Goal: Task Accomplishment & Management: Manage account settings

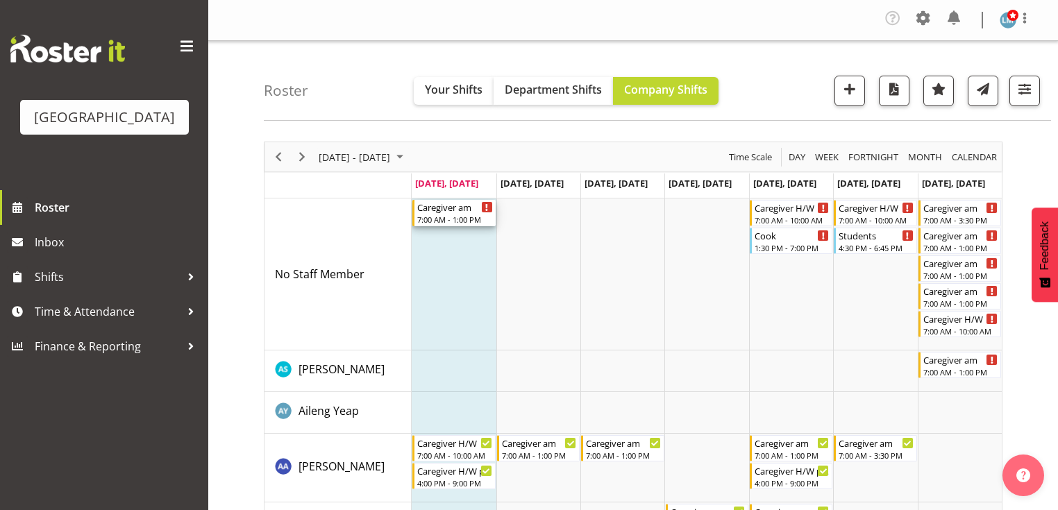
click at [429, 215] on div "7:00 AM - 1:00 PM" at bounding box center [454, 219] width 75 height 11
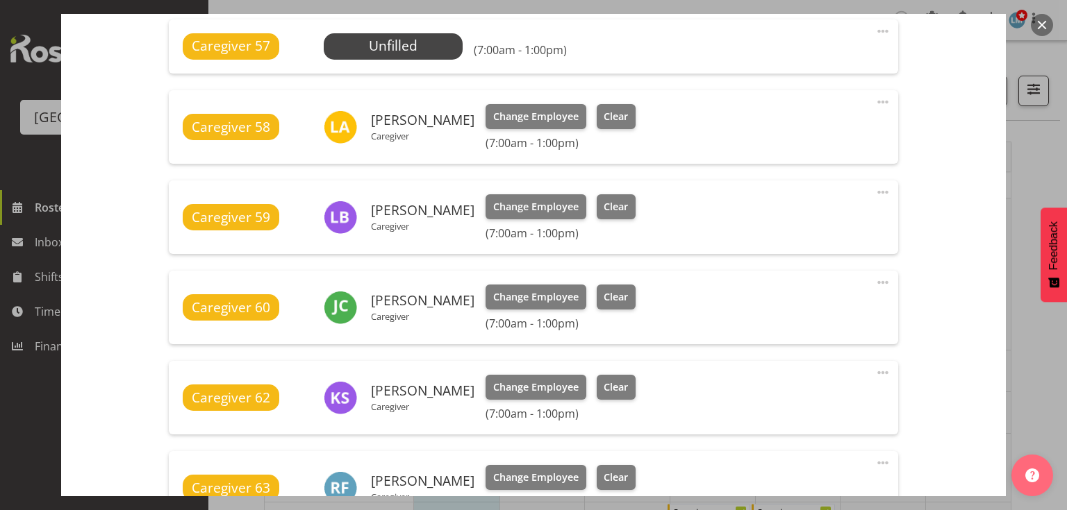
scroll to position [667, 0]
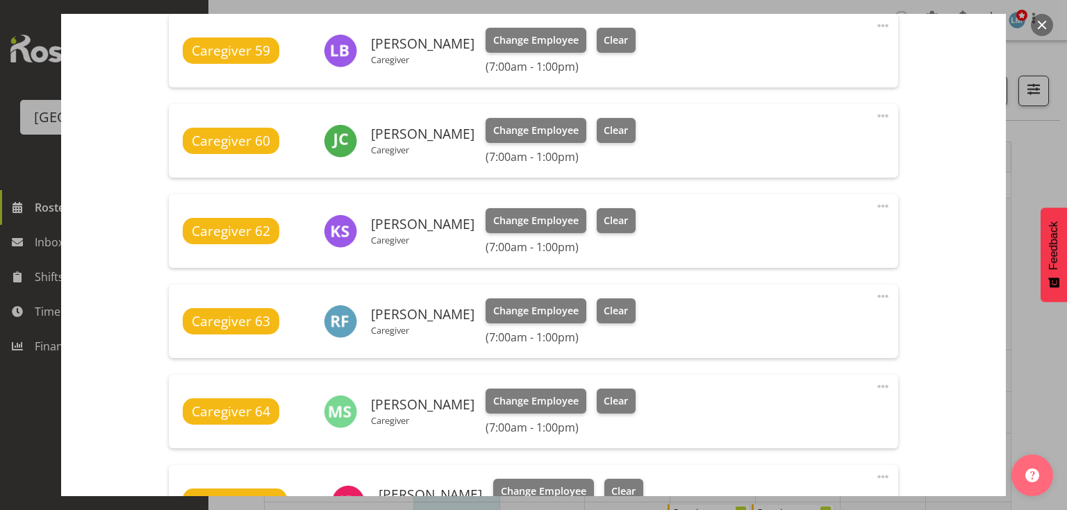
click at [874, 297] on span at bounding box center [882, 296] width 17 height 17
click at [786, 376] on link "Delete" at bounding box center [824, 379] width 133 height 25
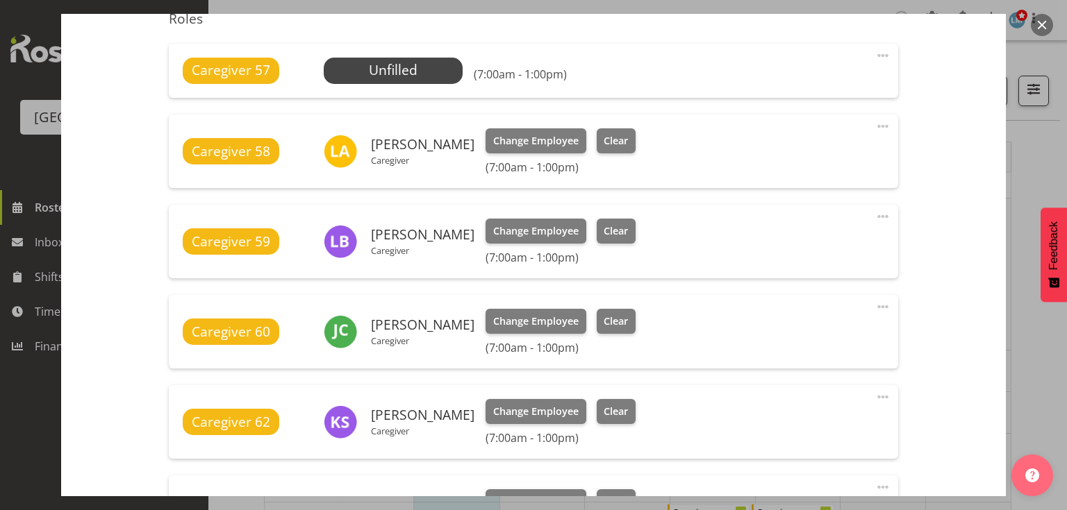
scroll to position [389, 0]
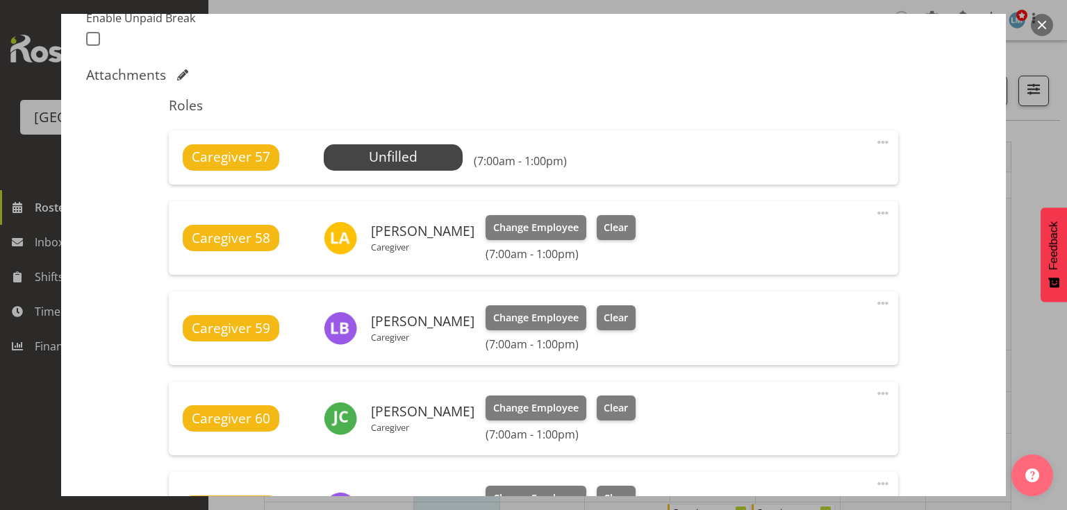
click at [874, 139] on span at bounding box center [882, 142] width 17 height 17
click at [778, 221] on link "Delete" at bounding box center [824, 225] width 133 height 25
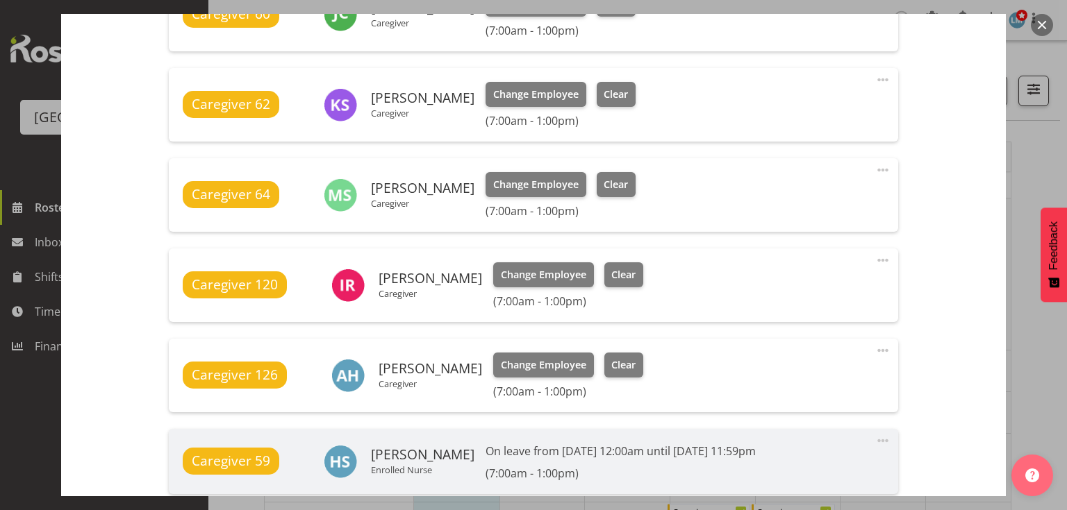
scroll to position [989, 0]
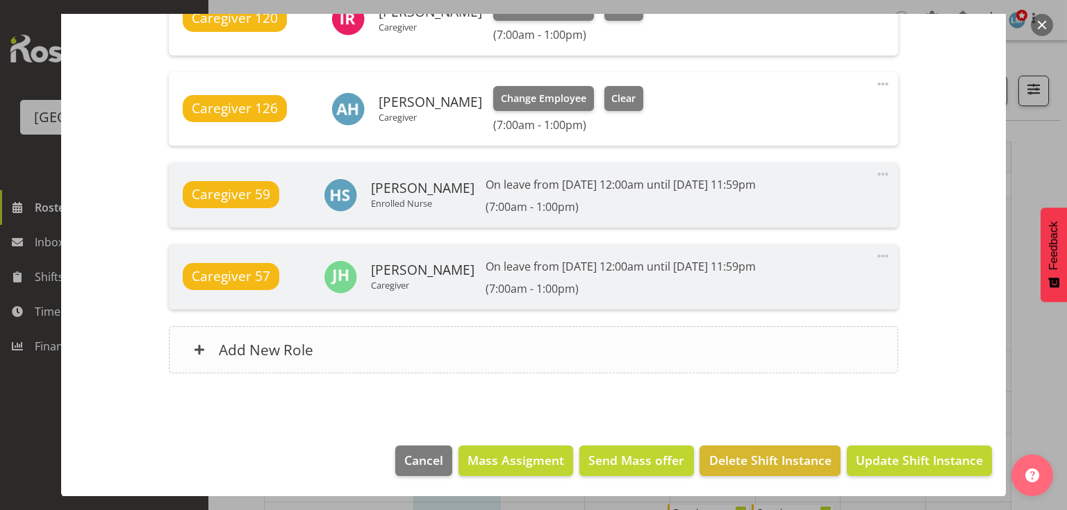
click at [199, 347] on span at bounding box center [199, 349] width 11 height 11
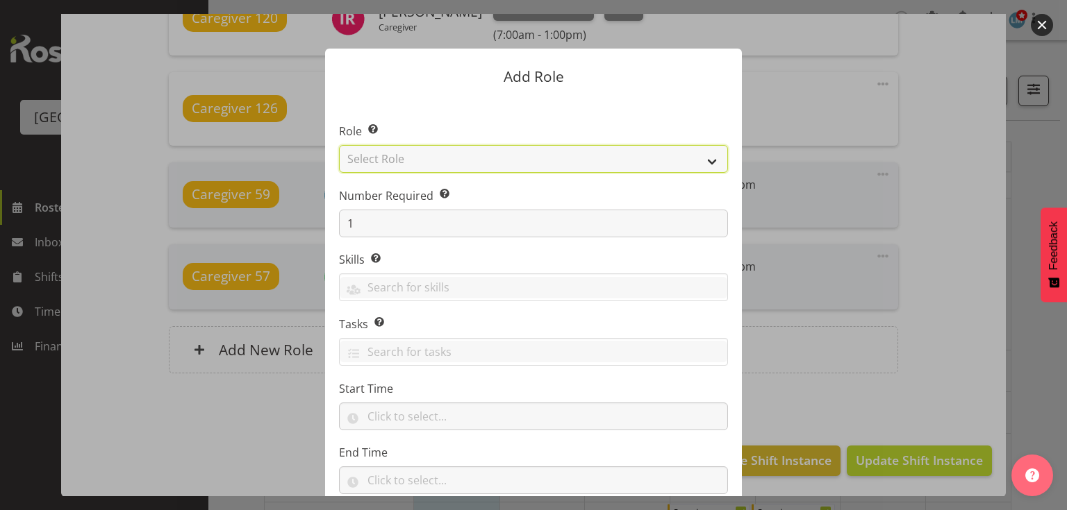
click at [708, 155] on select "Select Role Administration Baker Caregiver Cook am Cook pm Dishwasher Enrolled …" at bounding box center [533, 159] width 389 height 28
select select "159"
click at [339, 145] on select "Select Role Administration Baker Caregiver Cook am Cook pm Dishwasher Enrolled …" at bounding box center [533, 159] width 389 height 28
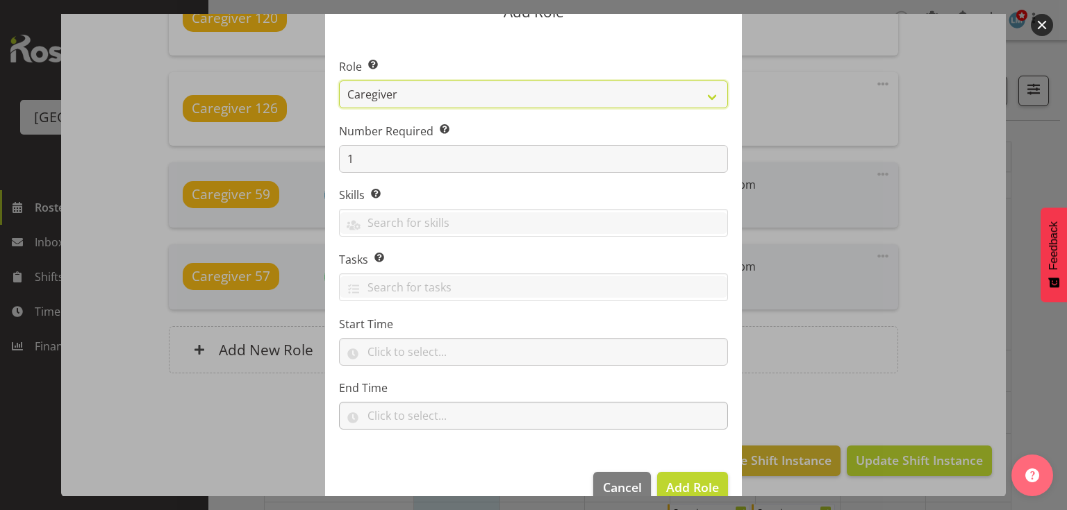
scroll to position [91, 0]
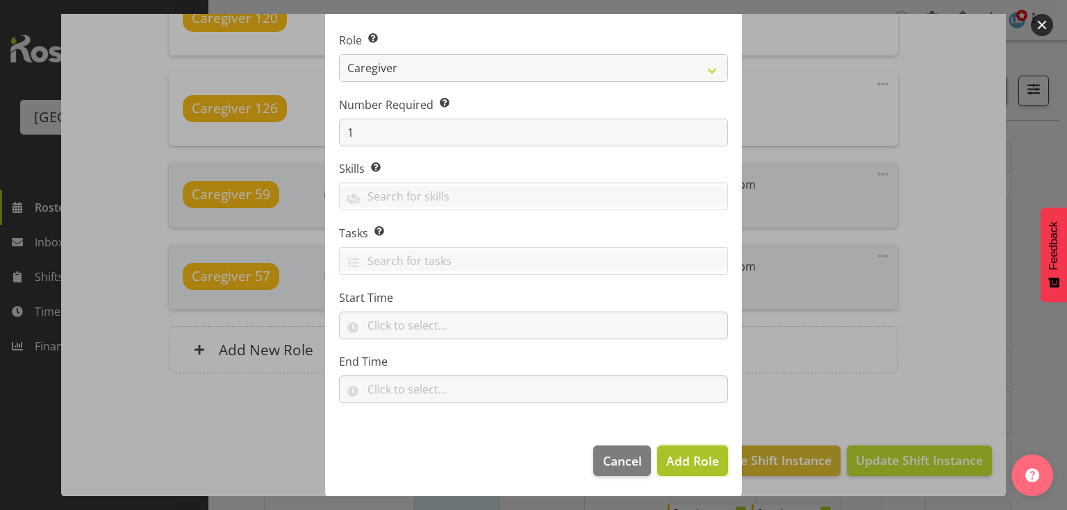
click at [678, 460] on span "Add Role" at bounding box center [692, 461] width 53 height 17
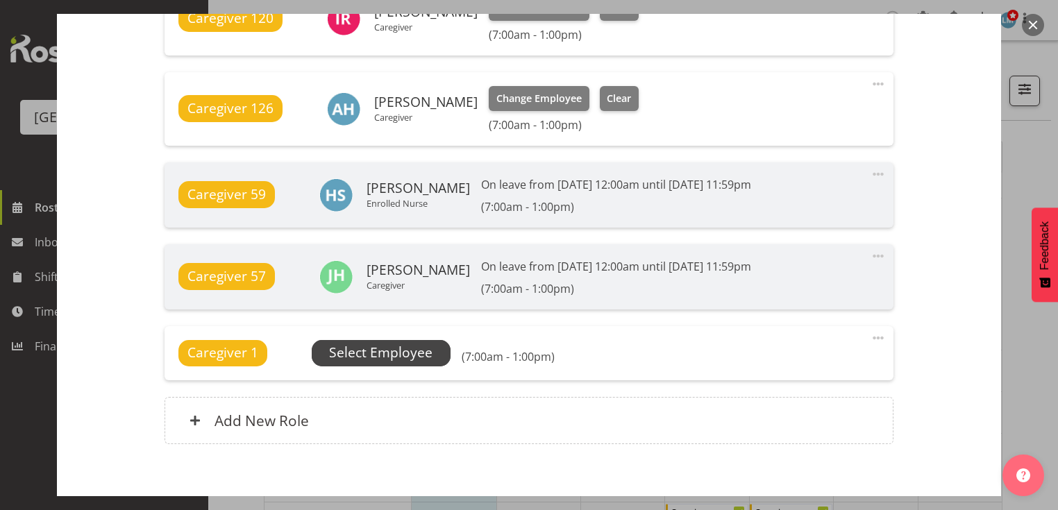
click at [383, 355] on span "Select Employee" at bounding box center [380, 353] width 103 height 20
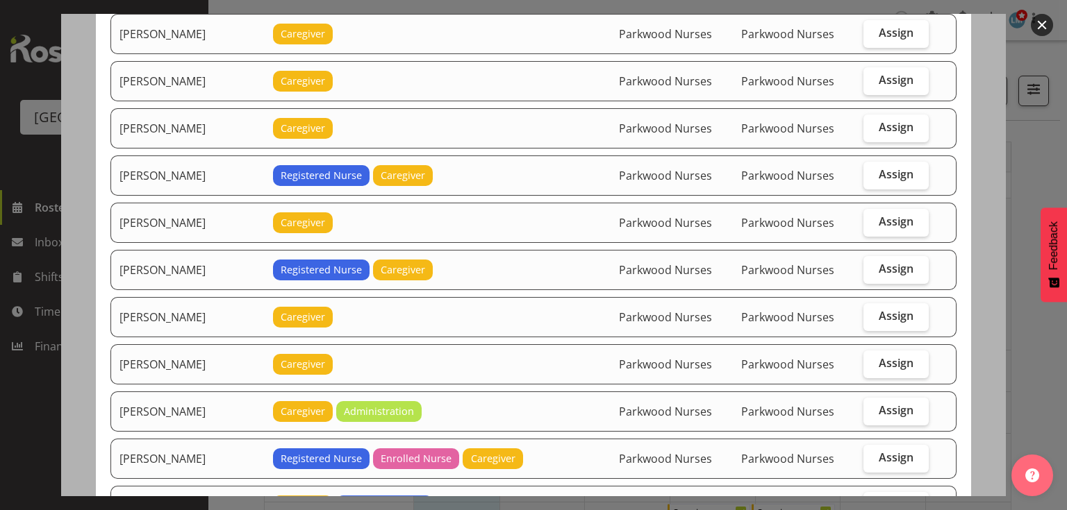
scroll to position [1056, 0]
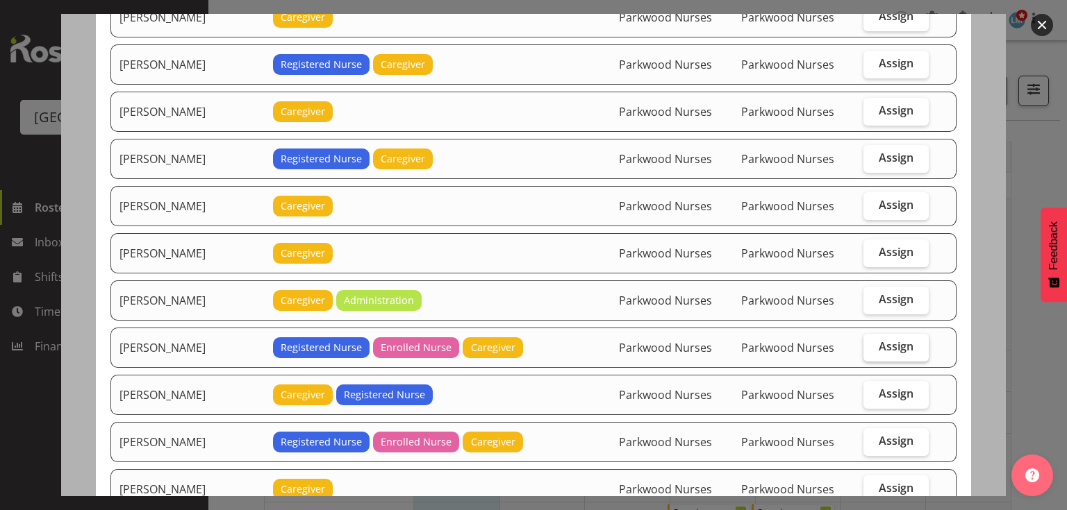
click at [884, 340] on span "Assign" at bounding box center [896, 347] width 35 height 14
click at [872, 342] on input "Assign" at bounding box center [867, 346] width 9 height 9
checkbox input "true"
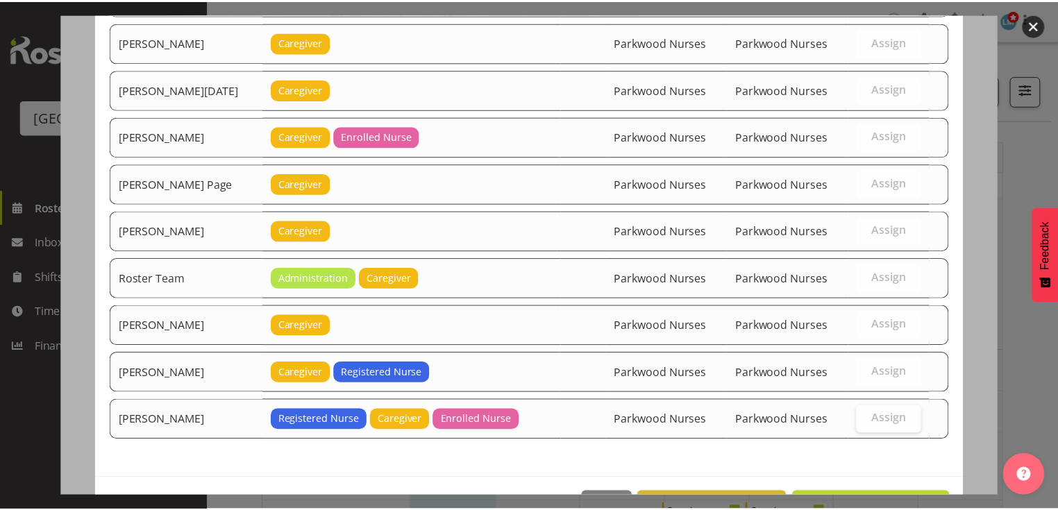
scroll to position [1808, 0]
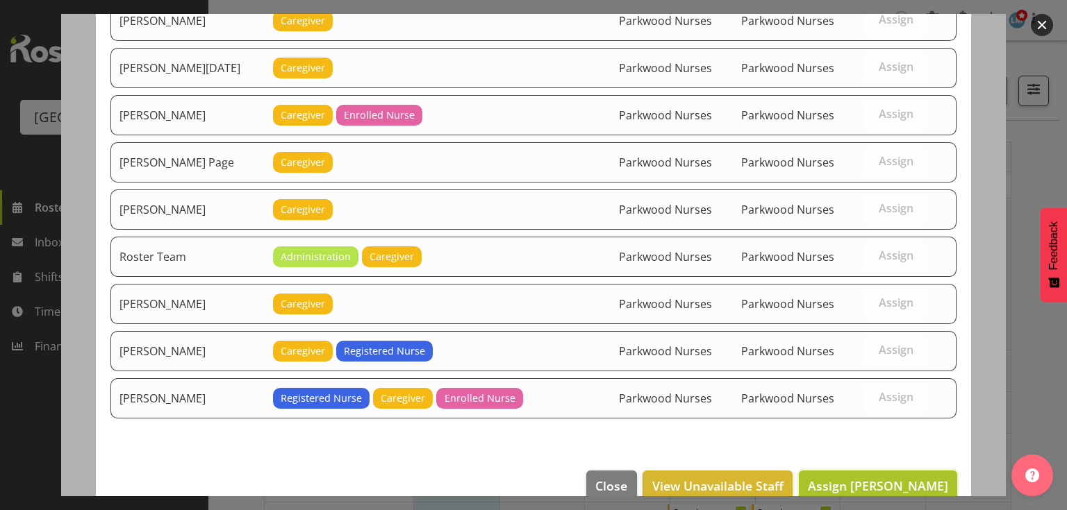
click at [871, 478] on span "Assign Linda Shearman" at bounding box center [878, 486] width 140 height 17
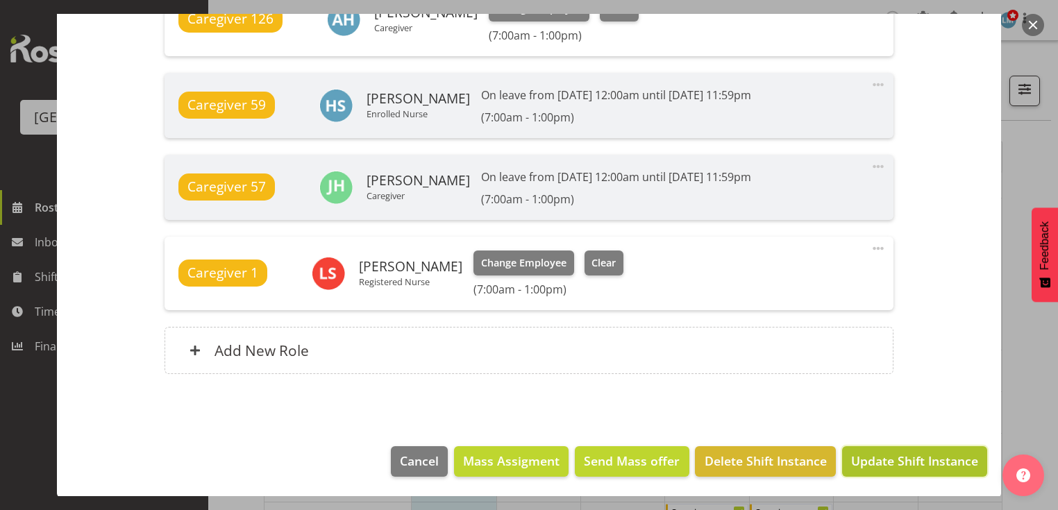
click at [870, 456] on span "Update Shift Instance" at bounding box center [914, 461] width 127 height 18
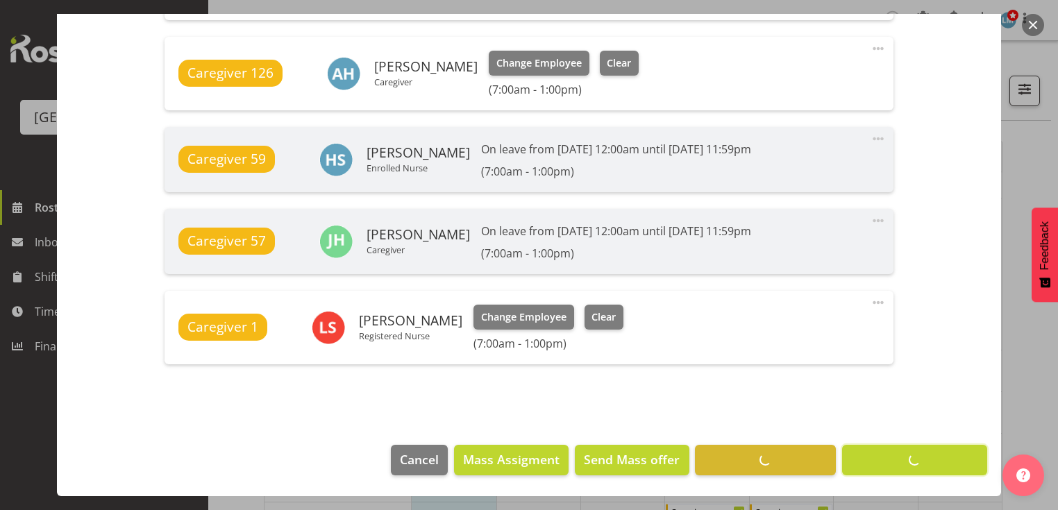
scroll to position [1024, 0]
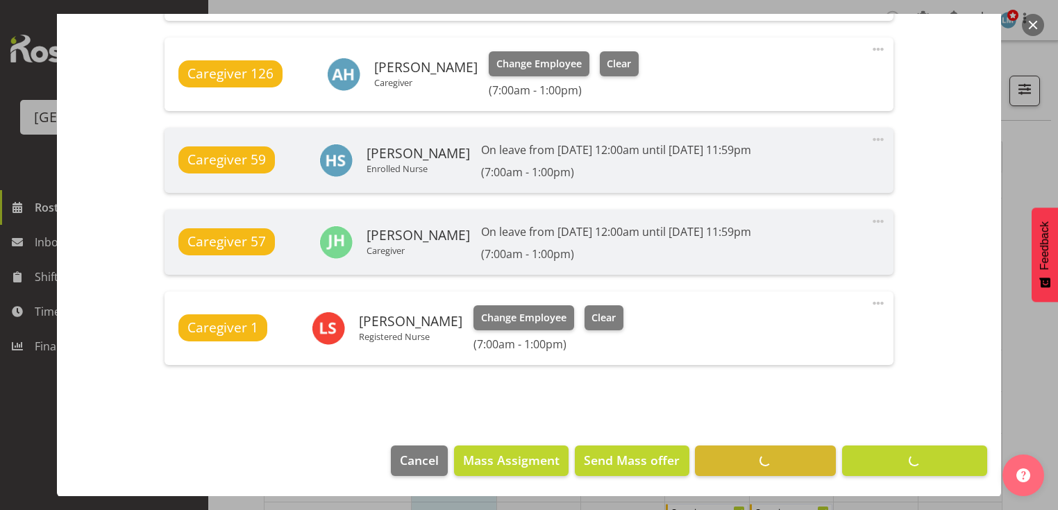
click at [1032, 22] on button "button" at bounding box center [1033, 25] width 22 height 22
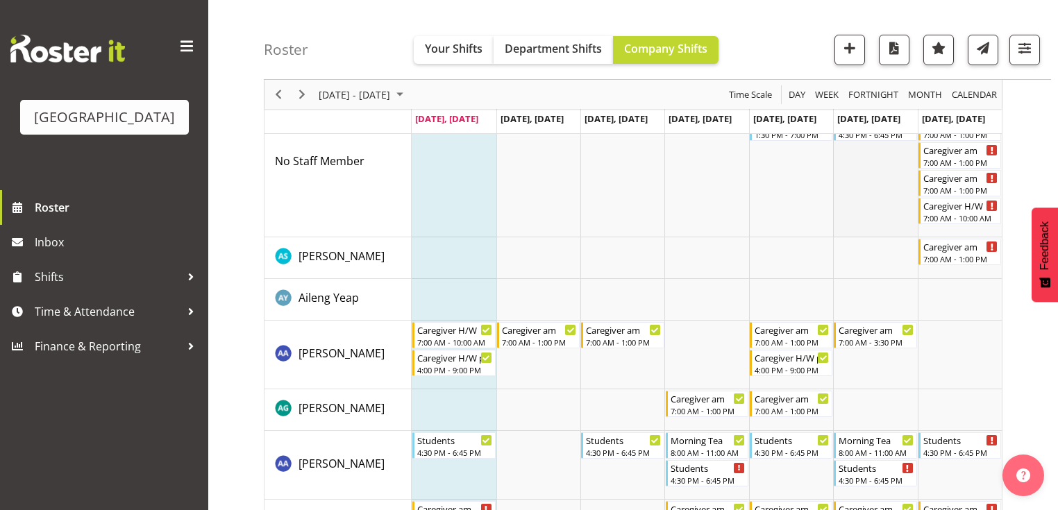
scroll to position [222, 0]
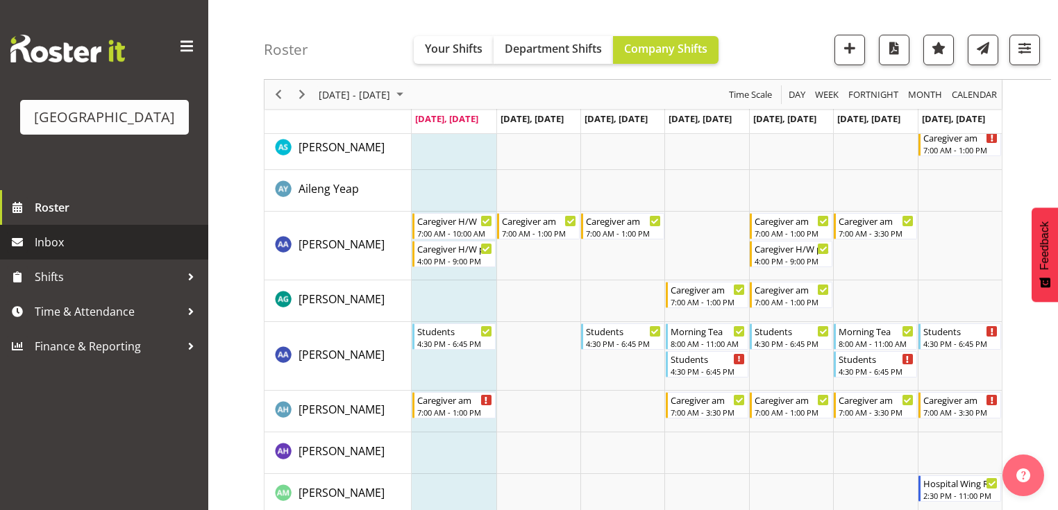
click at [45, 253] on span "Inbox" at bounding box center [118, 242] width 167 height 21
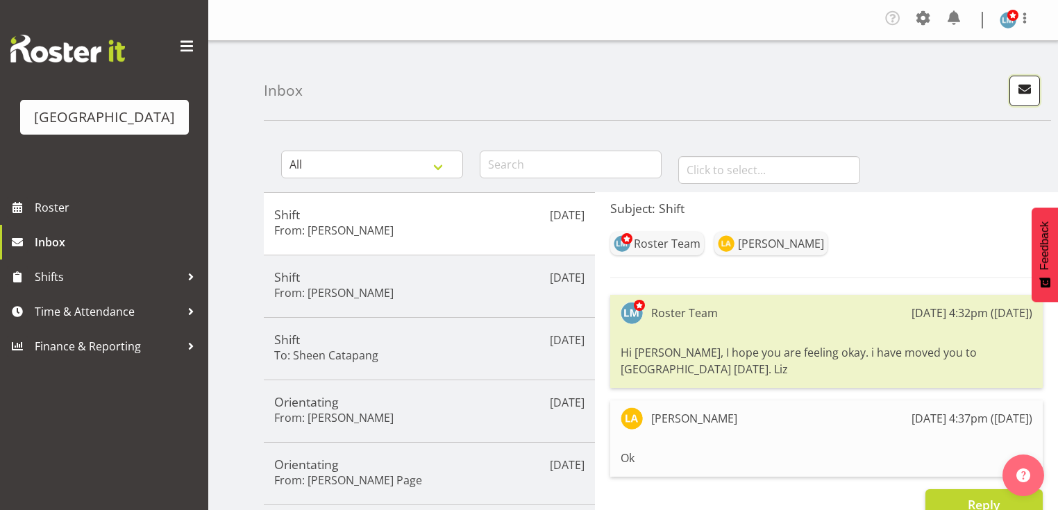
click at [1019, 86] on span "button" at bounding box center [1025, 89] width 18 height 18
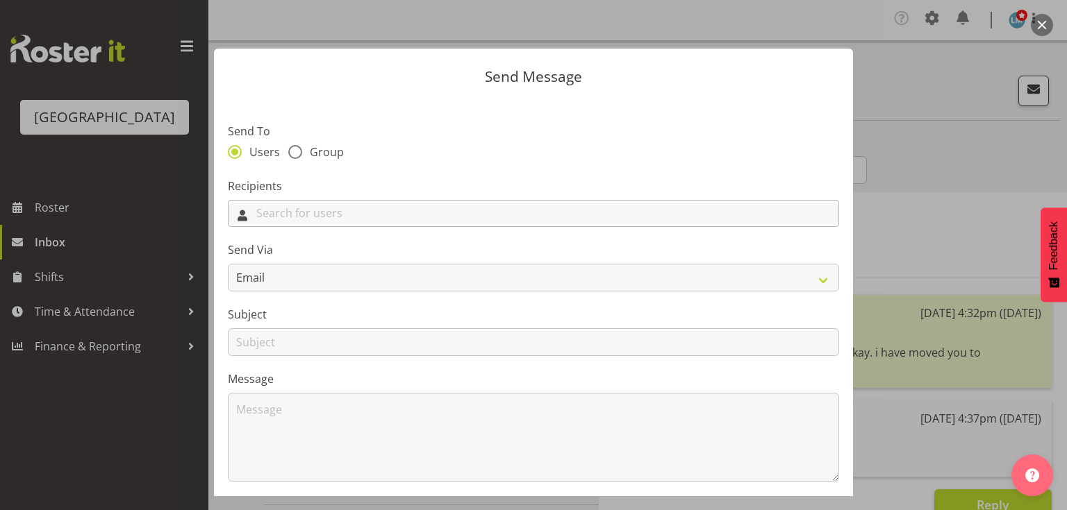
click at [426, 218] on input "text" at bounding box center [533, 214] width 610 height 22
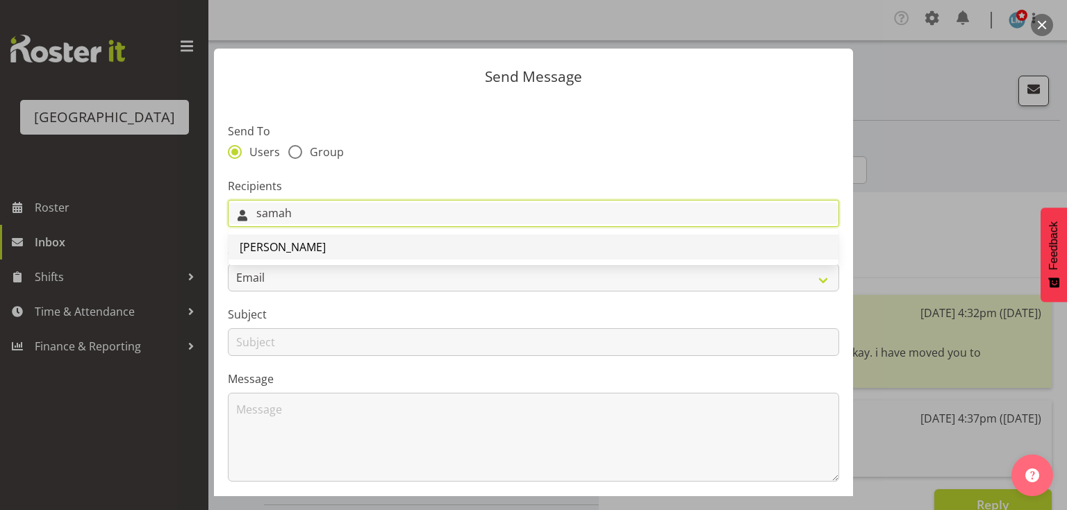
type input "samah"
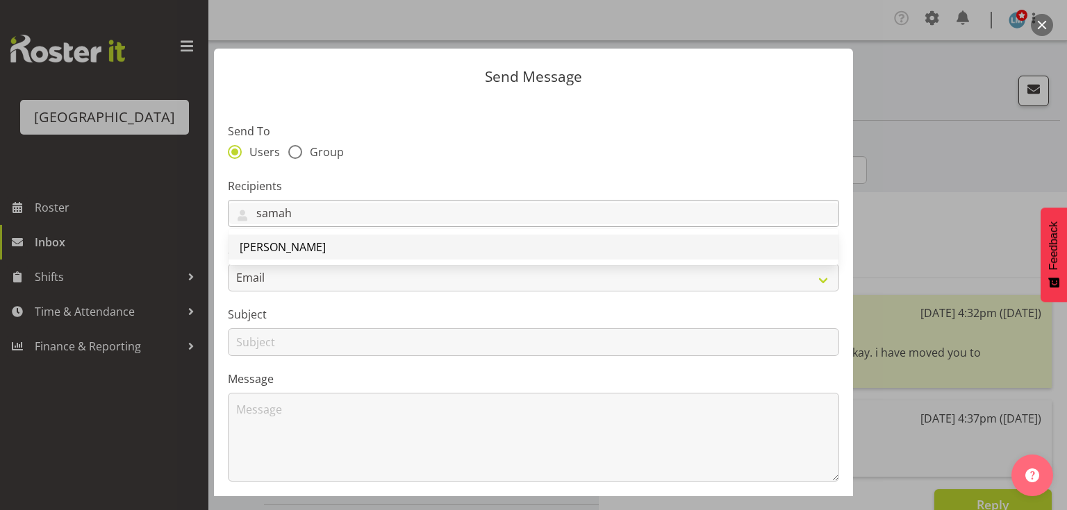
click at [269, 247] on span "[PERSON_NAME]" at bounding box center [283, 247] width 86 height 15
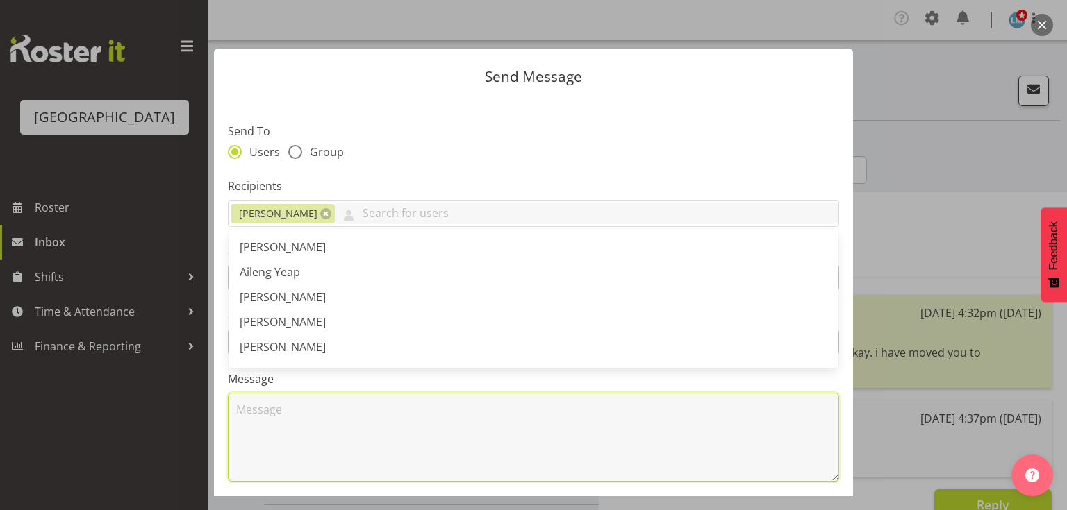
click at [300, 455] on textarea at bounding box center [533, 437] width 611 height 89
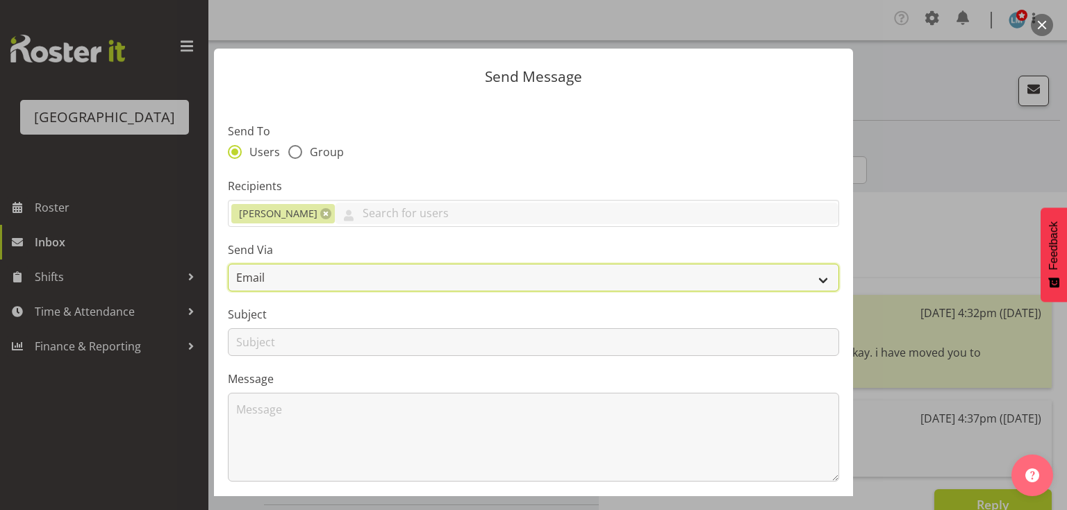
click at [817, 280] on select "Email SMS" at bounding box center [533, 278] width 611 height 28
select select "sms"
click at [228, 264] on select "Email SMS" at bounding box center [533, 278] width 611 height 28
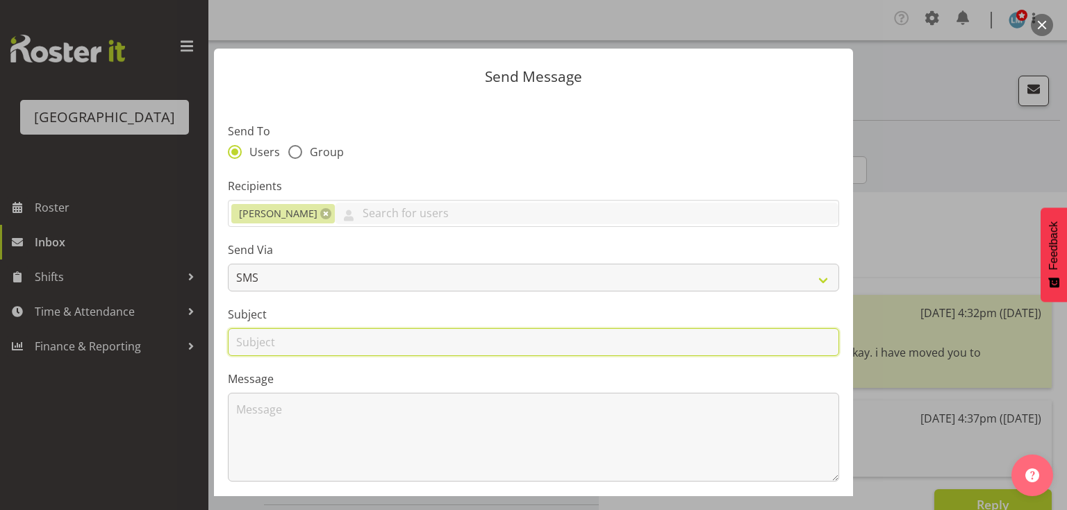
drag, startPoint x: 242, startPoint y: 343, endPoint x: 254, endPoint y: 350, distance: 14.3
click at [242, 343] on input "text" at bounding box center [533, 343] width 611 height 28
type input "Shifts"
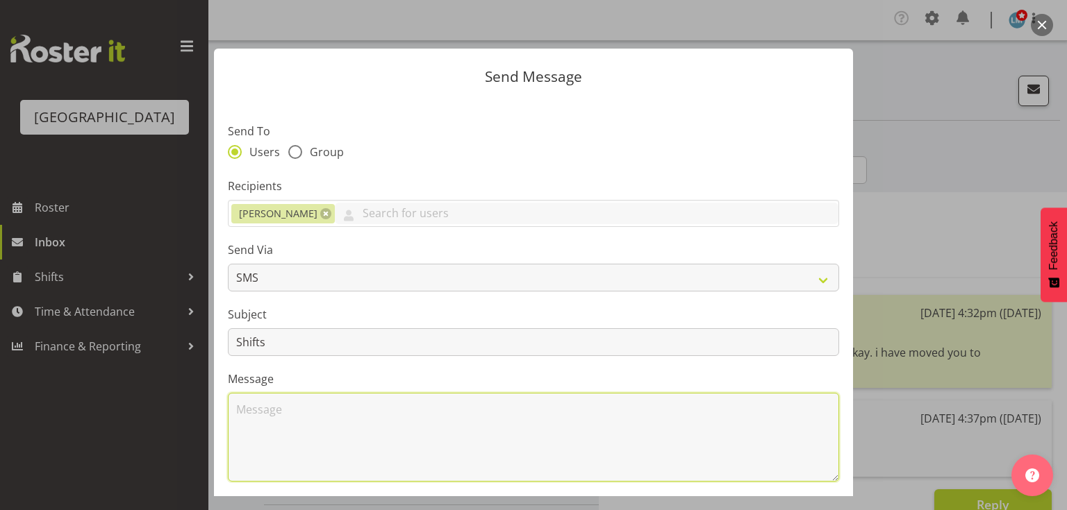
click at [308, 401] on textarea at bounding box center [533, 437] width 611 height 89
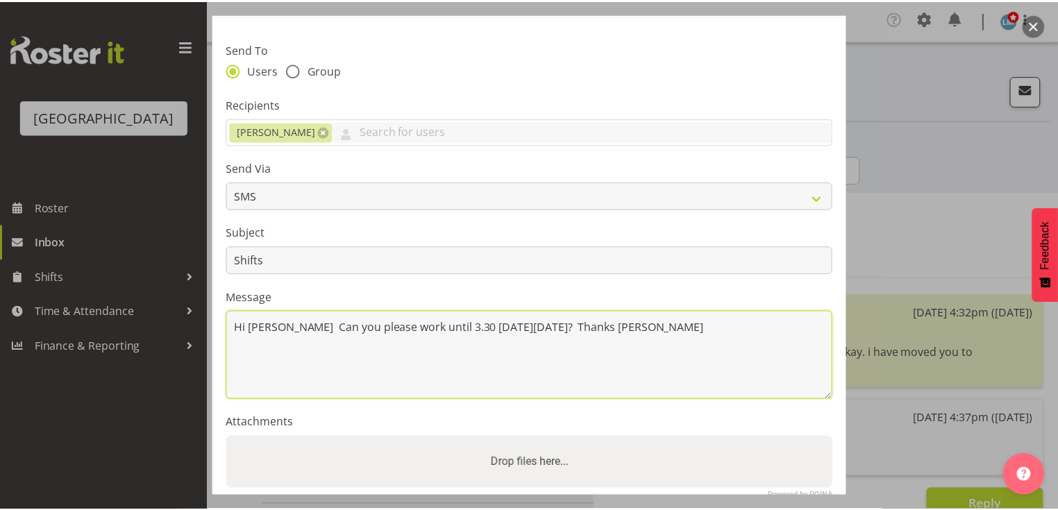
scroll to position [167, 0]
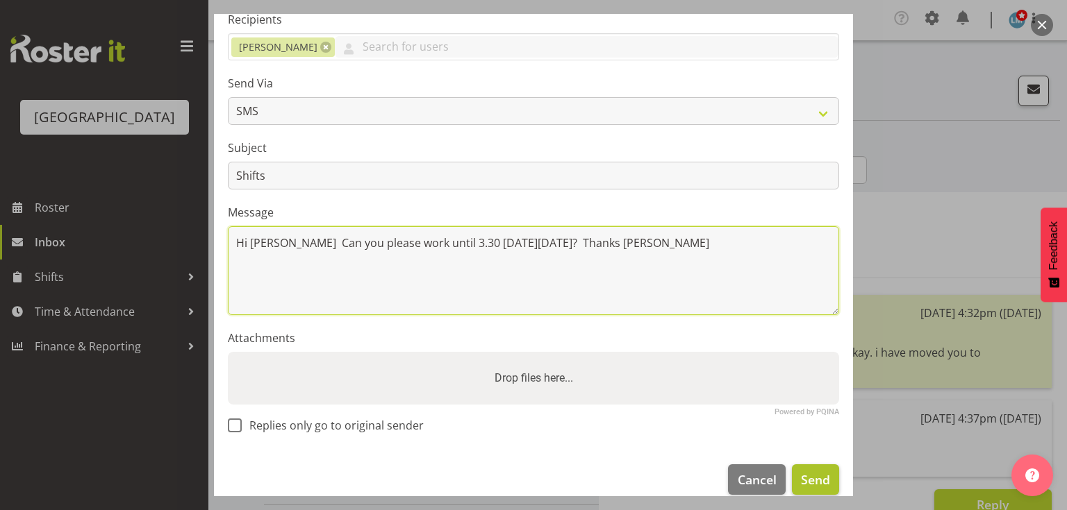
type textarea "Hi Samah Can you please work until 3.30 this Saturday 13 September? Thanks Lesl…"
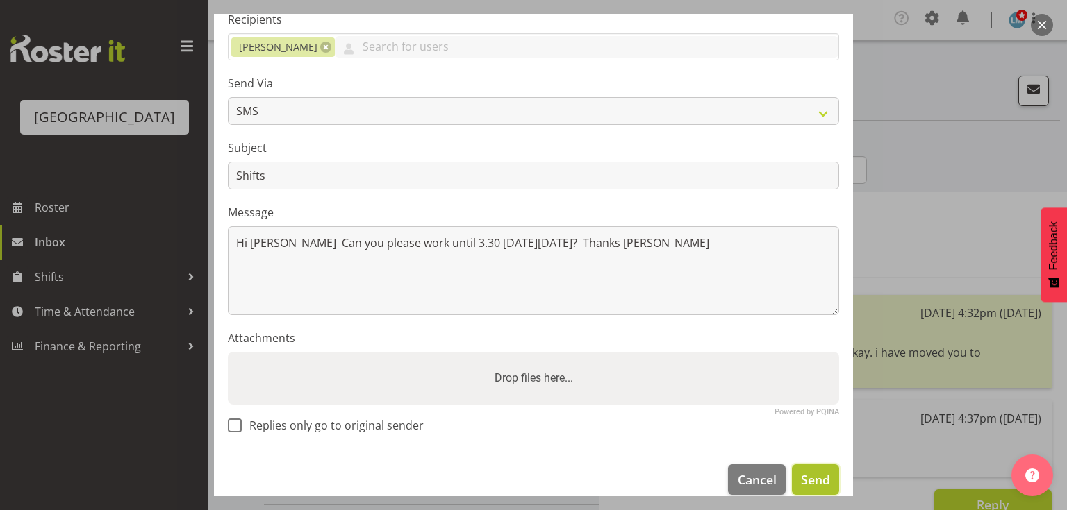
click at [801, 471] on span "Send" at bounding box center [815, 480] width 29 height 18
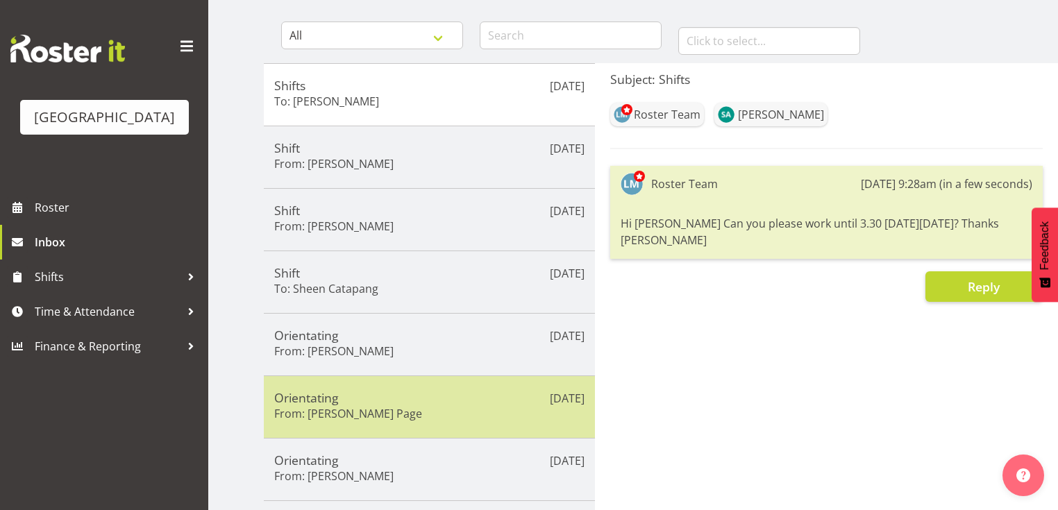
scroll to position [56, 0]
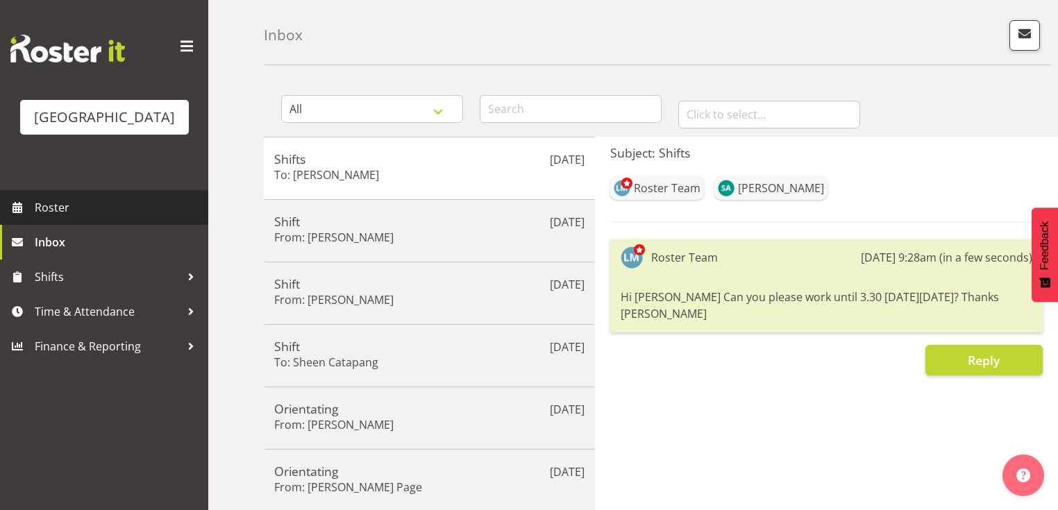
click at [102, 218] on span "Roster" at bounding box center [118, 207] width 167 height 21
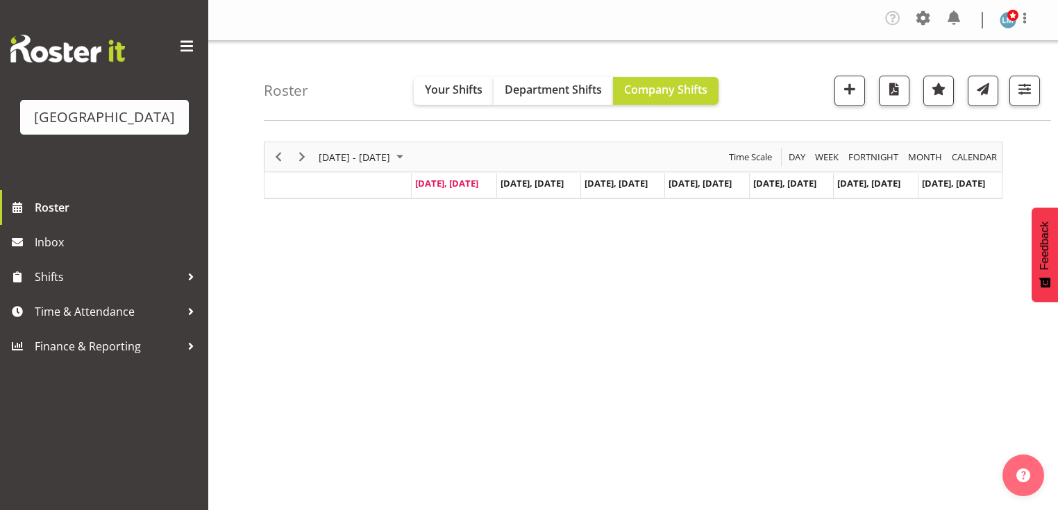
click at [437, 155] on div "[DATE] - [DATE] [DATE] Day Week Fortnight Month calendar Month Agenda Time Scal…" at bounding box center [633, 171] width 739 height 58
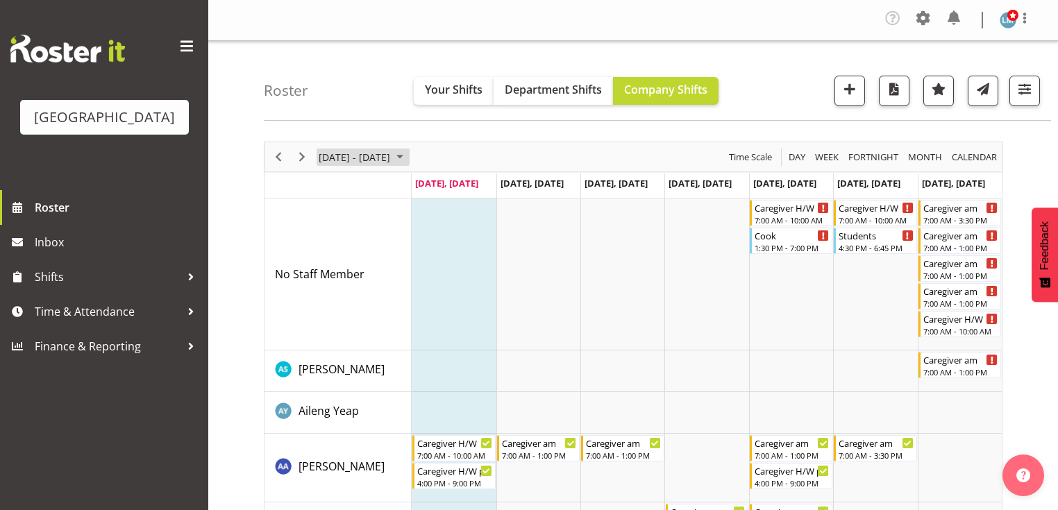
click at [408, 156] on span "September 08 - 14, 2025" at bounding box center [400, 157] width 17 height 17
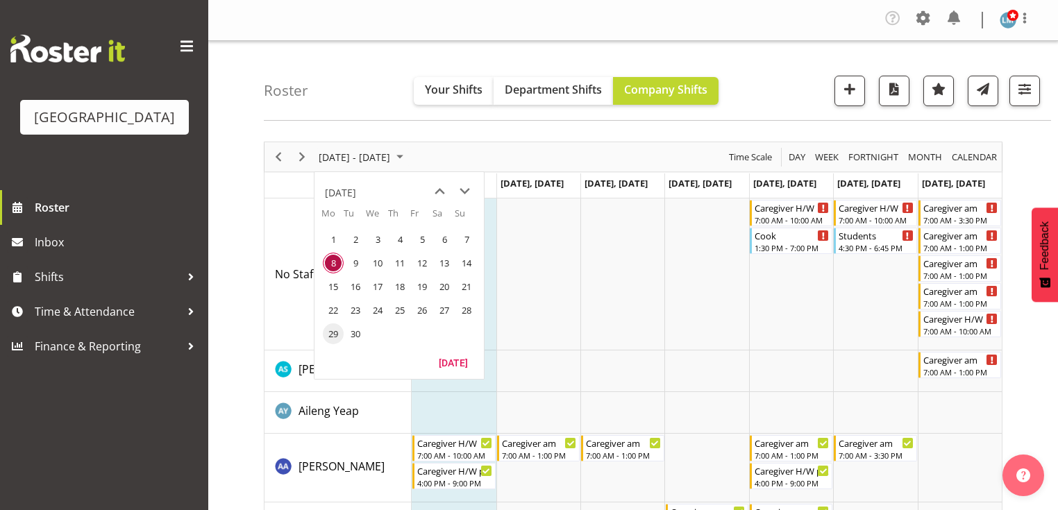
click at [335, 336] on span "29" at bounding box center [333, 334] width 21 height 21
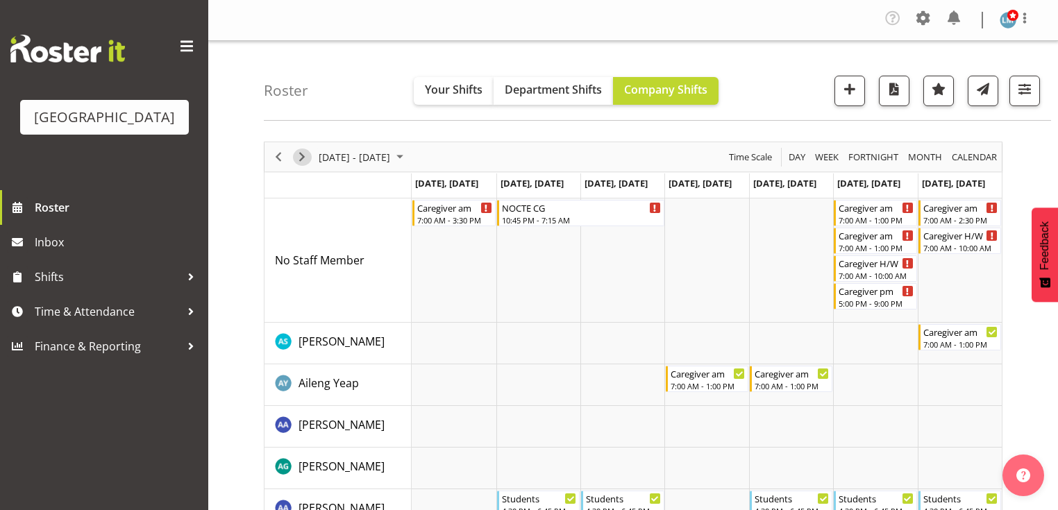
click at [294, 158] on span "Next" at bounding box center [302, 157] width 17 height 17
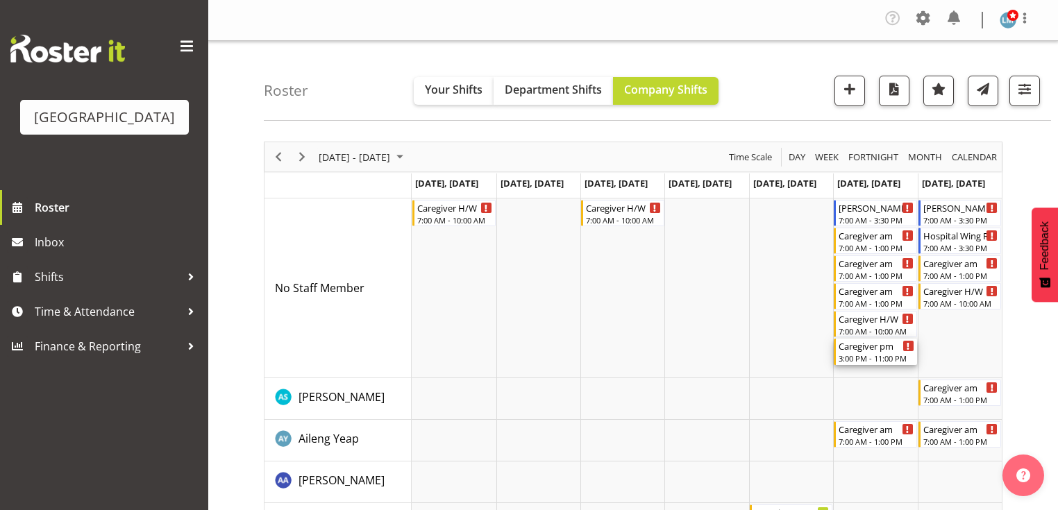
click at [871, 350] on div "Caregiver pm" at bounding box center [876, 346] width 75 height 14
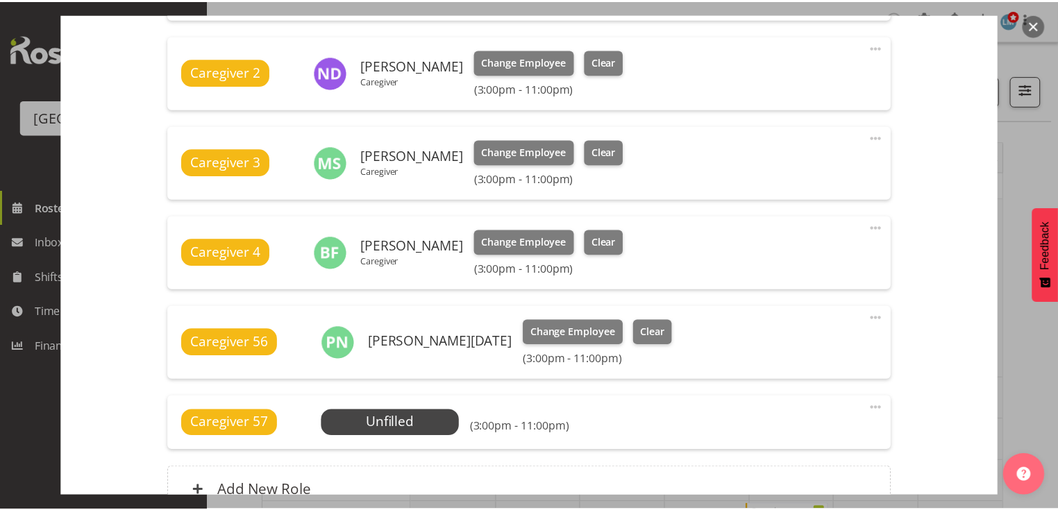
scroll to position [556, 0]
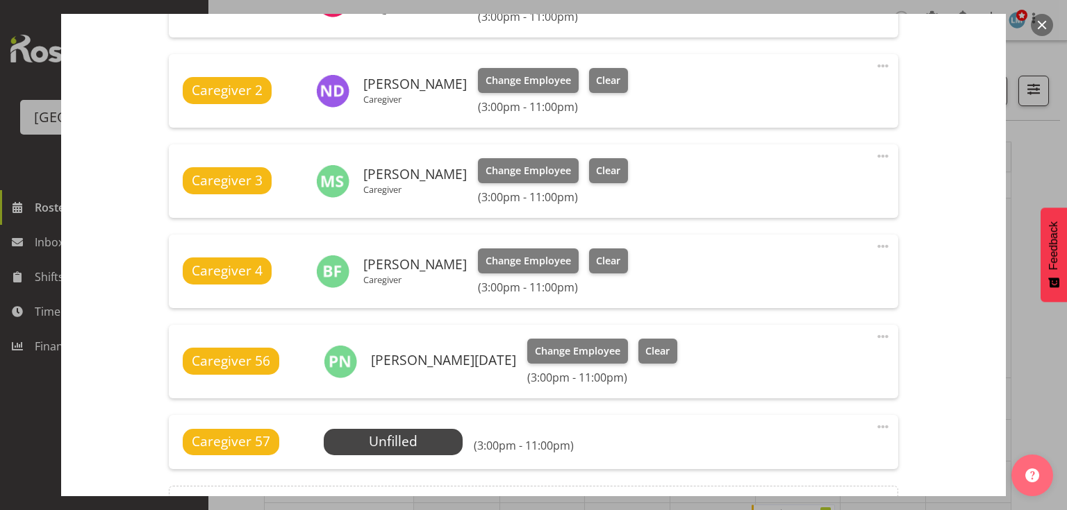
click at [1042, 19] on button "button" at bounding box center [1042, 25] width 22 height 22
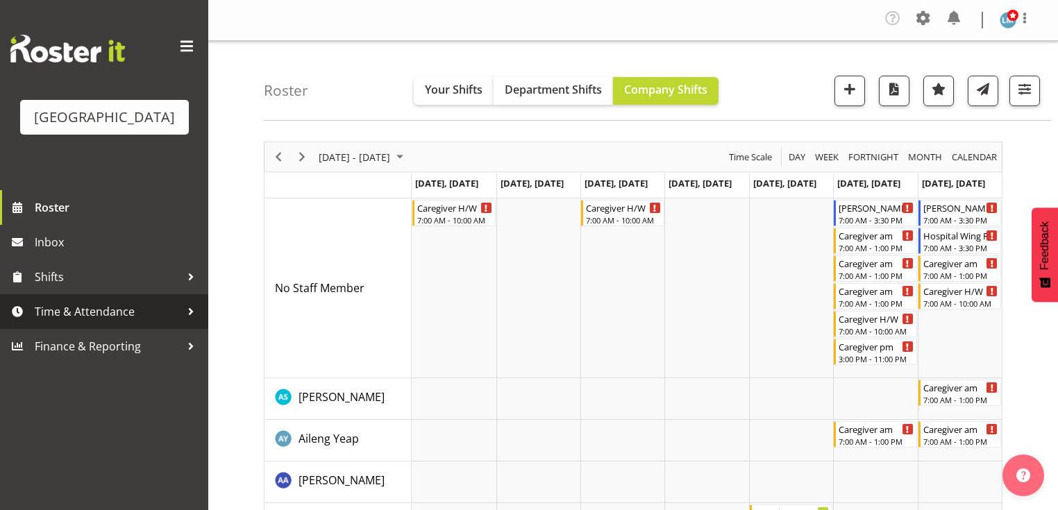
click at [188, 322] on div at bounding box center [191, 311] width 21 height 21
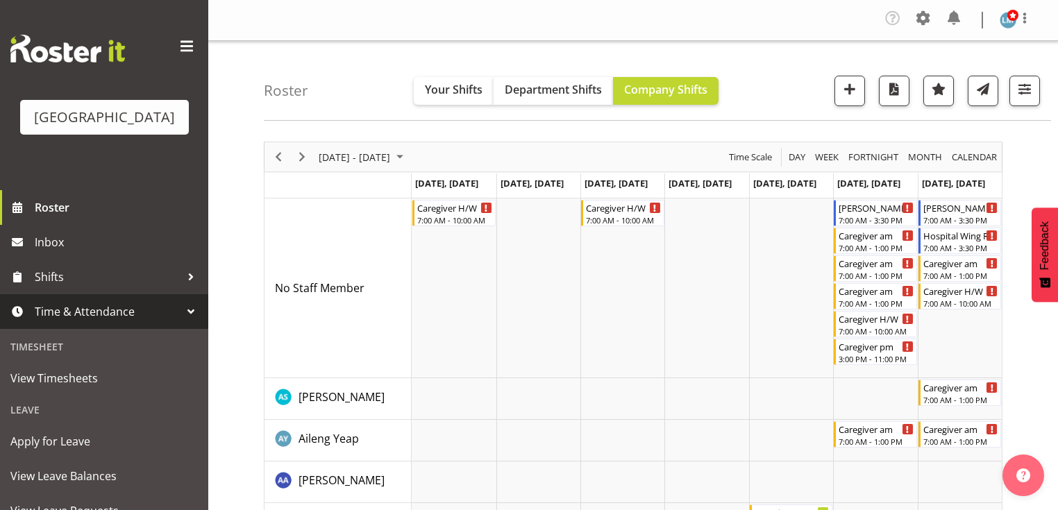
scroll to position [111, 0]
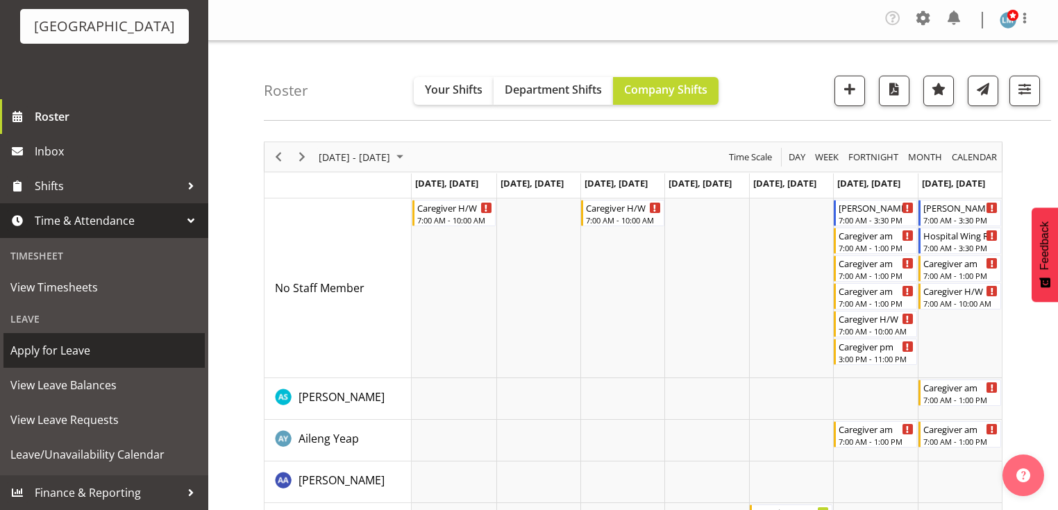
click at [38, 347] on span "Apply for Leave" at bounding box center [104, 350] width 188 height 21
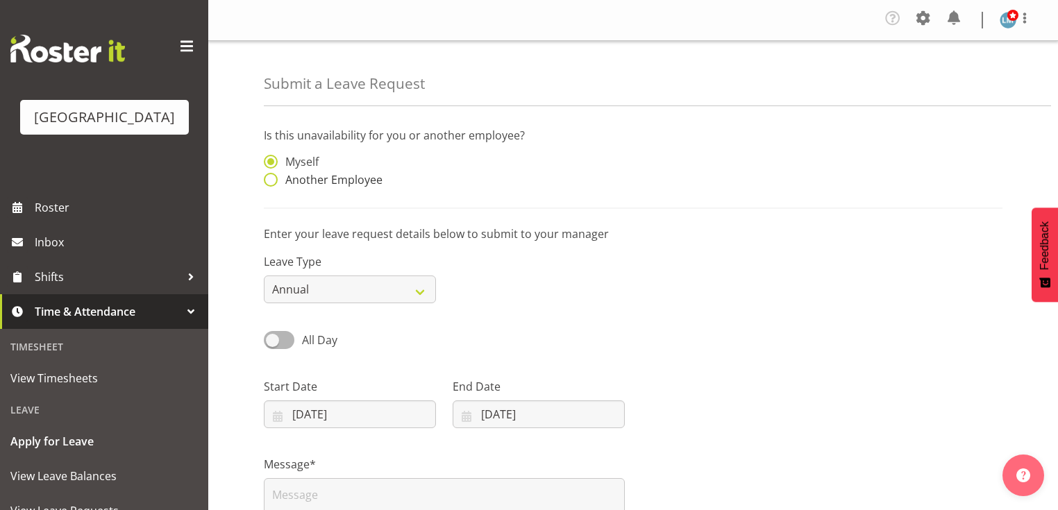
click at [269, 181] on span at bounding box center [271, 180] width 14 height 14
click at [269, 181] on input "Another Employee" at bounding box center [268, 180] width 9 height 9
radio input "true"
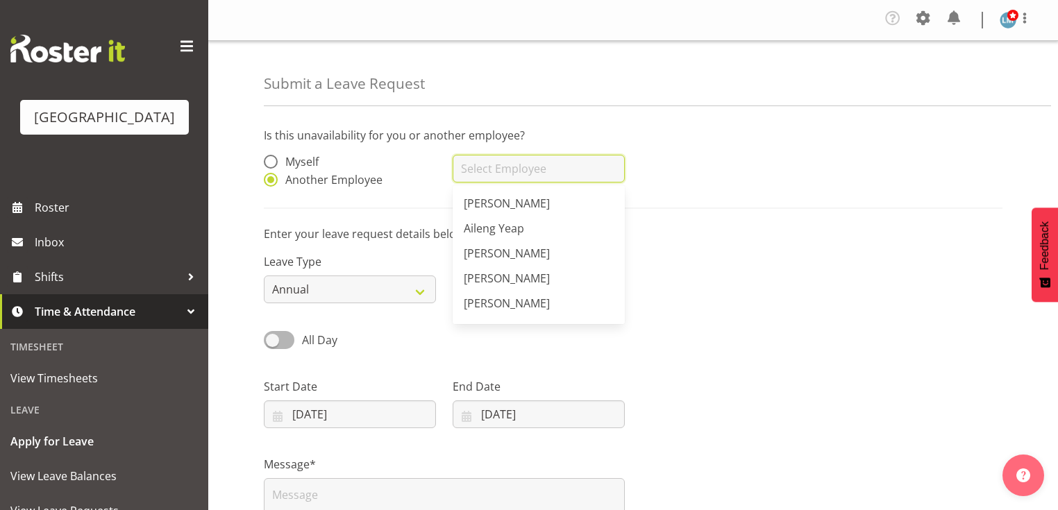
click at [494, 169] on input "text" at bounding box center [539, 169] width 172 height 28
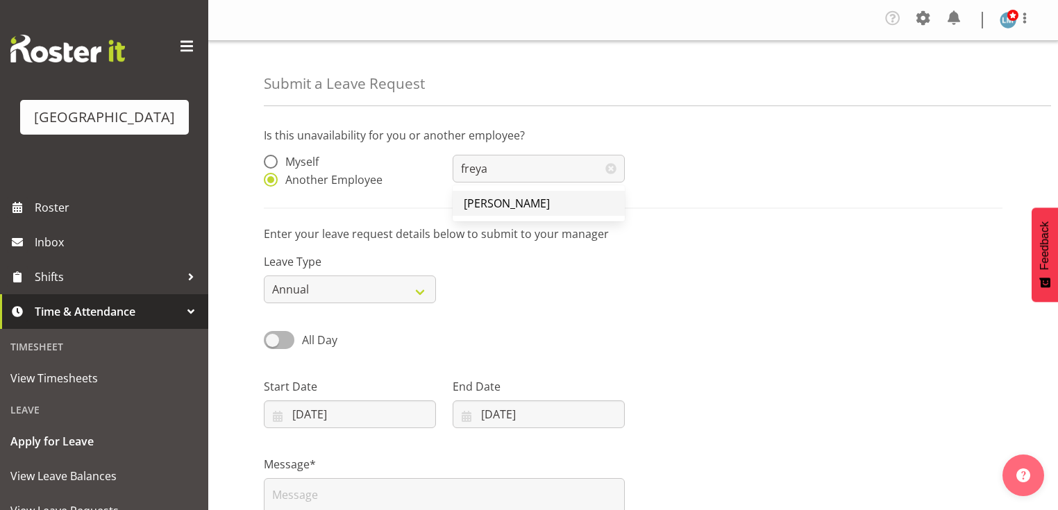
click at [501, 197] on span "[PERSON_NAME]" at bounding box center [507, 203] width 86 height 15
type input "[PERSON_NAME]"
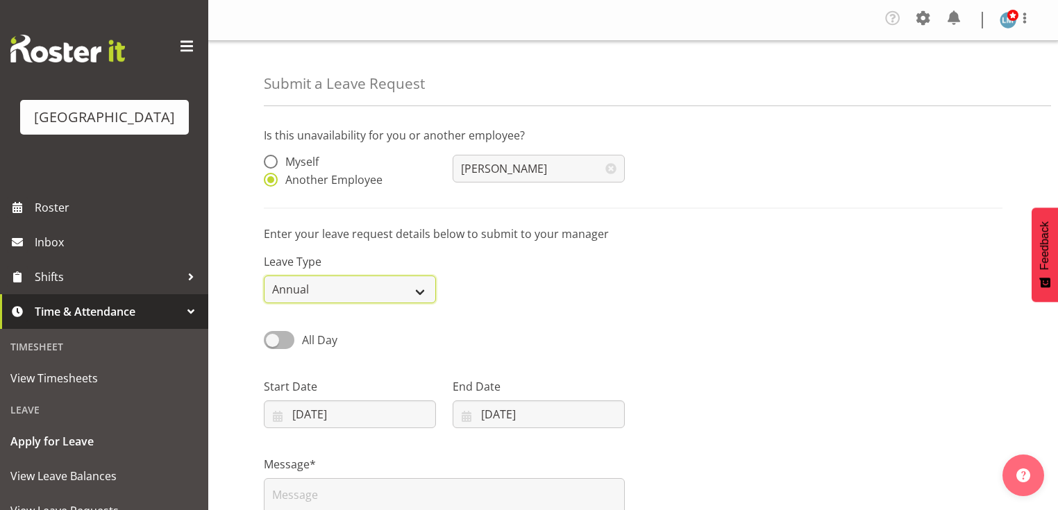
click at [430, 289] on select "Annual Sick Leave Without Pay Bereavement Domestic Violence Parental Jury Servi…" at bounding box center [350, 290] width 172 height 28
select select "Sick"
click at [264, 276] on select "Annual Sick Leave Without Pay Bereavement Domestic Violence Parental Jury Servi…" at bounding box center [350, 290] width 172 height 28
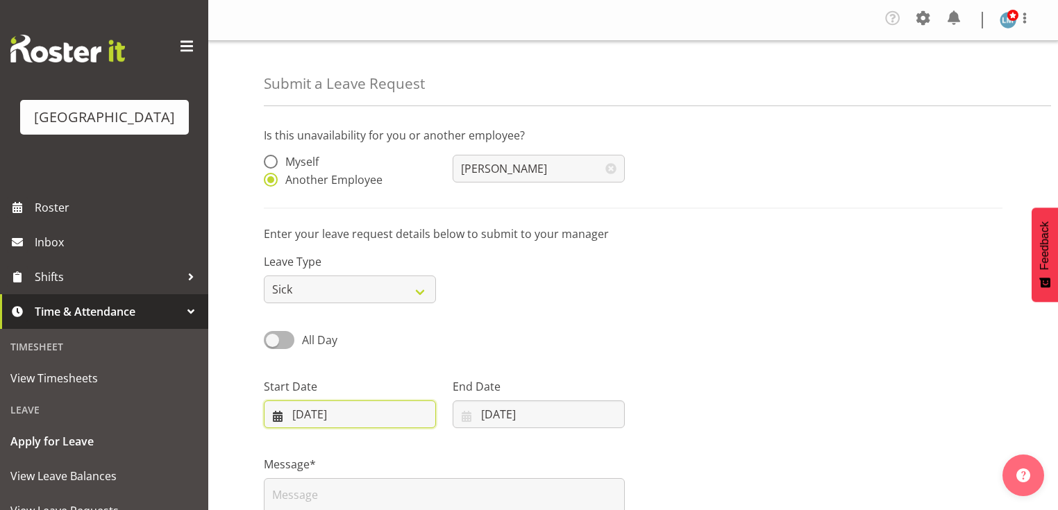
click at [276, 417] on input "08/09/2025" at bounding box center [350, 415] width 172 height 28
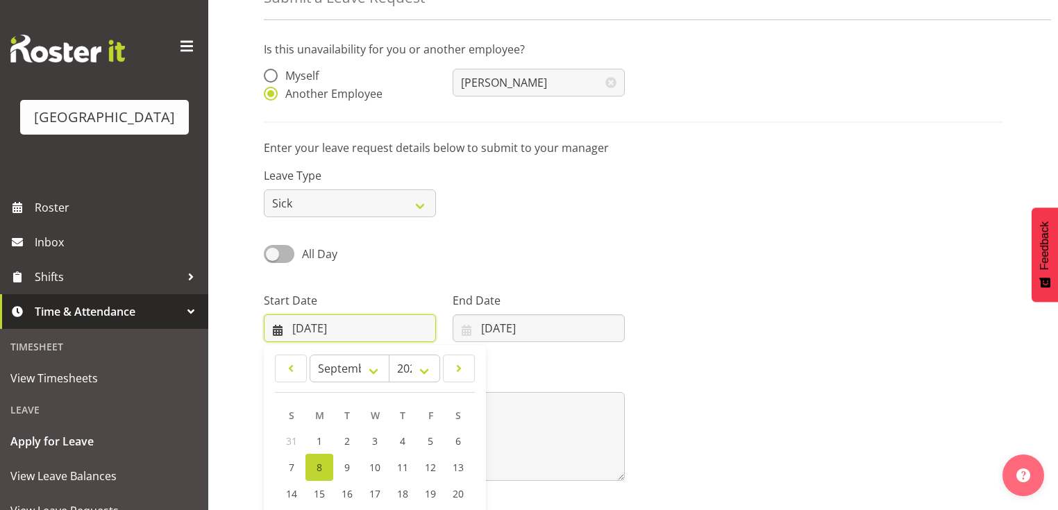
scroll to position [167, 0]
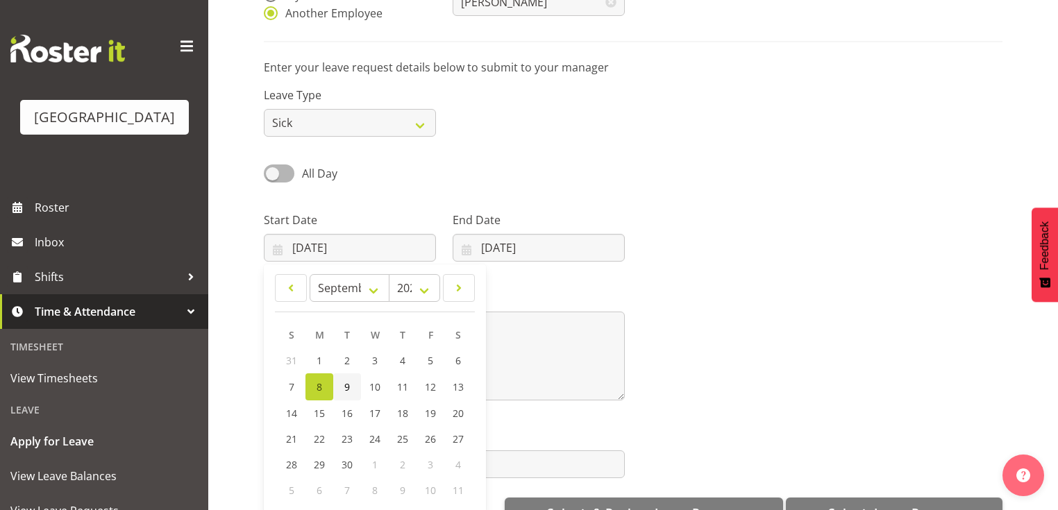
click at [346, 387] on span "9" at bounding box center [347, 387] width 6 height 13
type input "09/09/2025"
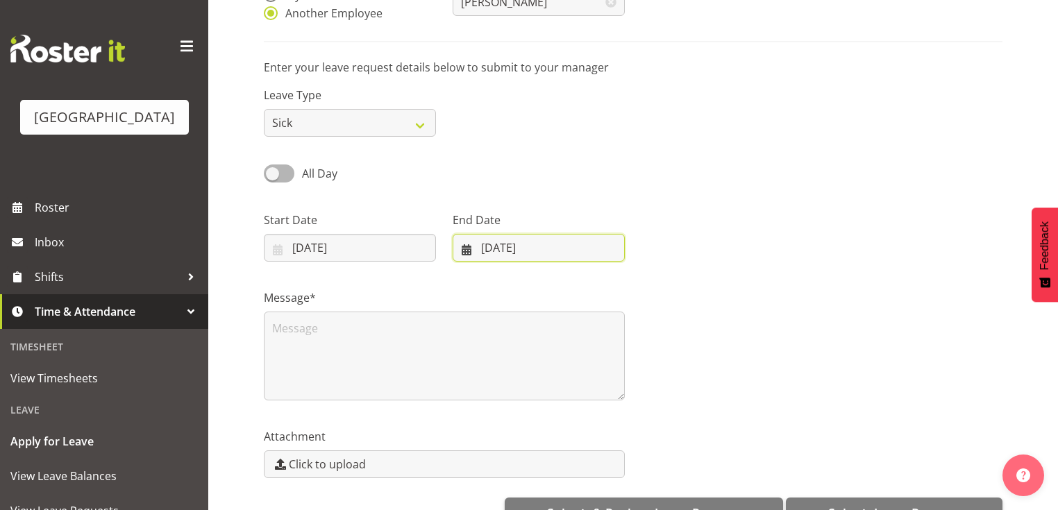
click at [465, 248] on input "08/09/2025" at bounding box center [539, 248] width 172 height 28
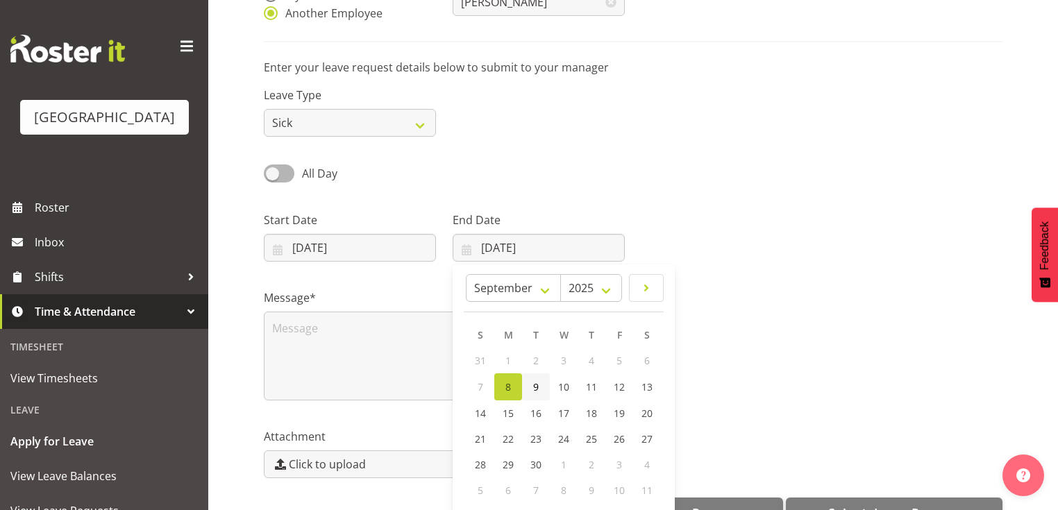
click at [539, 381] on link "9" at bounding box center [536, 387] width 28 height 27
type input "09/09/2025"
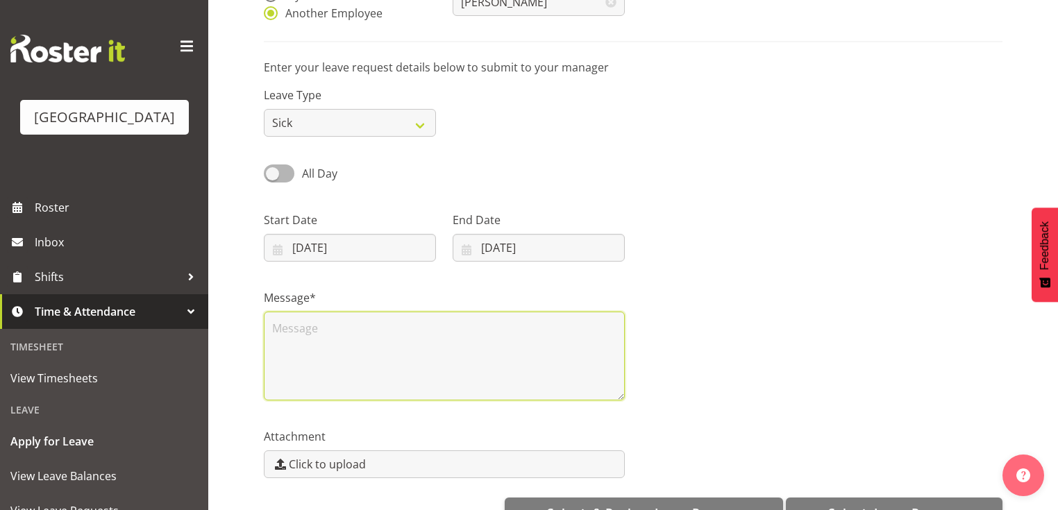
click at [419, 364] on textarea at bounding box center [444, 356] width 361 height 89
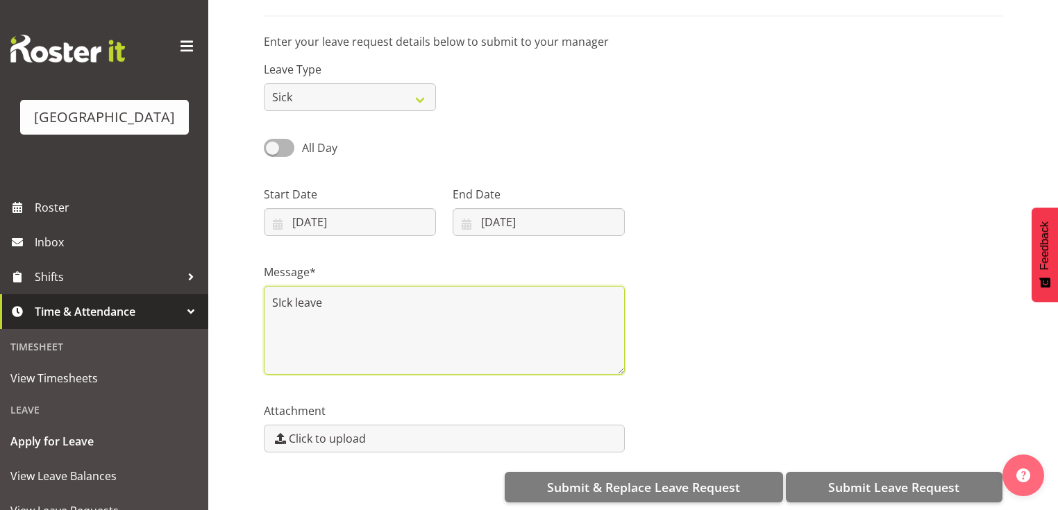
scroll to position [204, 0]
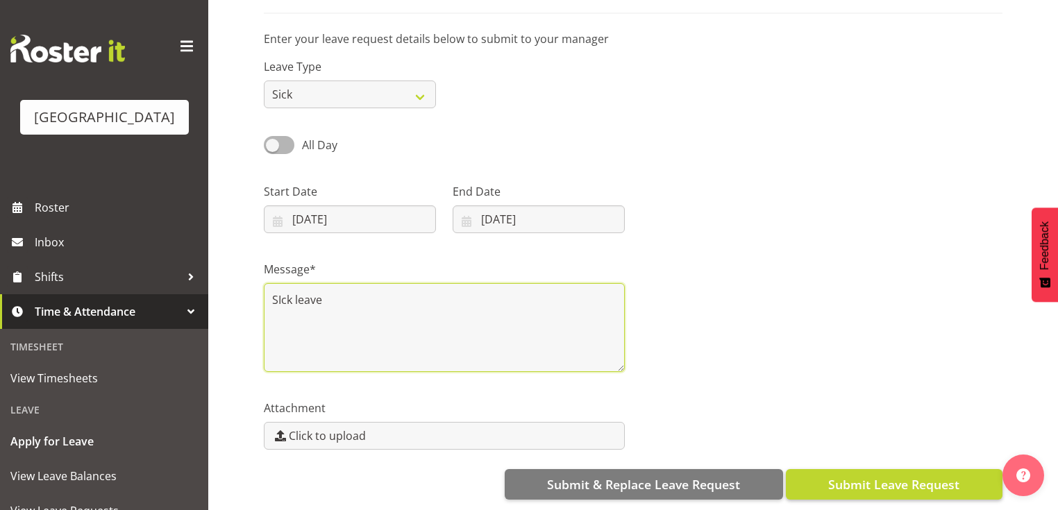
type textarea "SIck leave"
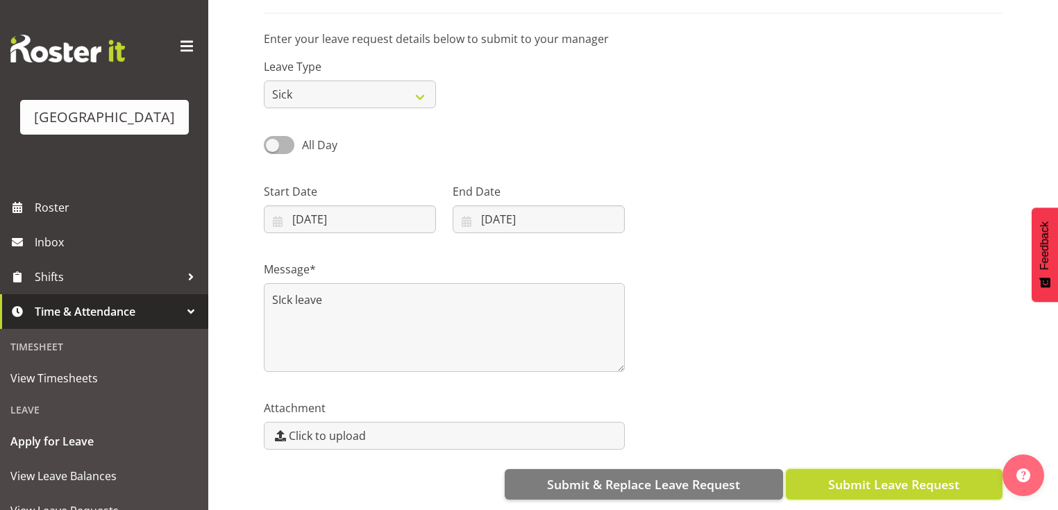
click at [879, 476] on span "Submit Leave Request" at bounding box center [894, 485] width 131 height 18
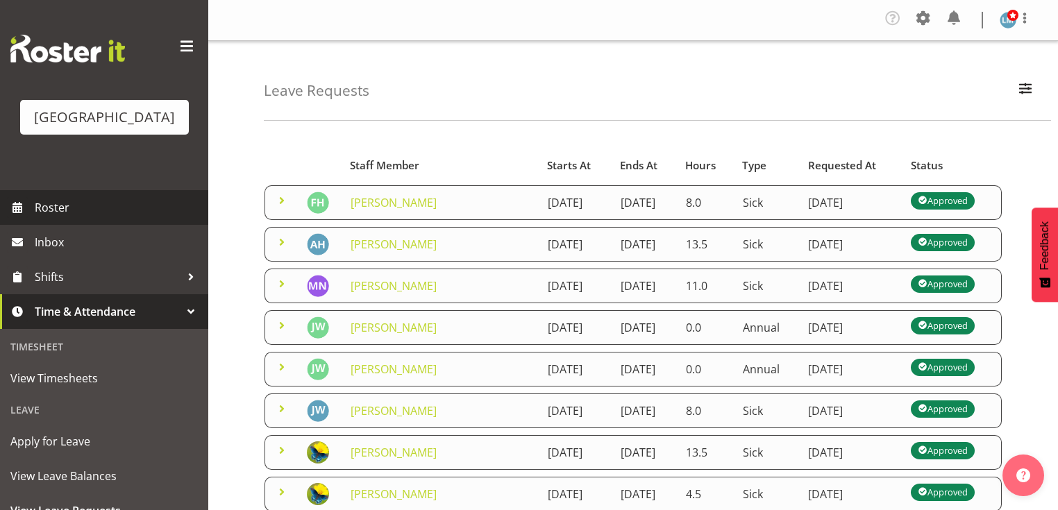
click at [42, 218] on span "Roster" at bounding box center [118, 207] width 167 height 21
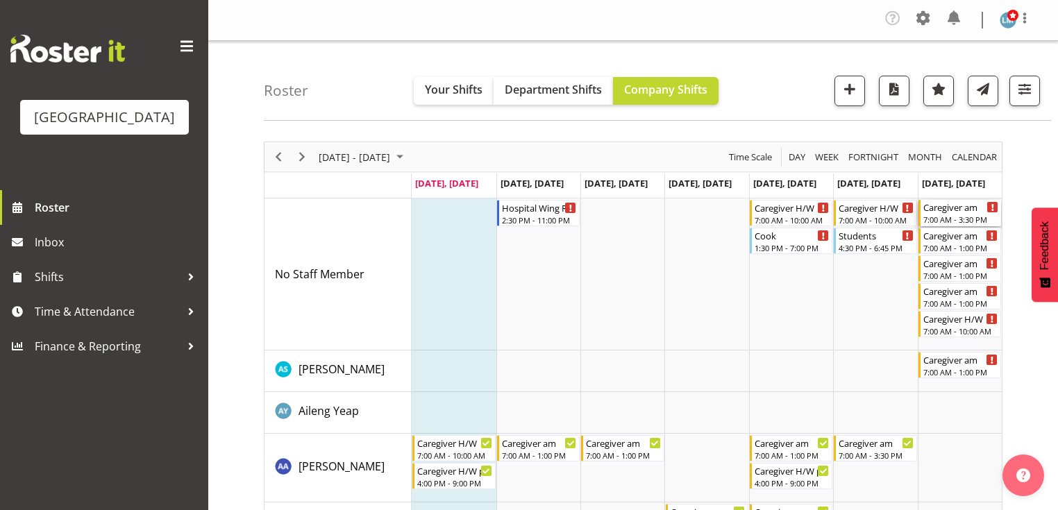
click at [951, 214] on div "Caregiver am 7:00 AM - 3:30 PM" at bounding box center [961, 213] width 75 height 26
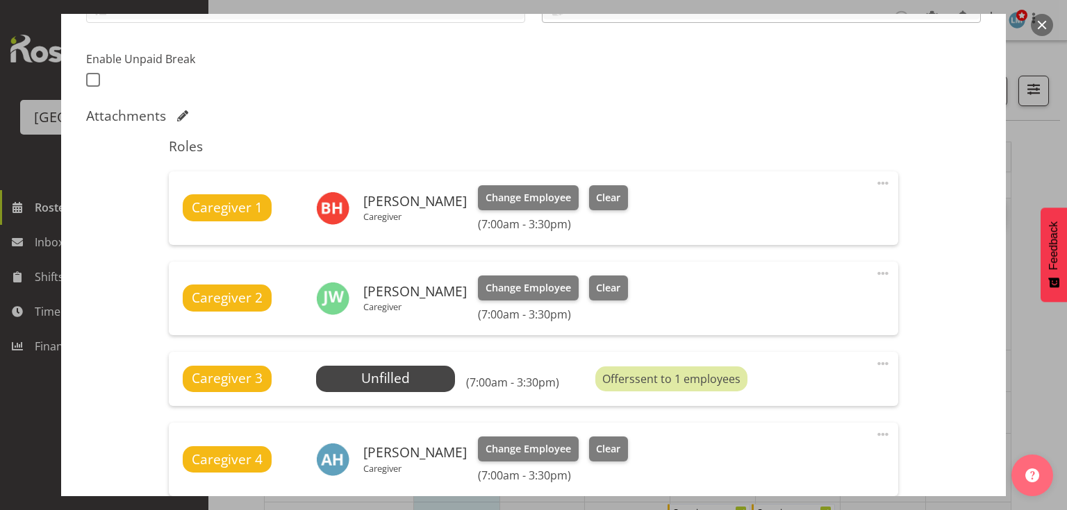
scroll to position [444, 0]
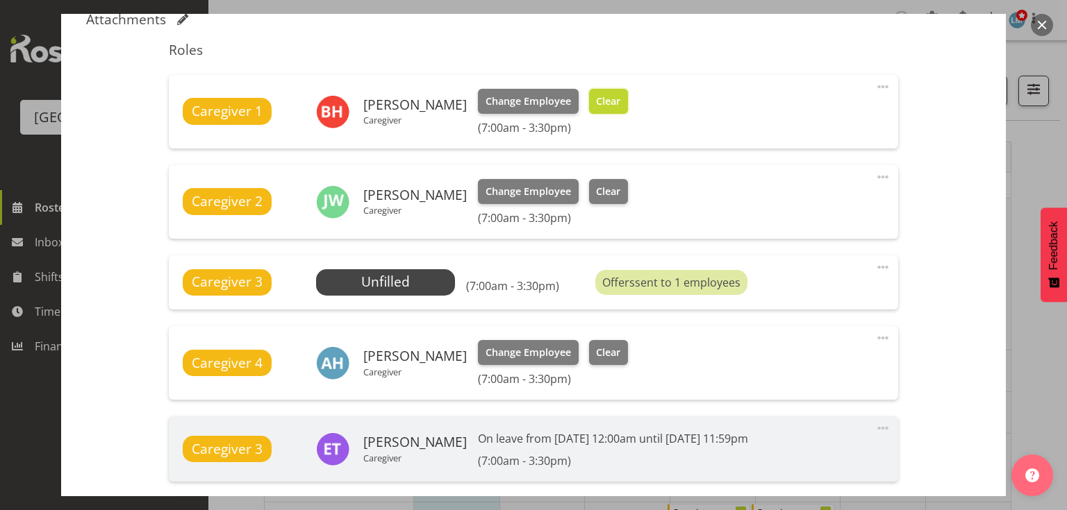
click at [597, 100] on span "Clear" at bounding box center [608, 101] width 24 height 15
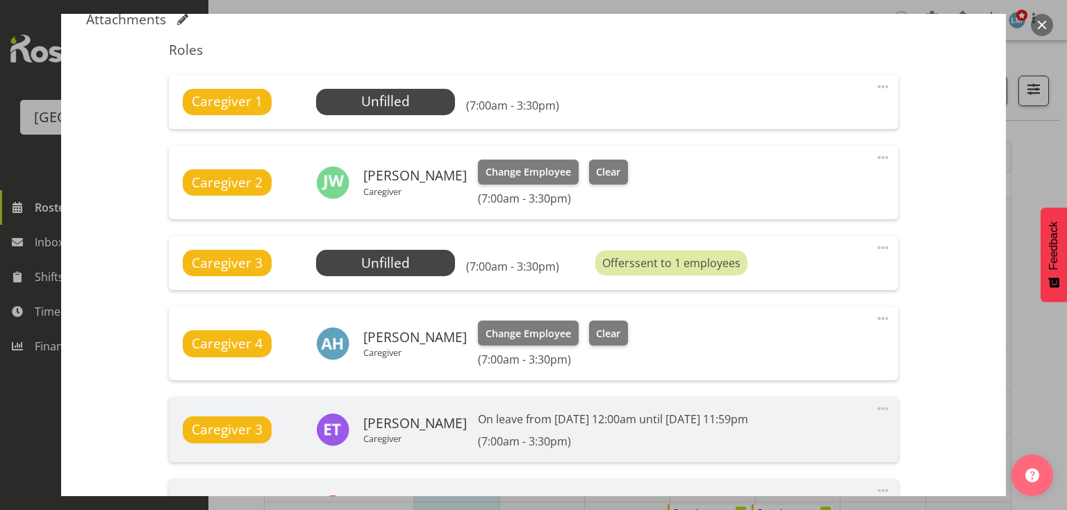
scroll to position [679, 0]
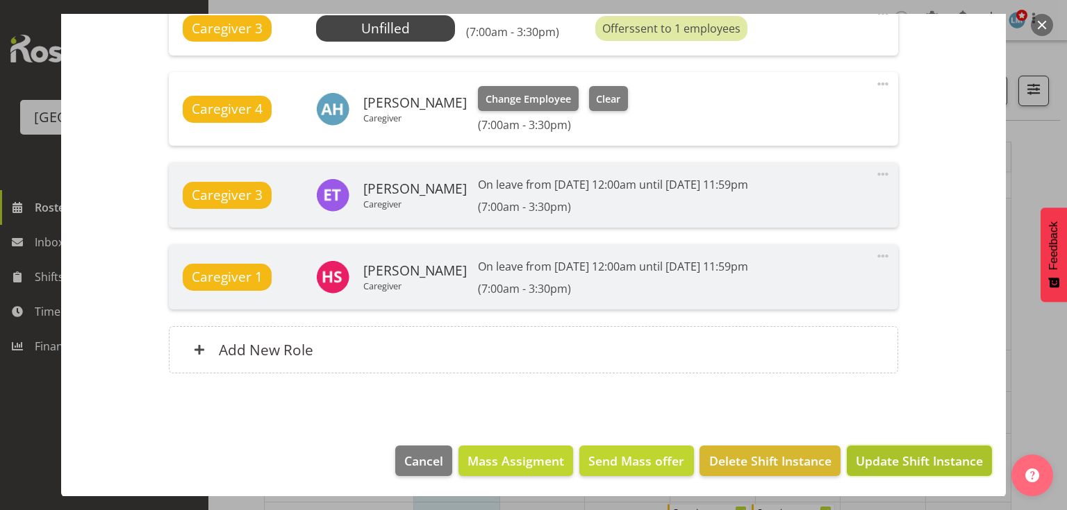
click at [886, 459] on span "Update Shift Instance" at bounding box center [919, 461] width 127 height 18
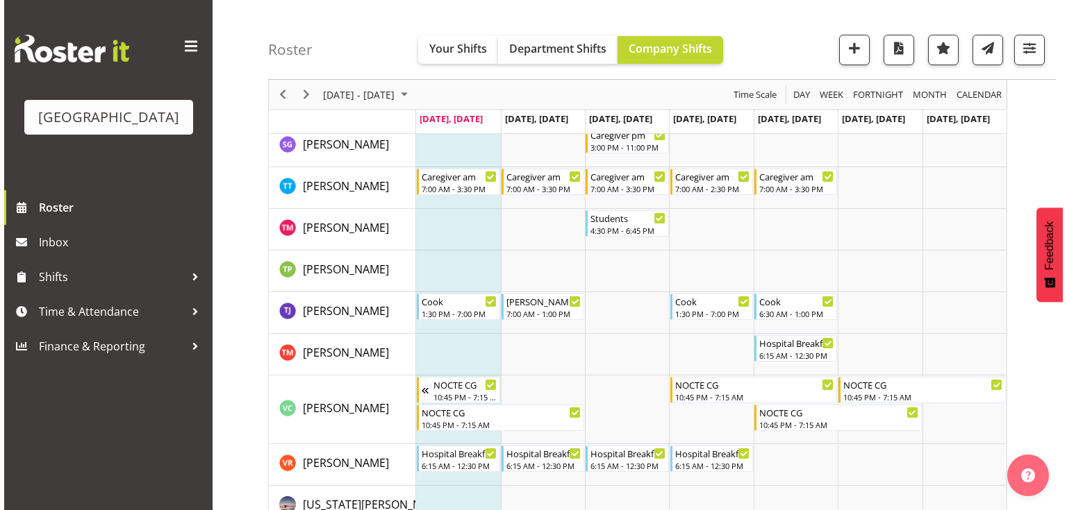
scroll to position [4889, 0]
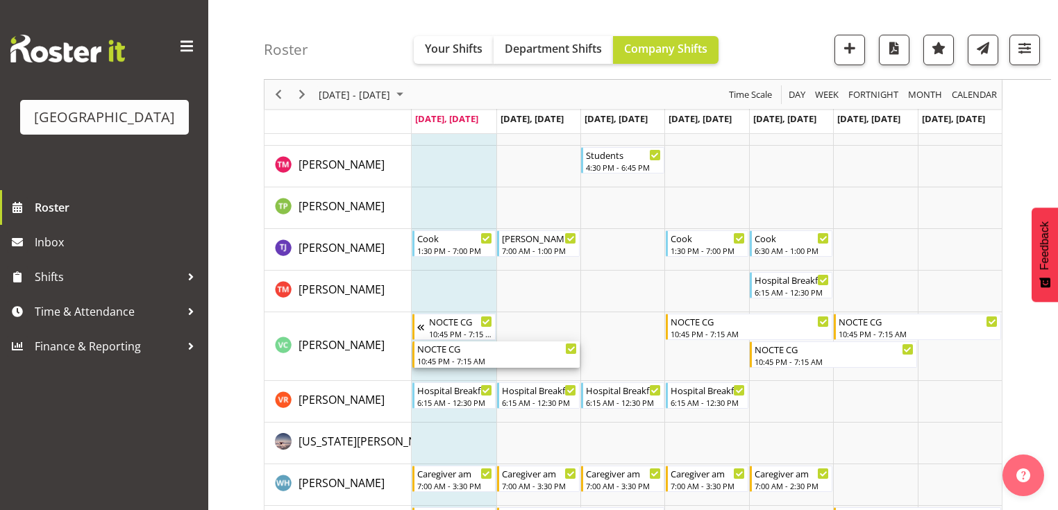
click at [453, 356] on div "10:45 PM - 7:15 AM" at bounding box center [497, 361] width 160 height 11
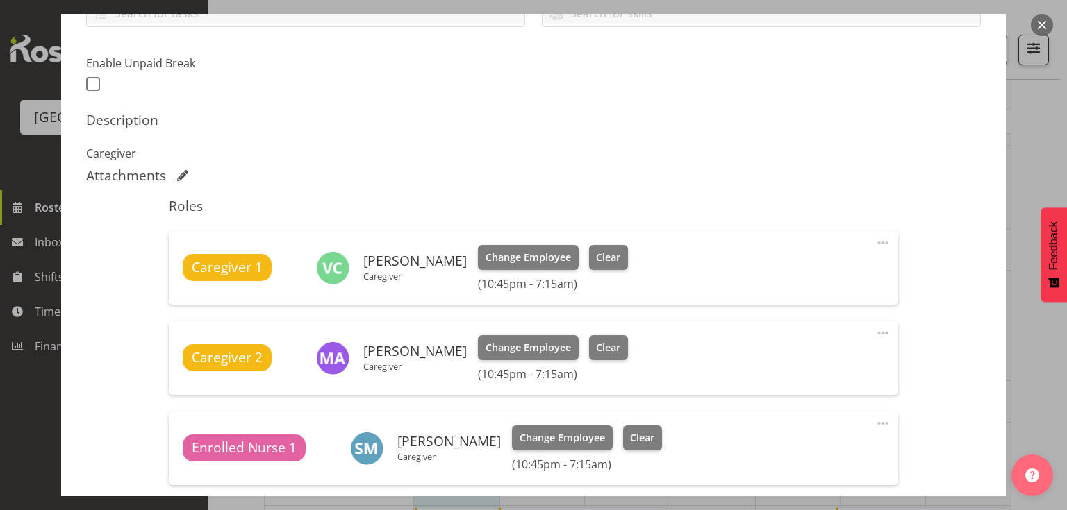
scroll to position [389, 0]
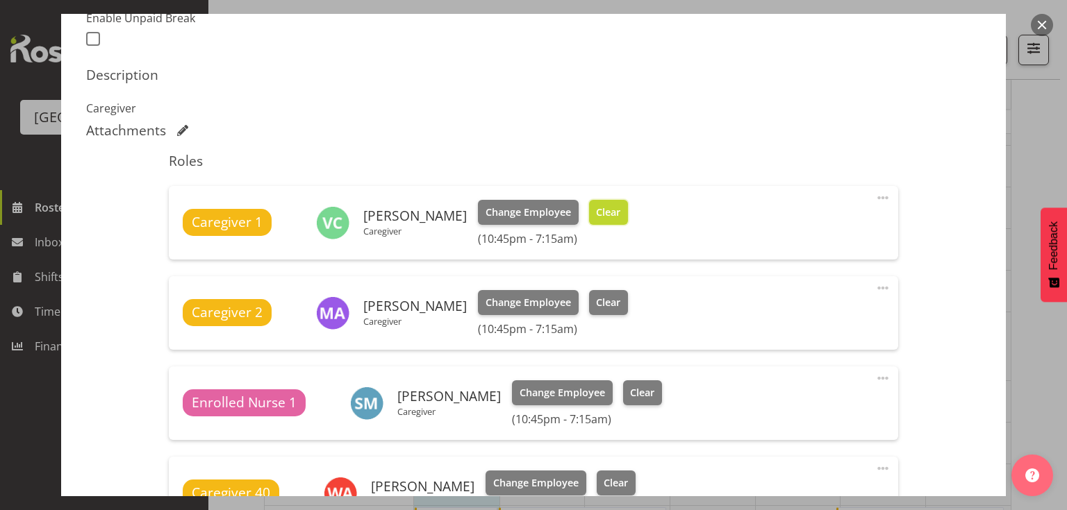
click at [612, 205] on span "Clear" at bounding box center [608, 212] width 24 height 15
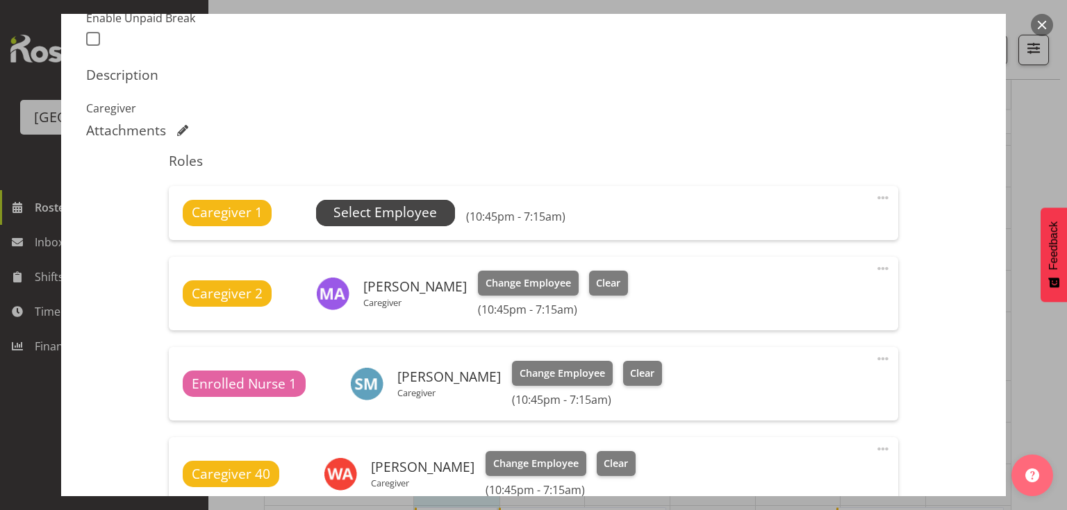
click at [387, 208] on span "Select Employee" at bounding box center [384, 213] width 103 height 20
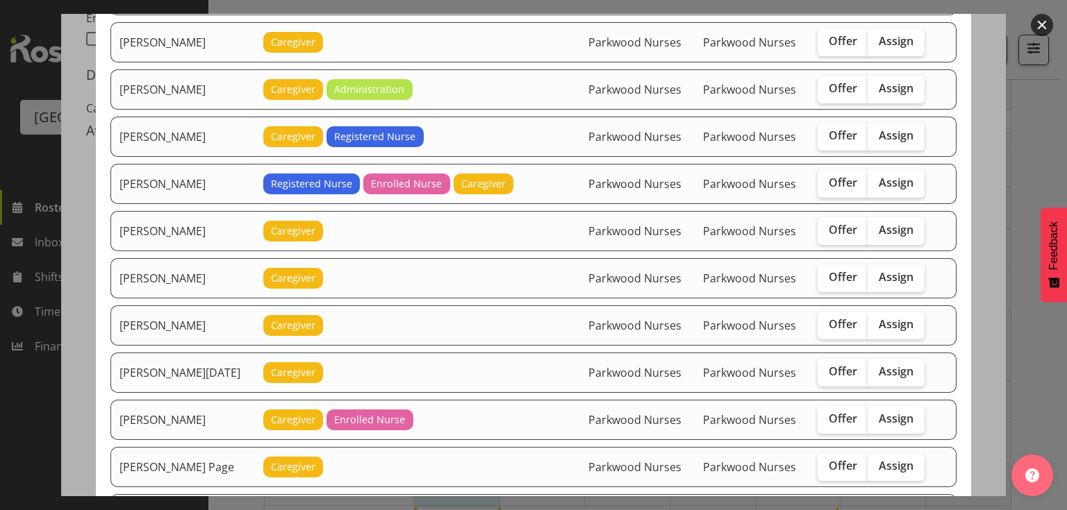
scroll to position [945, 0]
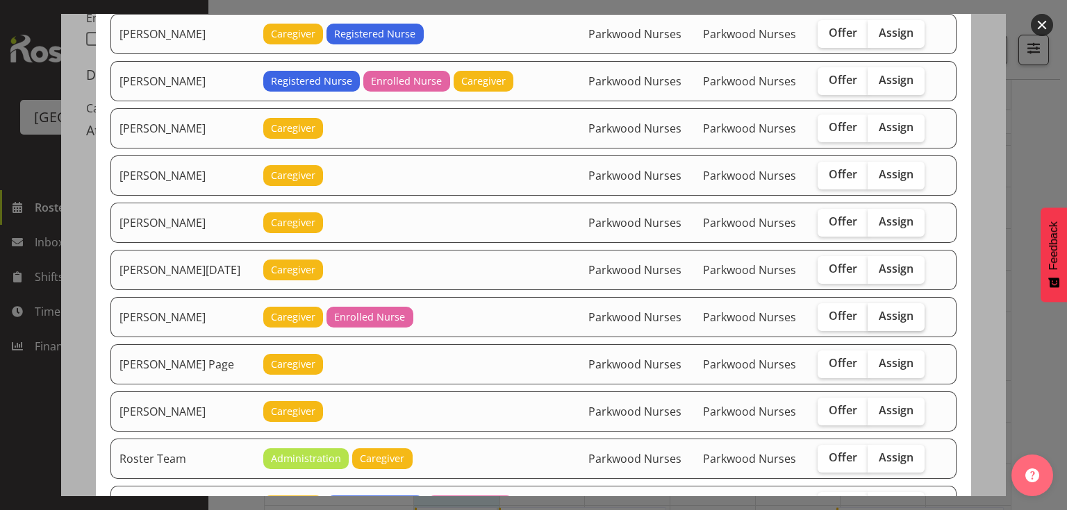
click at [894, 309] on span "Assign" at bounding box center [896, 316] width 35 height 14
click at [876, 312] on input "Assign" at bounding box center [871, 316] width 9 height 9
checkbox input "true"
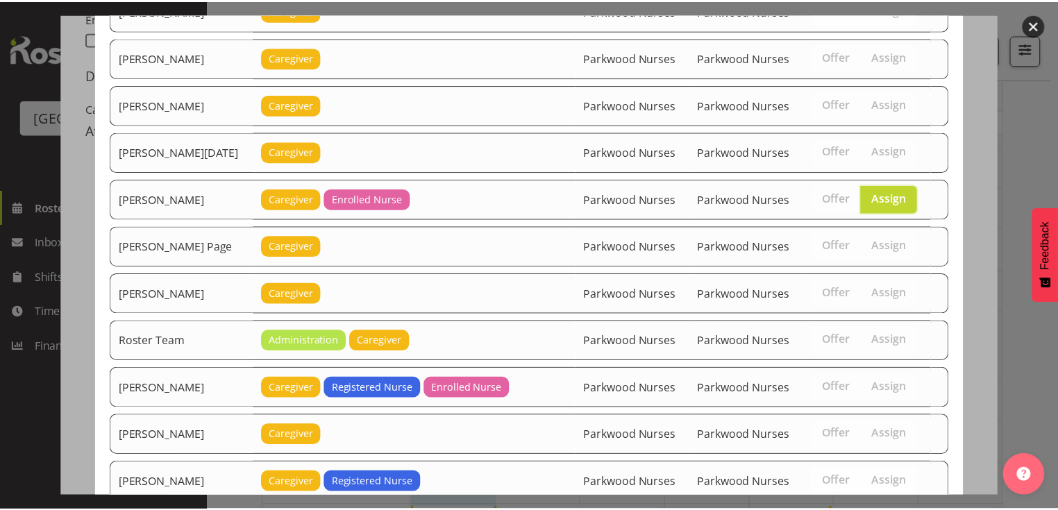
scroll to position [1154, 0]
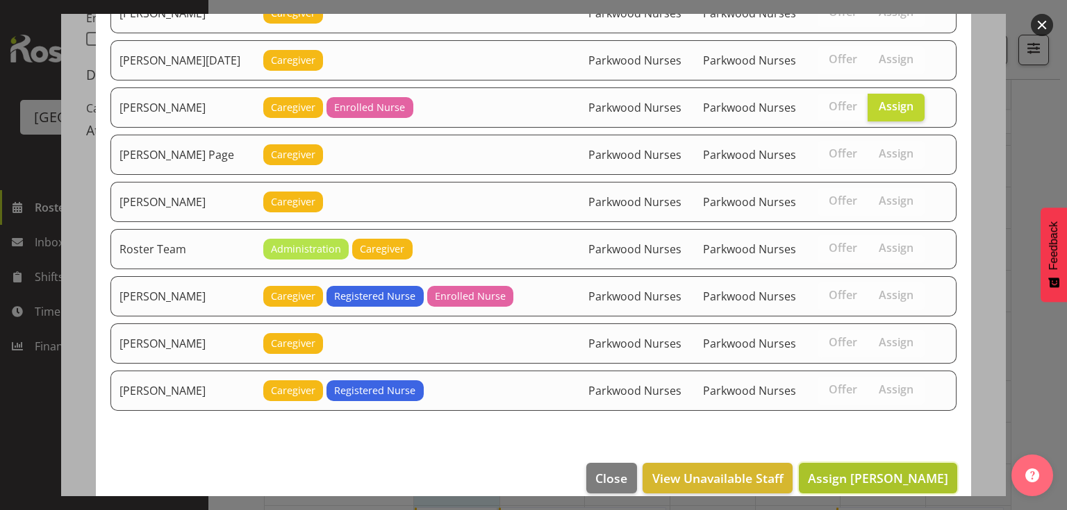
click at [894, 470] on span "Assign Rina Armitage" at bounding box center [878, 478] width 140 height 17
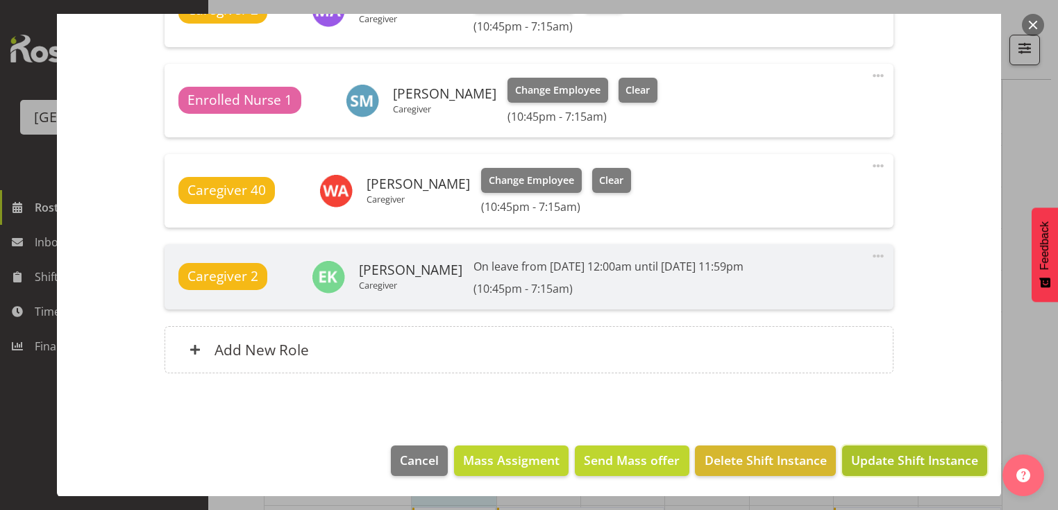
click at [897, 456] on span "Update Shift Instance" at bounding box center [914, 460] width 127 height 18
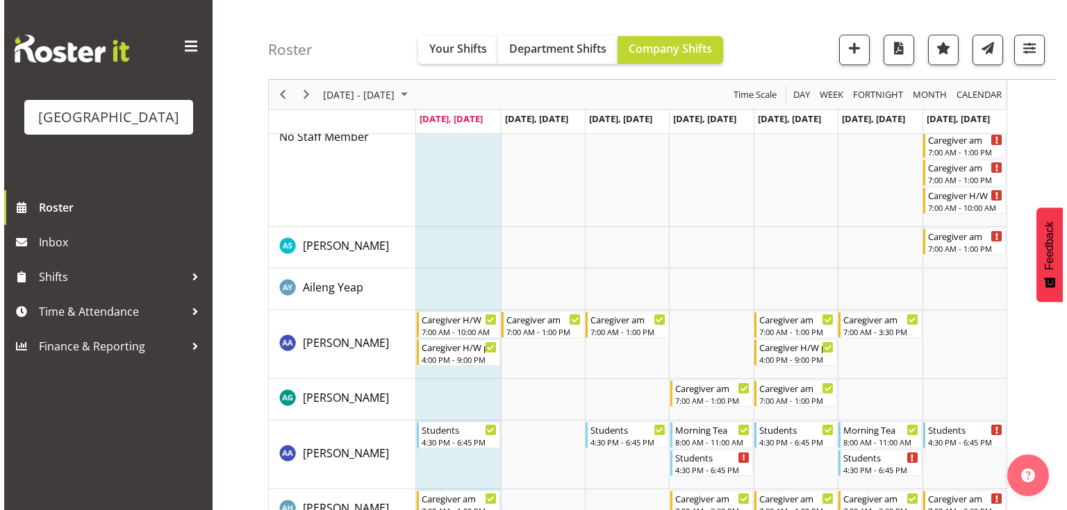
scroll to position [0, 0]
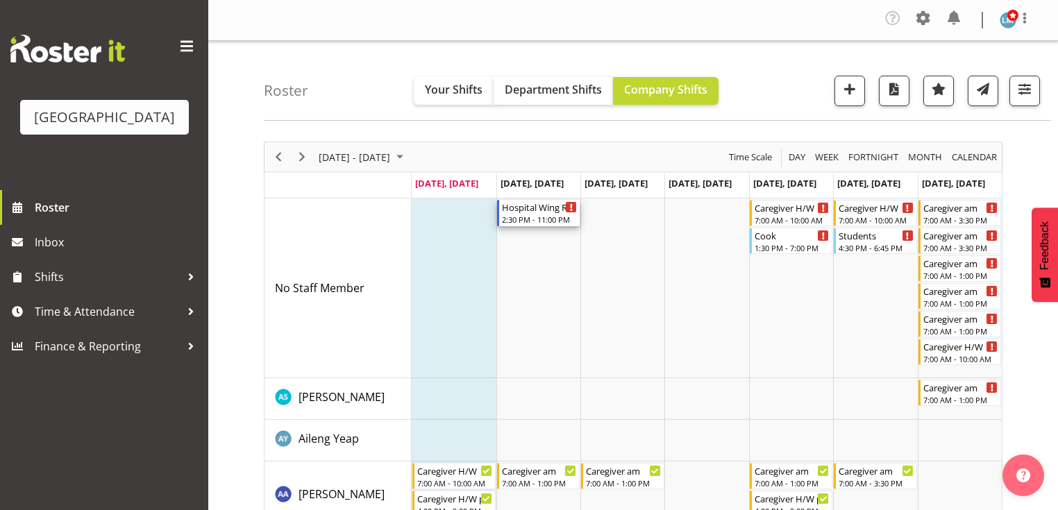
click at [534, 212] on div "Hospital Wing RN" at bounding box center [539, 207] width 75 height 14
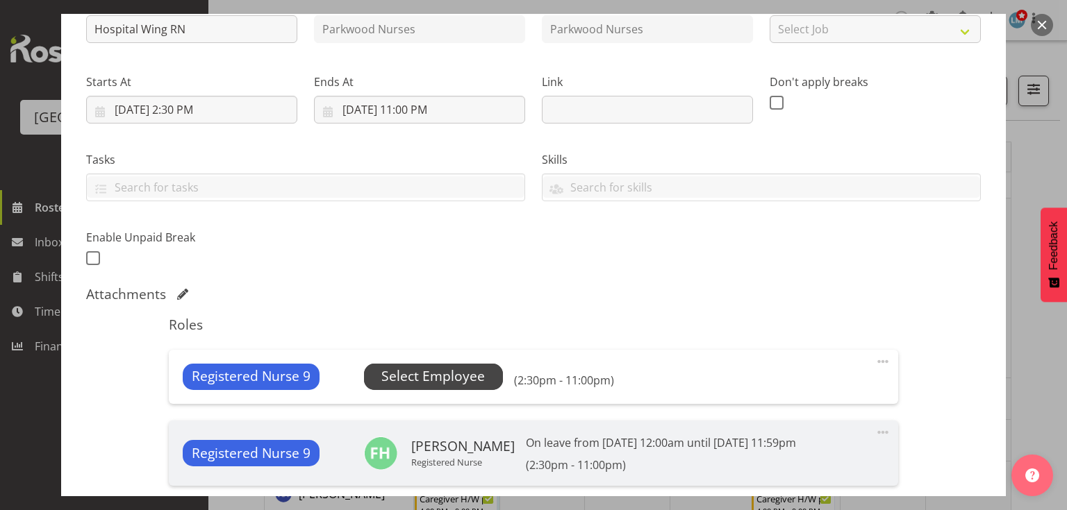
scroll to position [278, 0]
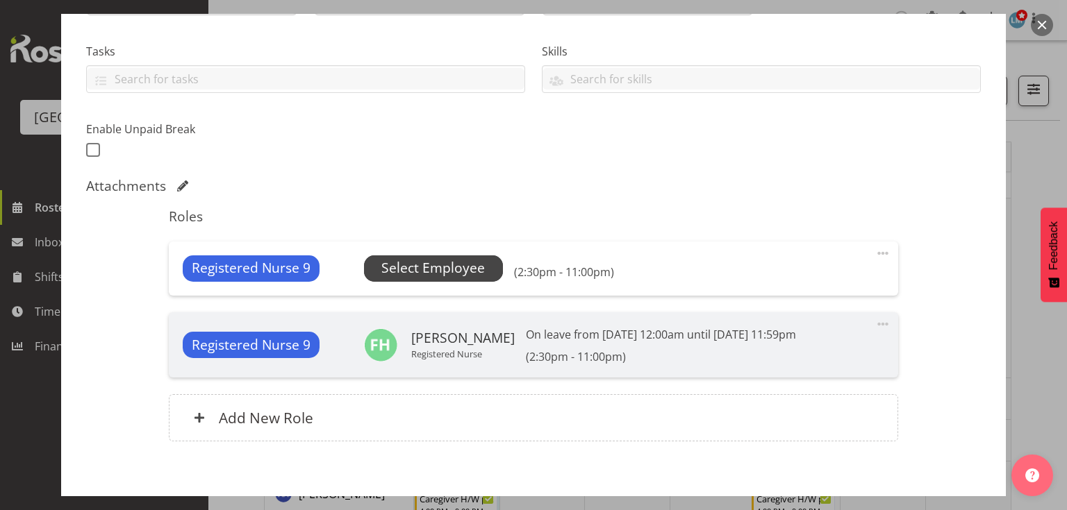
click at [425, 267] on span "Select Employee" at bounding box center [432, 268] width 103 height 20
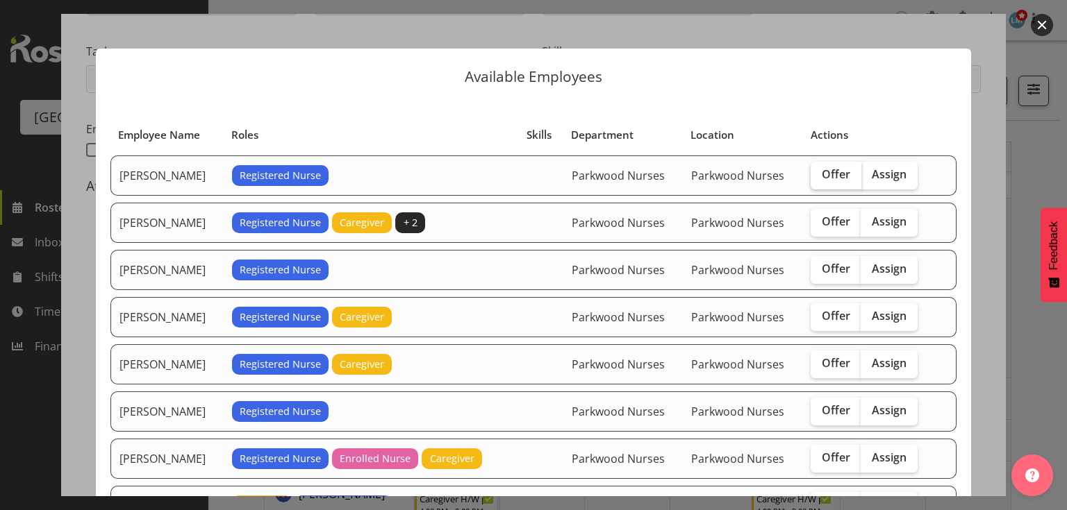
click at [828, 172] on span "Offer" at bounding box center [836, 174] width 28 height 14
click at [820, 172] on input "Offer" at bounding box center [815, 174] width 9 height 9
checkbox input "true"
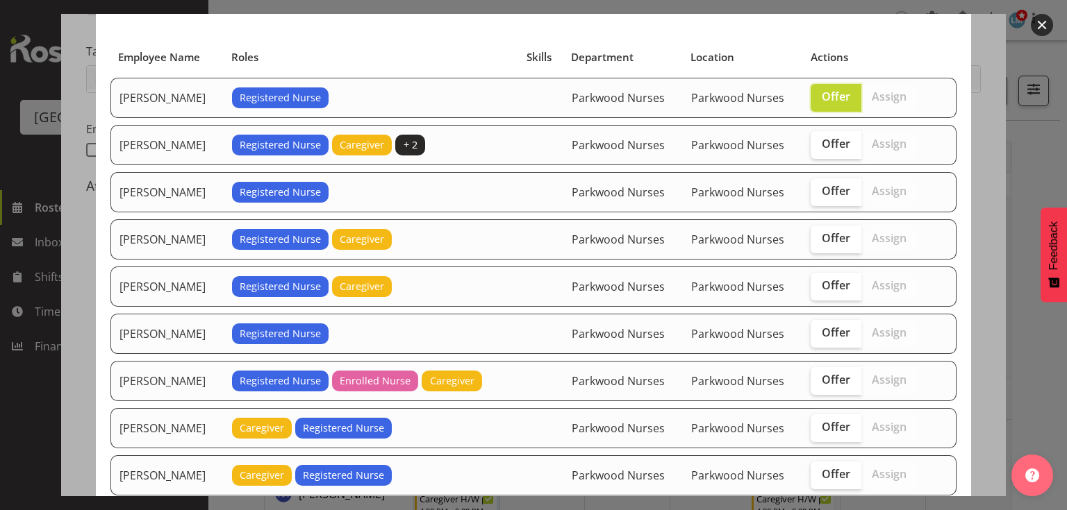
scroll to position [167, 0]
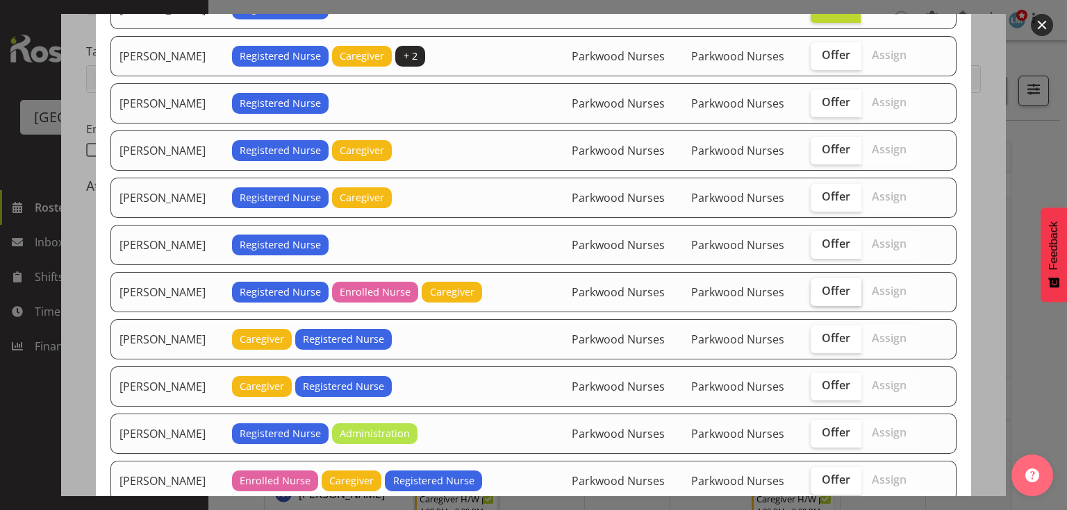
click at [847, 285] on label "Offer" at bounding box center [836, 293] width 51 height 28
click at [820, 287] on input "Offer" at bounding box center [815, 291] width 9 height 9
click at [847, 285] on label "Offer" at bounding box center [836, 293] width 51 height 28
click at [820, 287] on input "Offer" at bounding box center [815, 291] width 9 height 9
checkbox input "false"
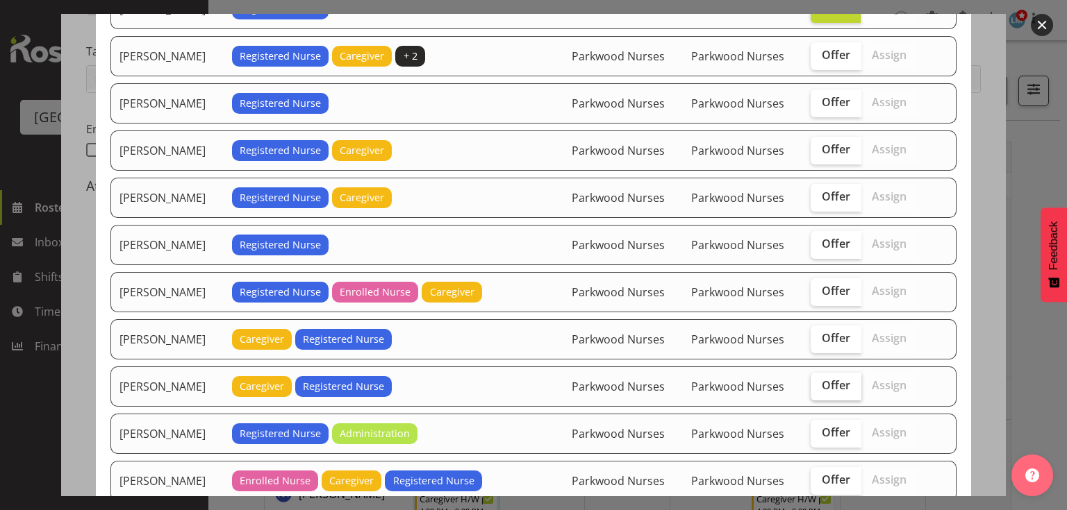
click at [833, 379] on span "Offer" at bounding box center [836, 386] width 28 height 14
click at [820, 381] on input "Offer" at bounding box center [815, 385] width 9 height 9
checkbox input "true"
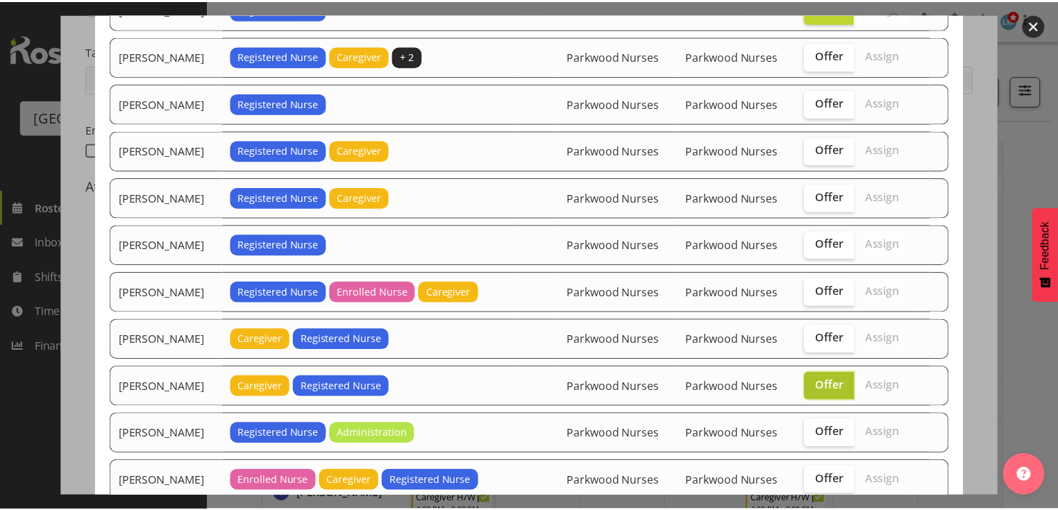
scroll to position [408, 0]
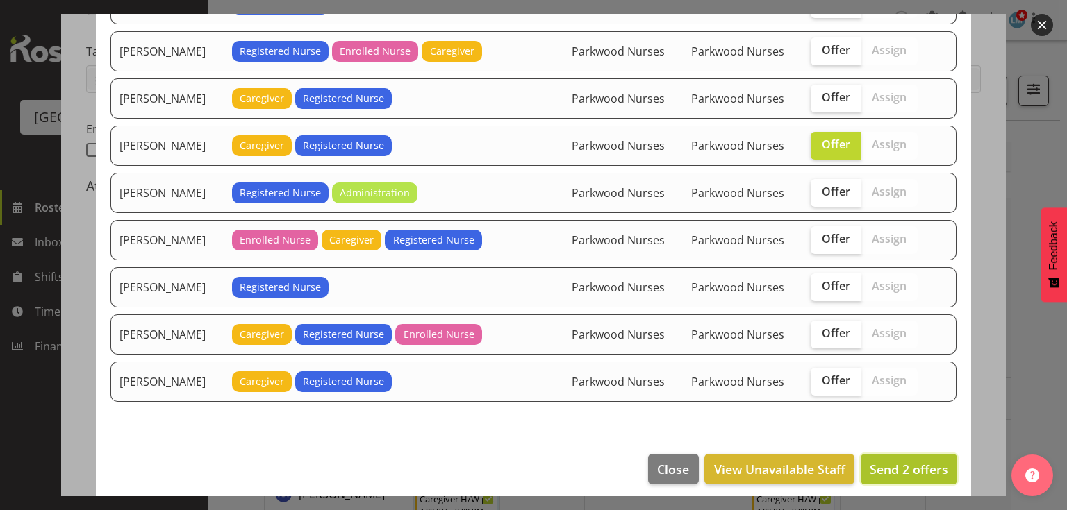
click at [886, 462] on span "Send 2 offers" at bounding box center [909, 469] width 78 height 17
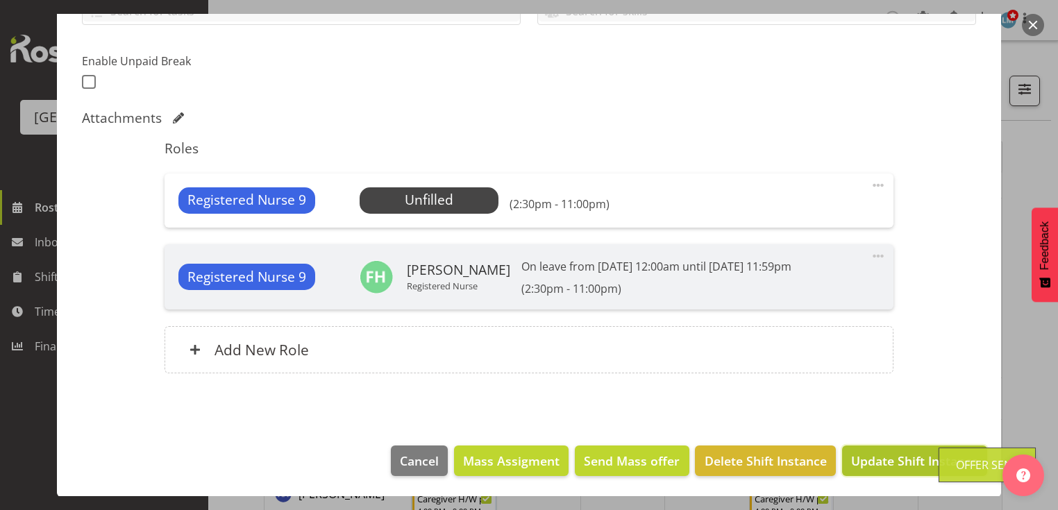
click at [888, 461] on span "Update Shift Instance" at bounding box center [914, 461] width 127 height 18
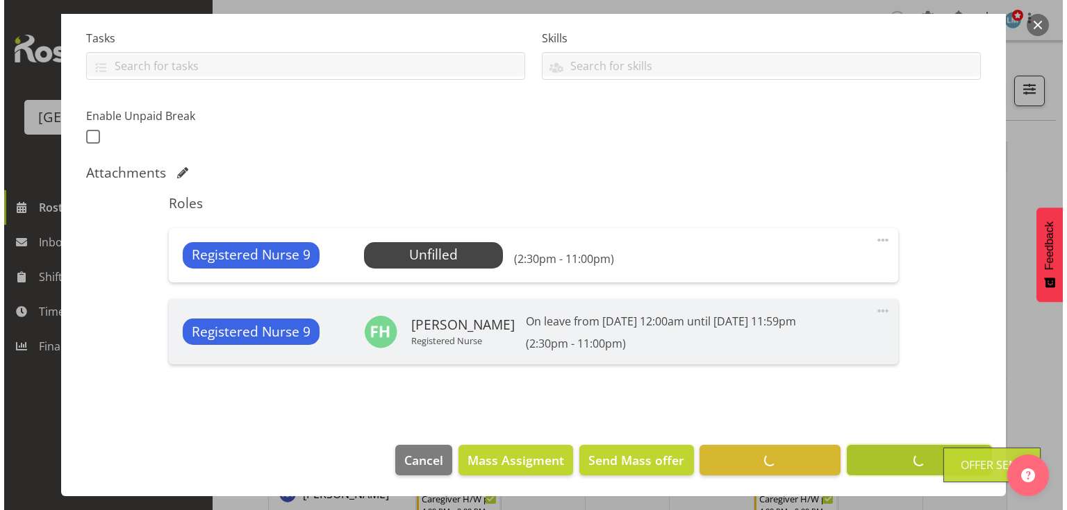
scroll to position [290, 0]
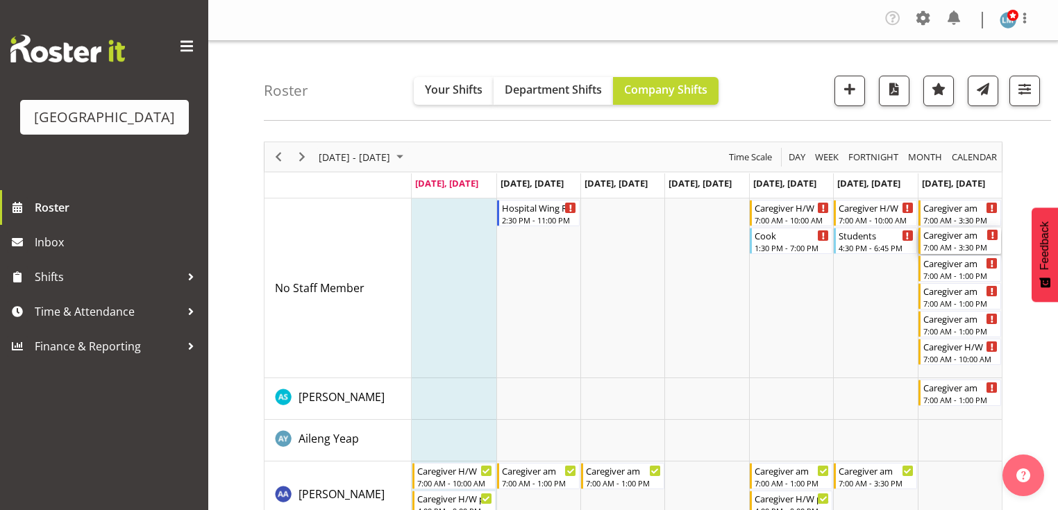
click at [951, 247] on div "7:00 AM - 3:30 PM" at bounding box center [961, 247] width 75 height 11
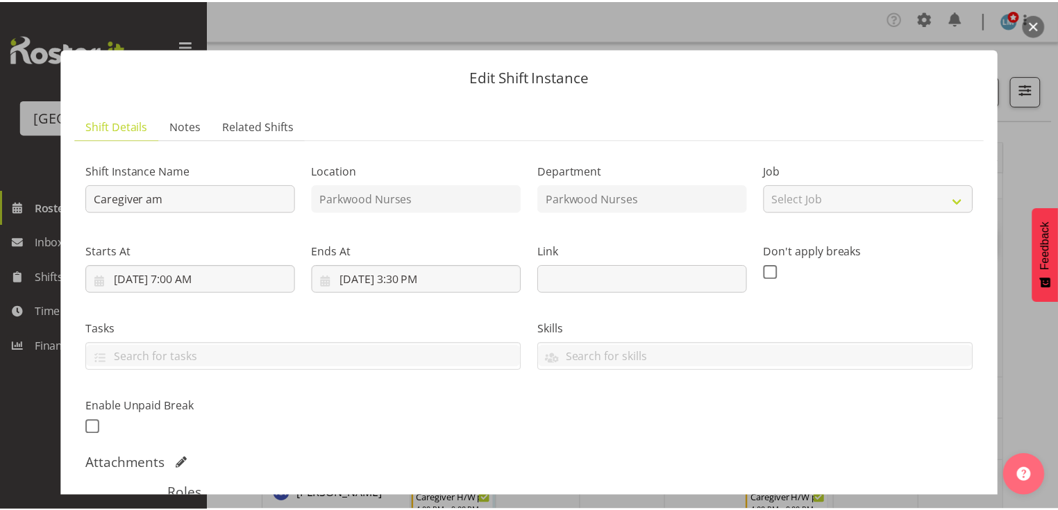
scroll to position [222, 0]
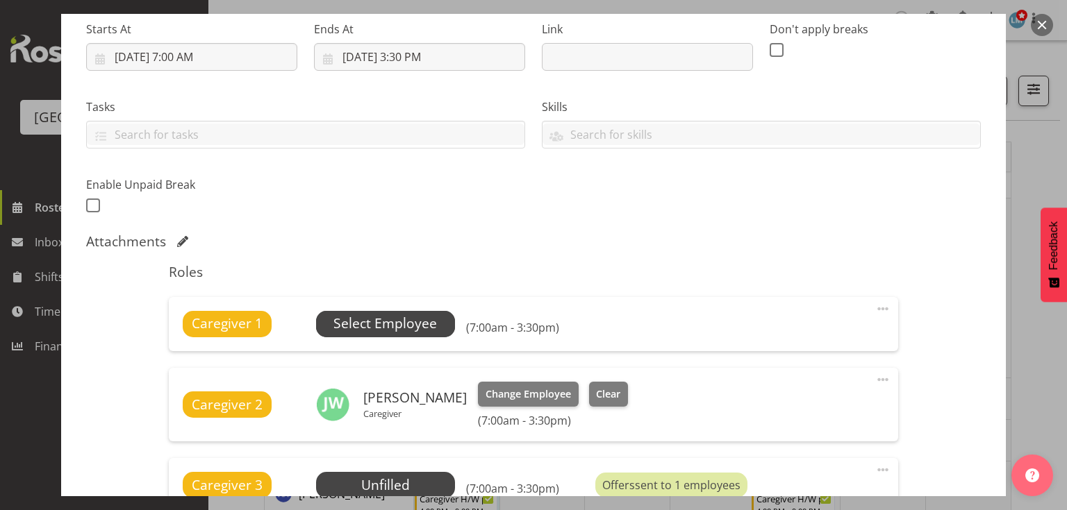
click at [389, 322] on span "Select Employee" at bounding box center [384, 324] width 103 height 20
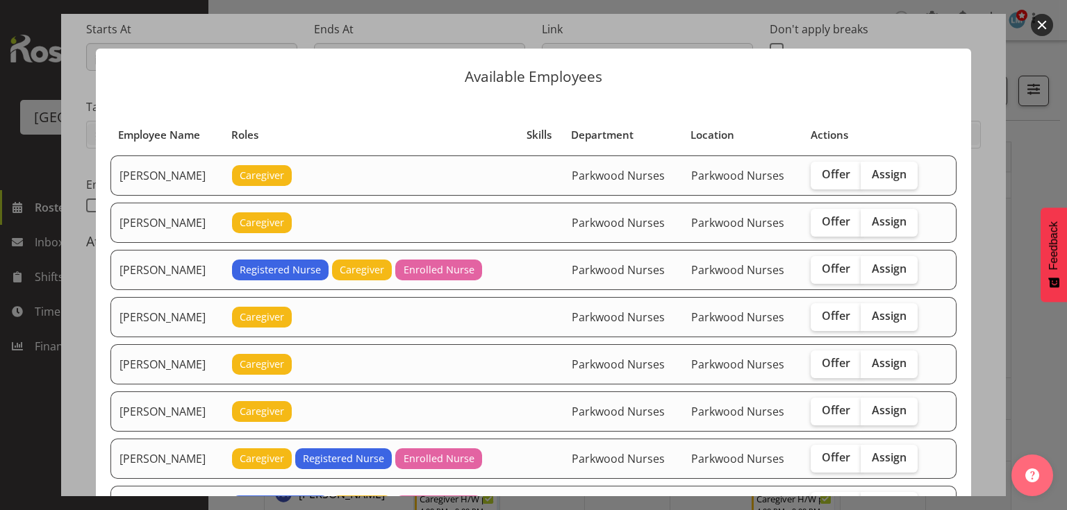
click at [1039, 23] on button "button" at bounding box center [1042, 25] width 22 height 22
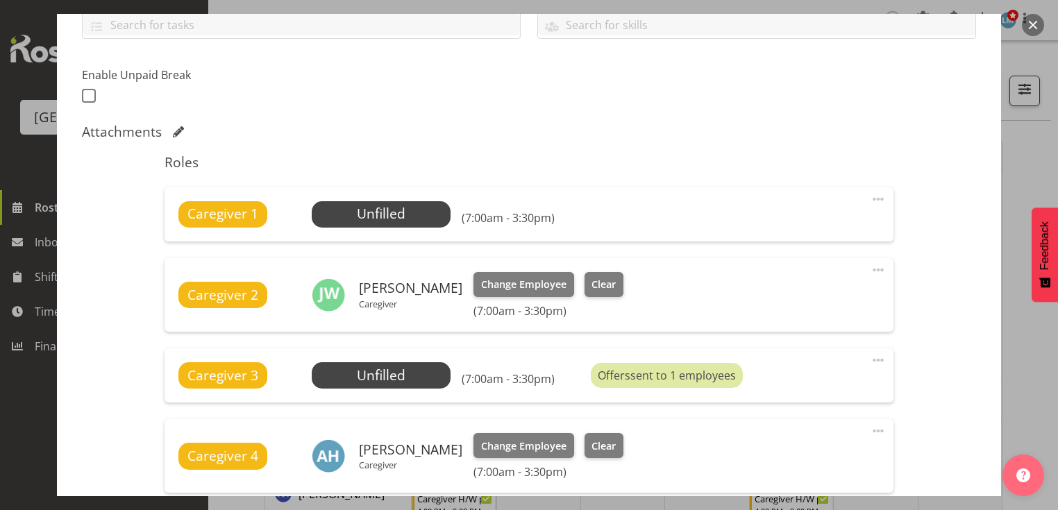
scroll to position [333, 0]
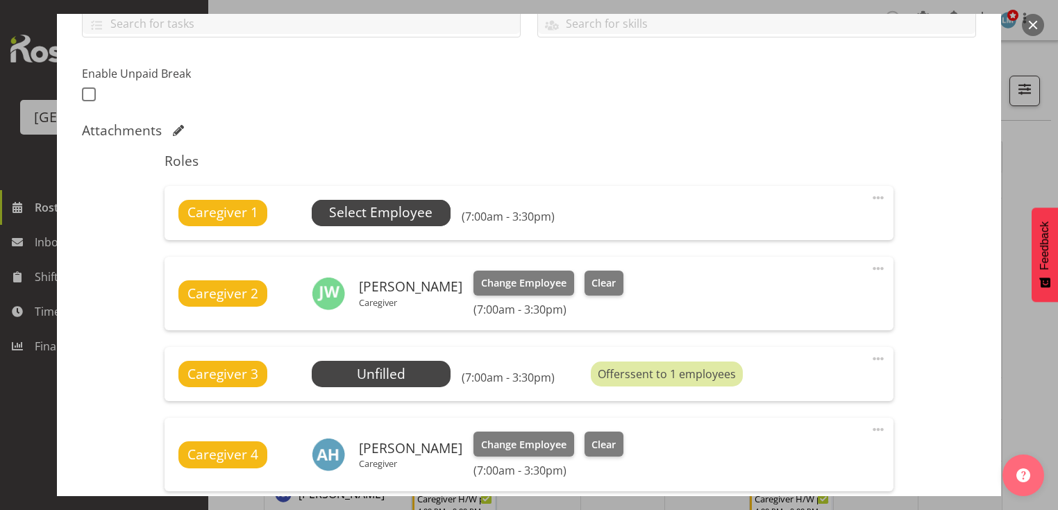
click at [374, 203] on span "Select Employee" at bounding box center [380, 213] width 103 height 20
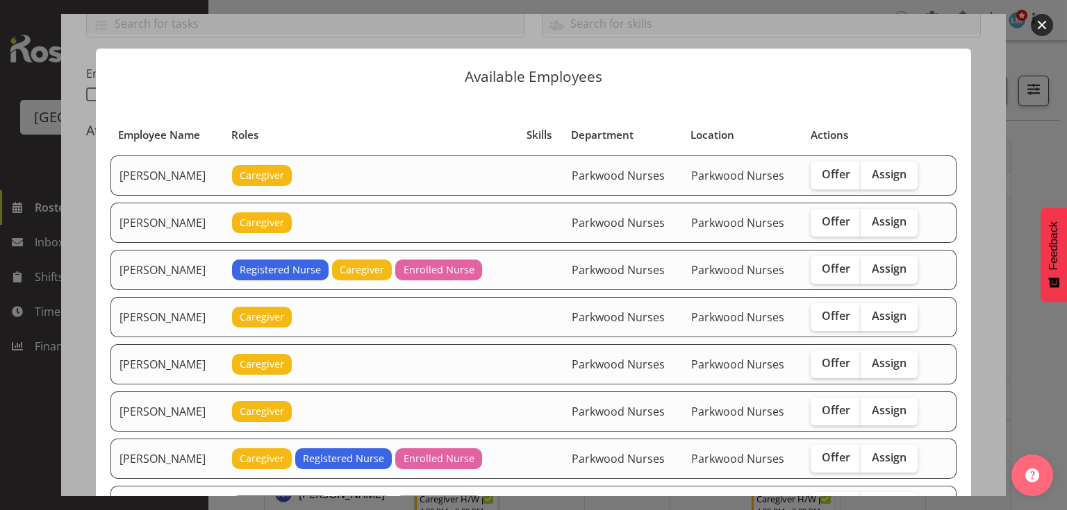
click at [1035, 20] on button "button" at bounding box center [1042, 25] width 22 height 22
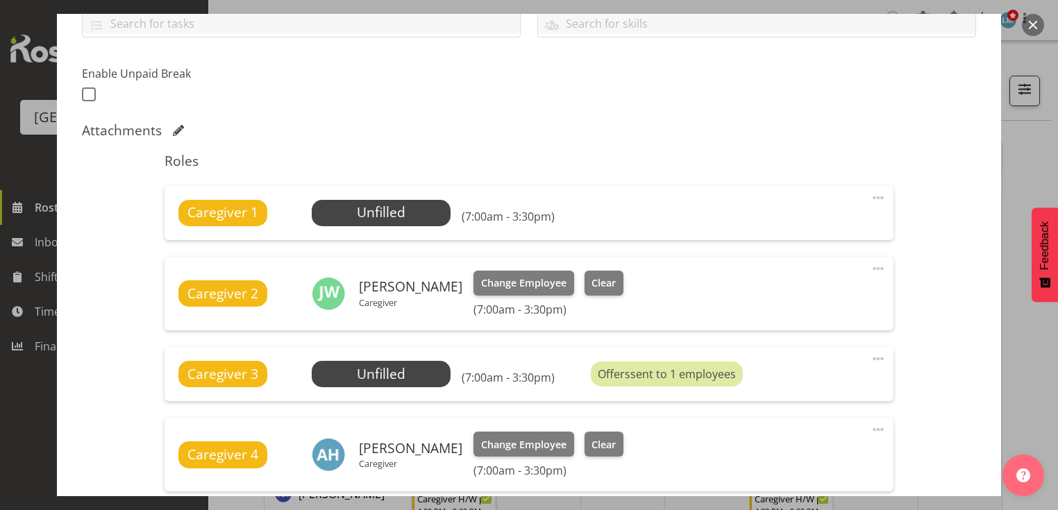
click at [1035, 20] on button "button" at bounding box center [1033, 25] width 22 height 22
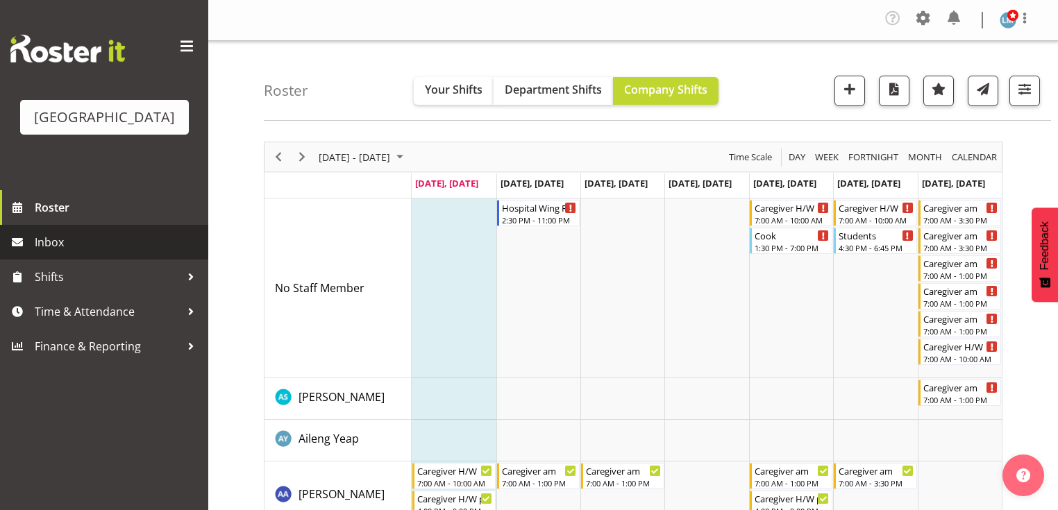
click at [60, 253] on span "Inbox" at bounding box center [118, 242] width 167 height 21
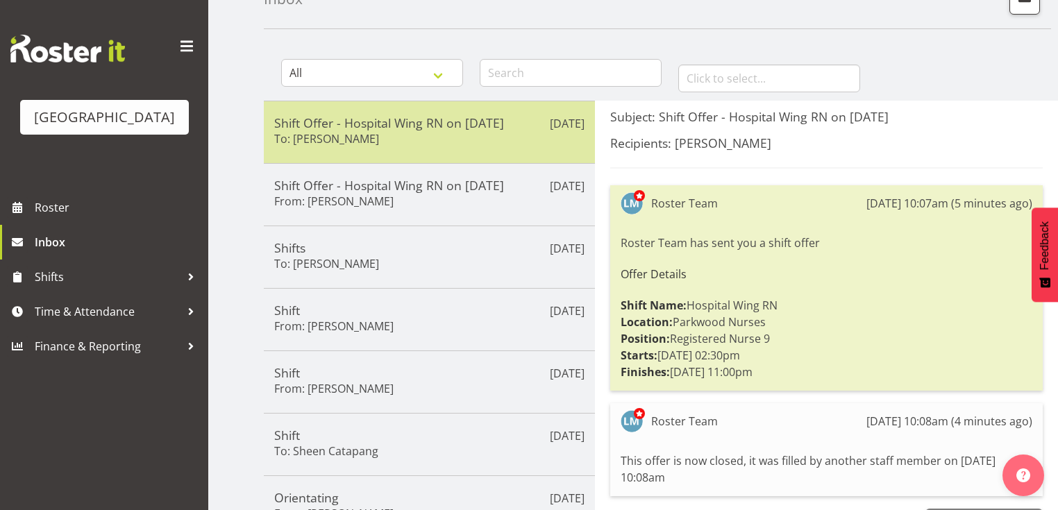
scroll to position [111, 0]
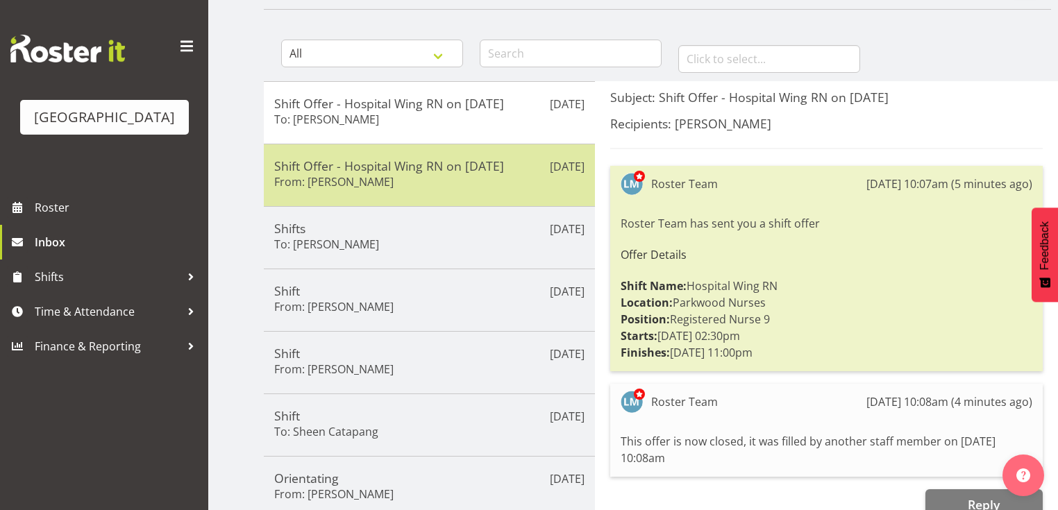
click at [486, 183] on div "Shift Offer - Hospital Wing RN on [DATE] From: [PERSON_NAME]" at bounding box center [429, 175] width 310 height 34
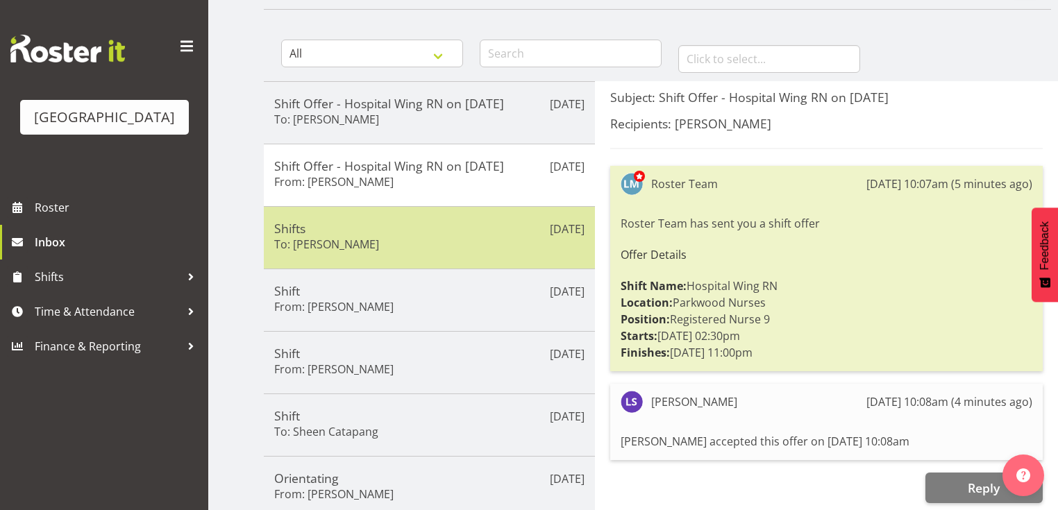
click at [408, 235] on div "Shifts To: [PERSON_NAME]" at bounding box center [429, 238] width 310 height 34
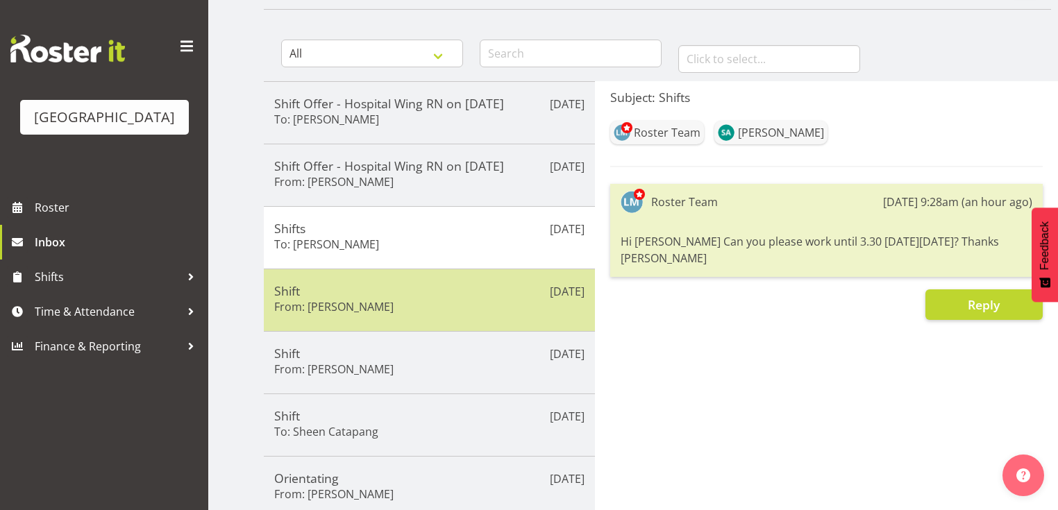
click at [464, 301] on div "Shift From: [PERSON_NAME]" at bounding box center [429, 300] width 310 height 34
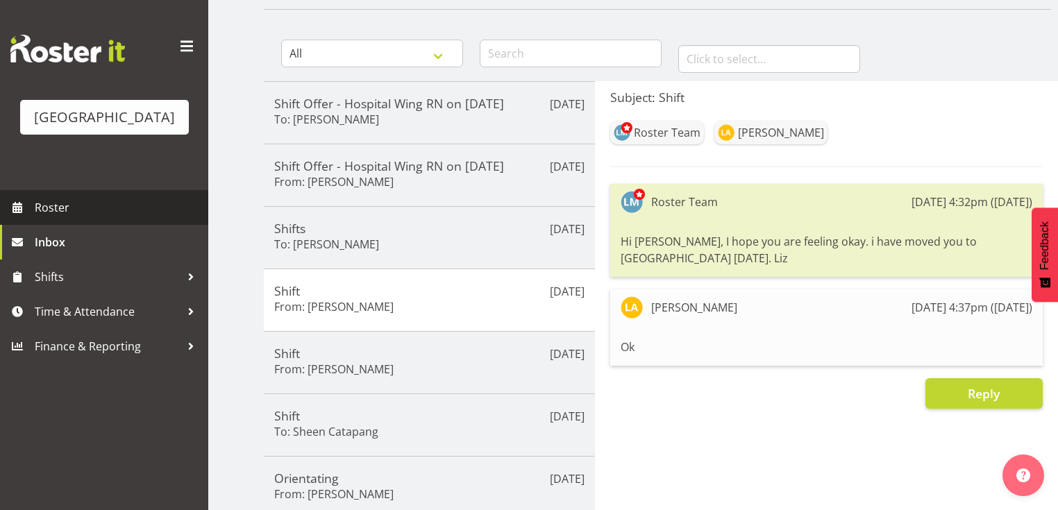
click at [63, 218] on span "Roster" at bounding box center [118, 207] width 167 height 21
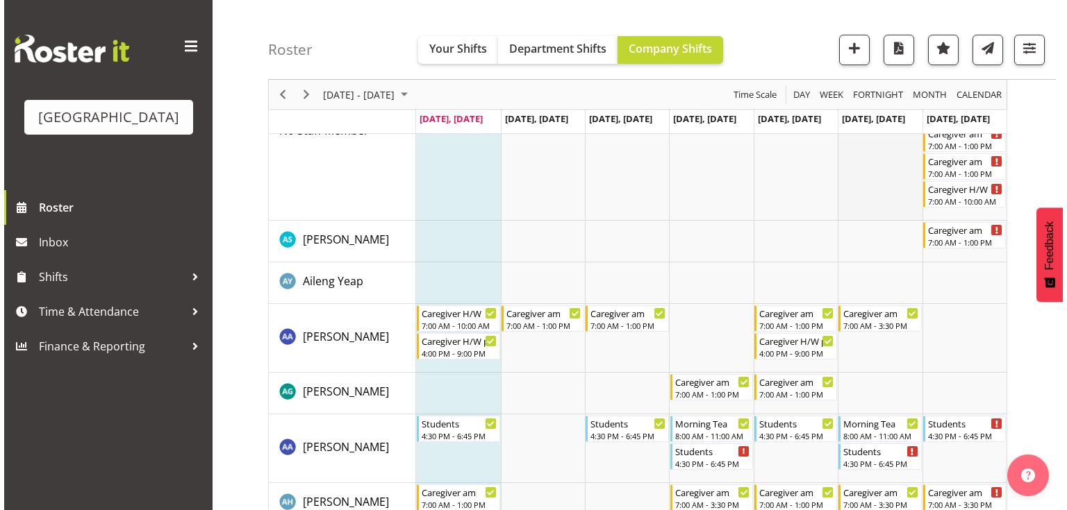
scroll to position [222, 0]
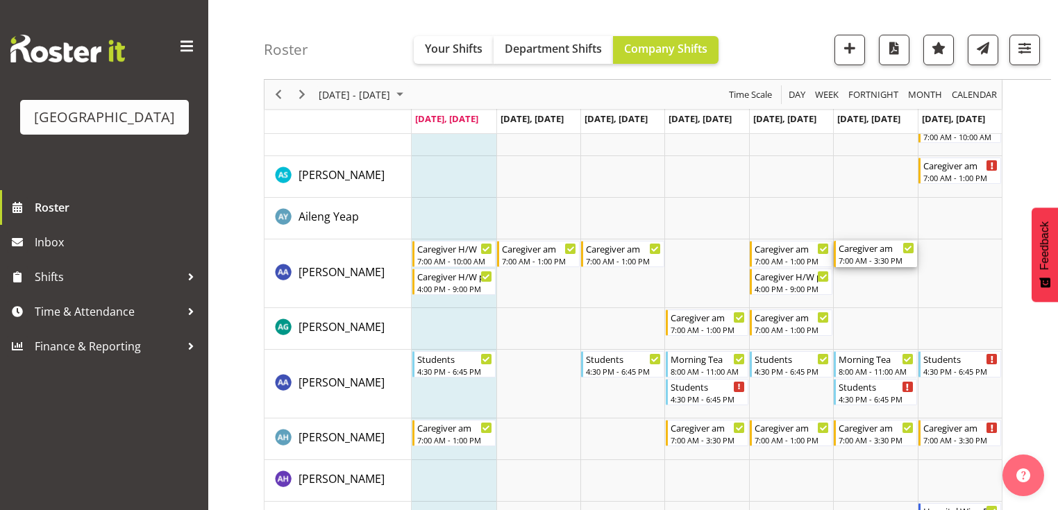
click at [861, 253] on div "Caregiver am" at bounding box center [876, 248] width 75 height 14
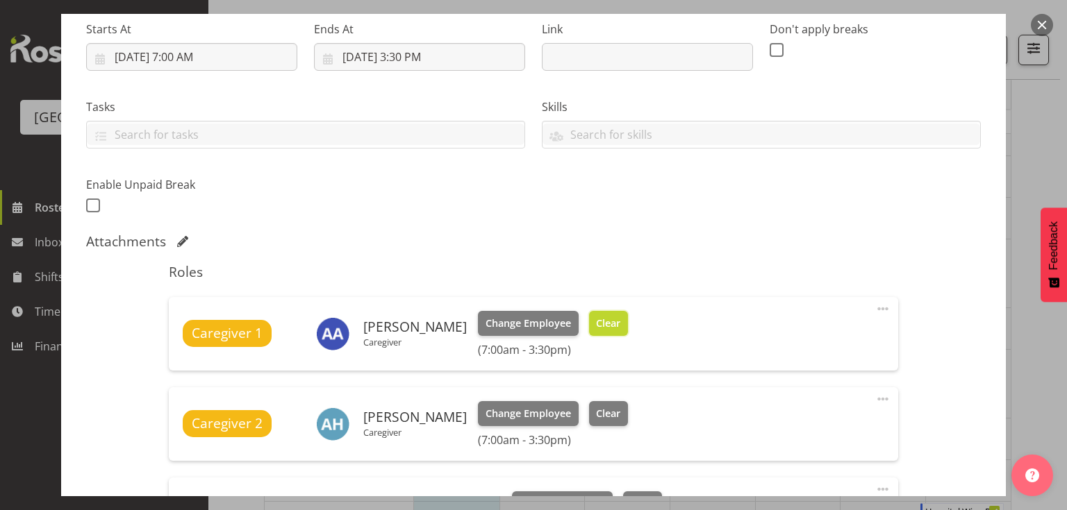
click at [596, 326] on span "Clear" at bounding box center [608, 323] width 24 height 15
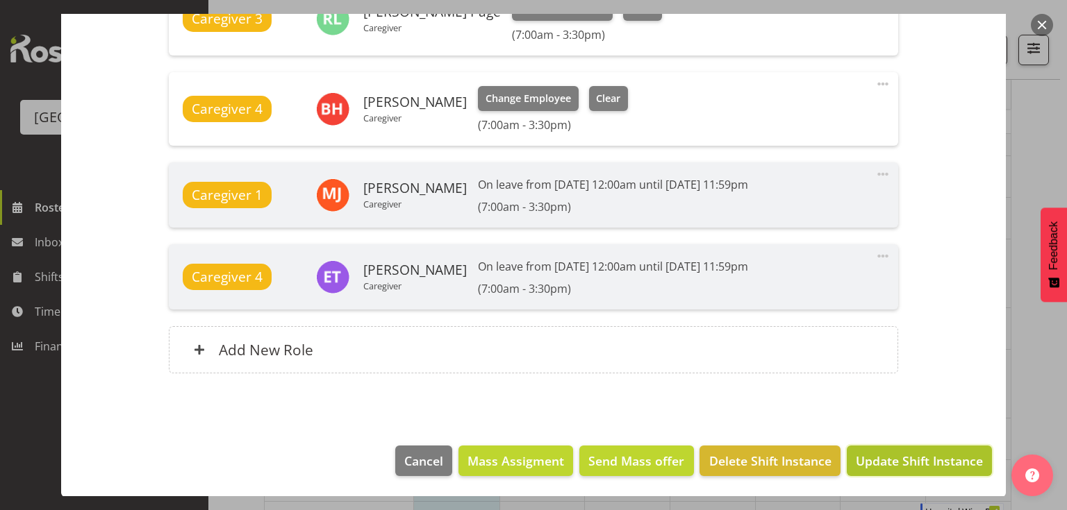
click at [909, 456] on span "Update Shift Instance" at bounding box center [919, 461] width 127 height 18
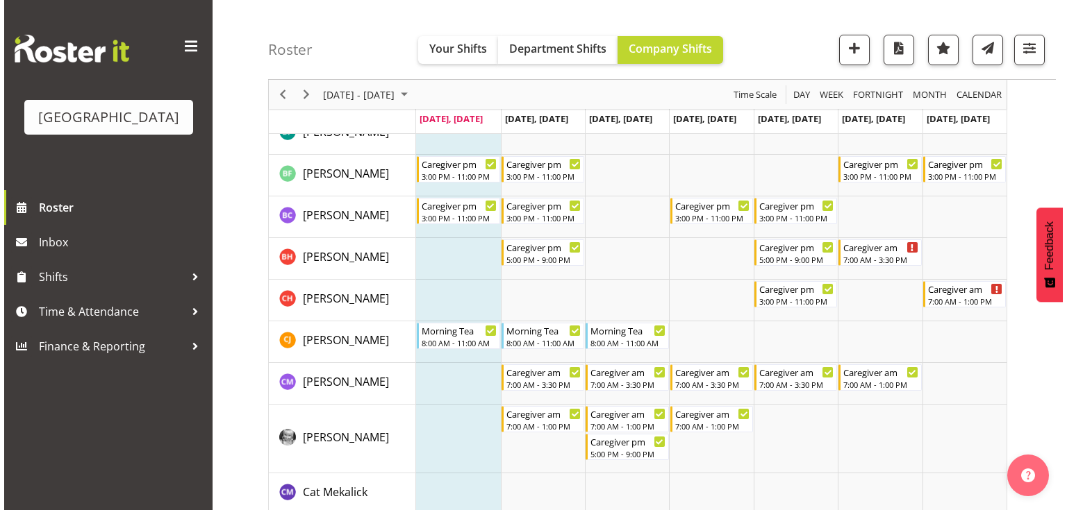
scroll to position [722, 0]
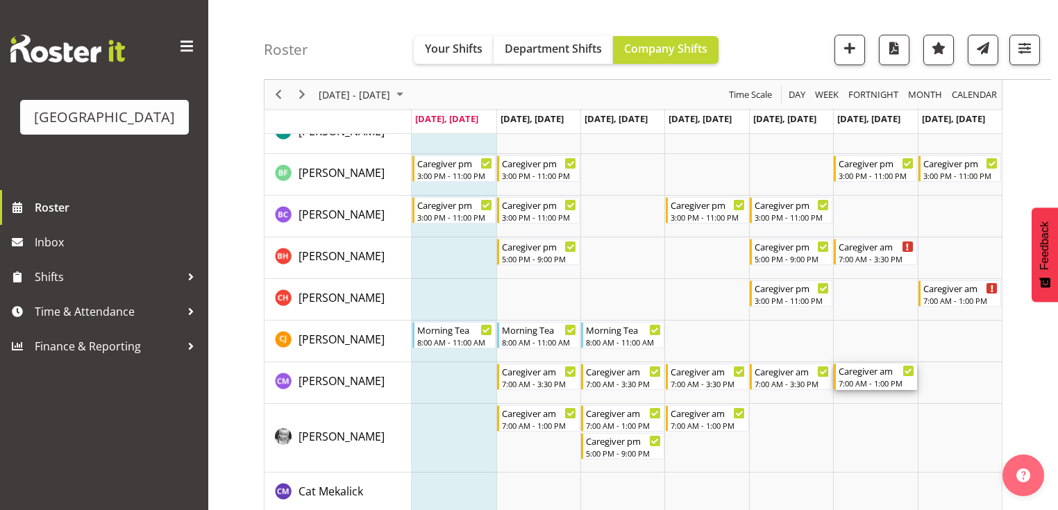
click at [867, 379] on div "7:00 AM - 1:00 PM" at bounding box center [876, 383] width 75 height 11
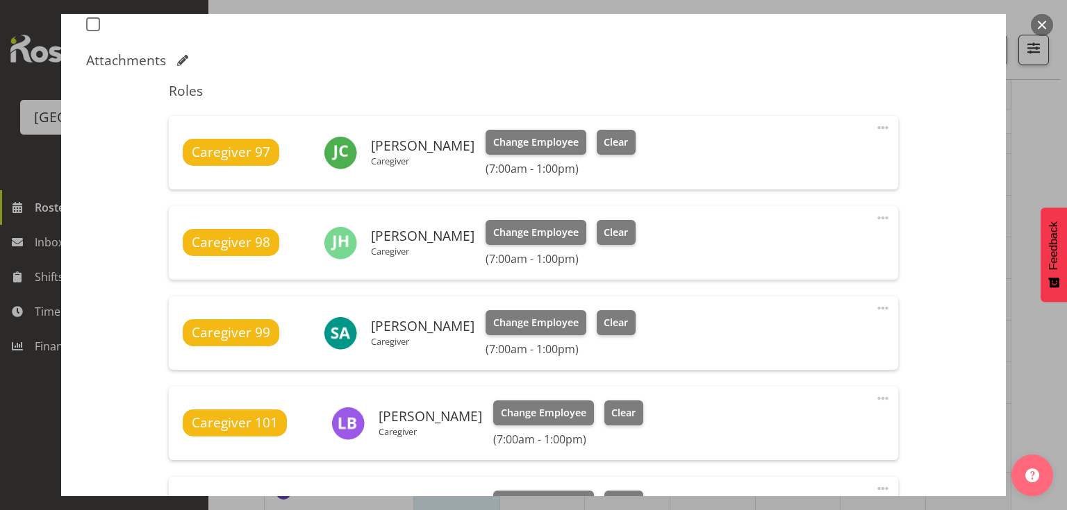
scroll to position [444, 0]
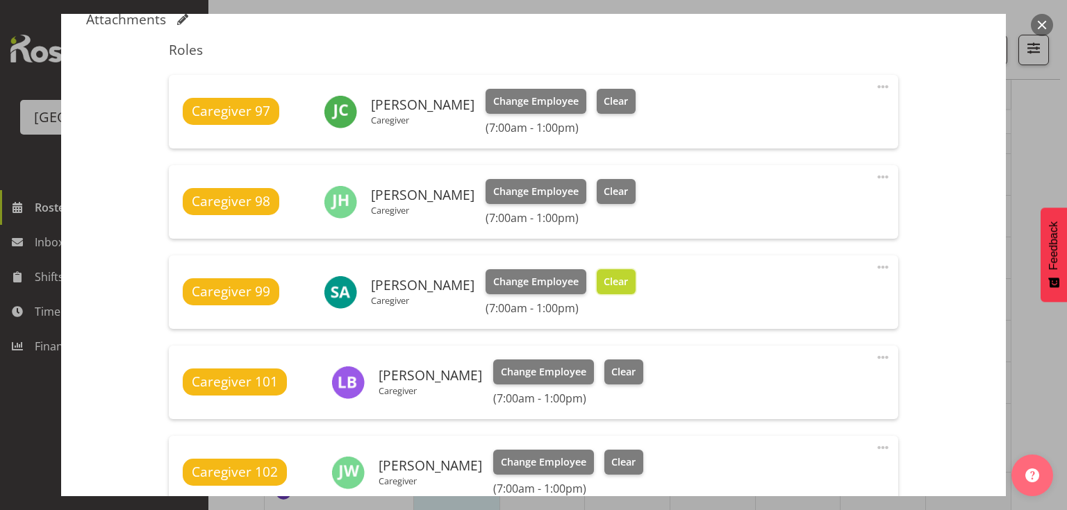
click at [604, 281] on span "Clear" at bounding box center [616, 281] width 24 height 15
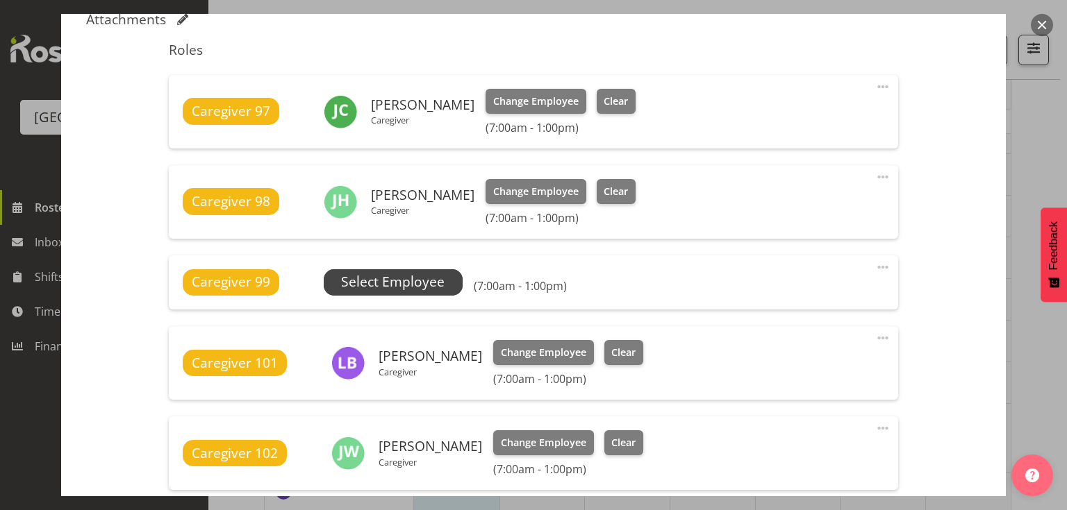
click at [406, 283] on span "Select Employee" at bounding box center [392, 282] width 103 height 20
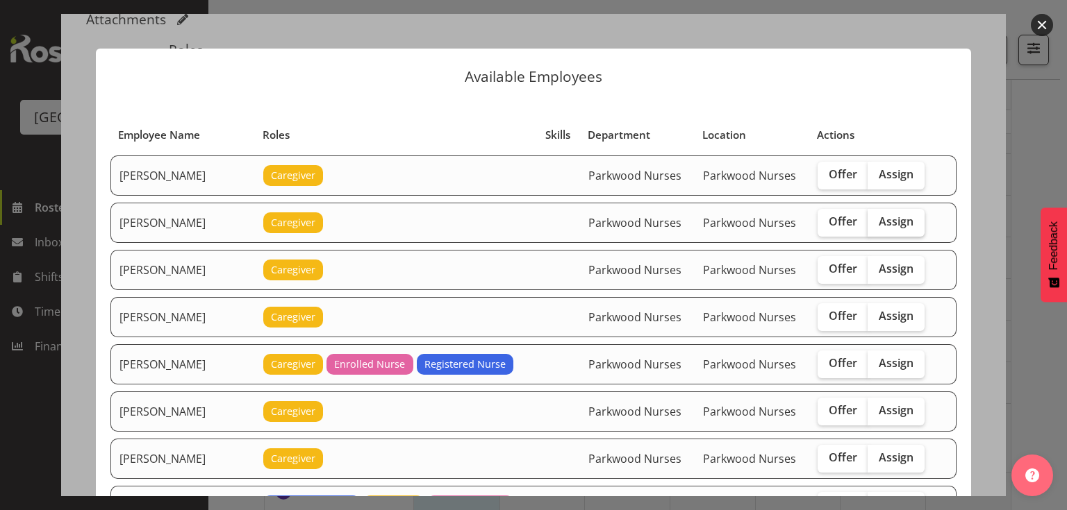
click at [900, 219] on span "Assign" at bounding box center [896, 222] width 35 height 14
click at [876, 219] on input "Assign" at bounding box center [871, 221] width 9 height 9
checkbox input "true"
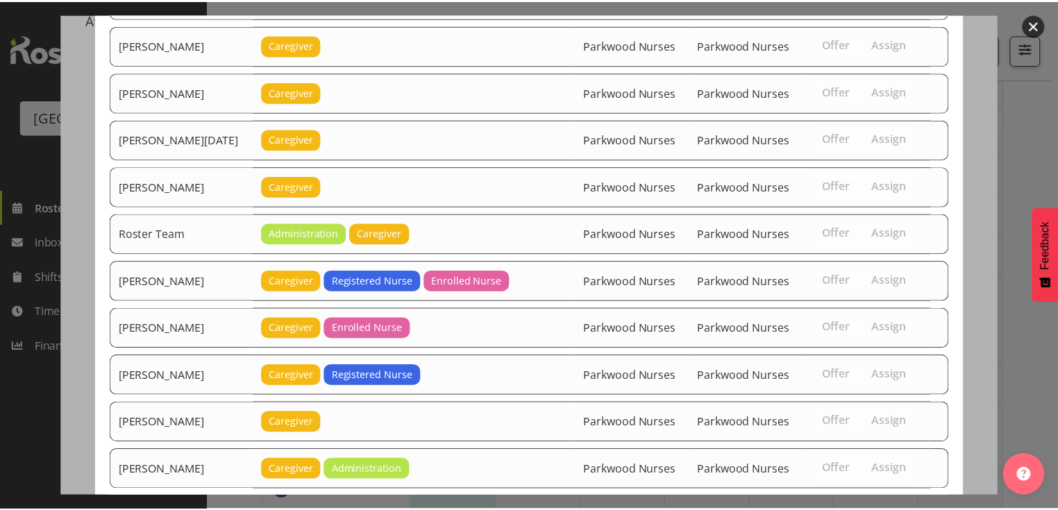
scroll to position [1621, 0]
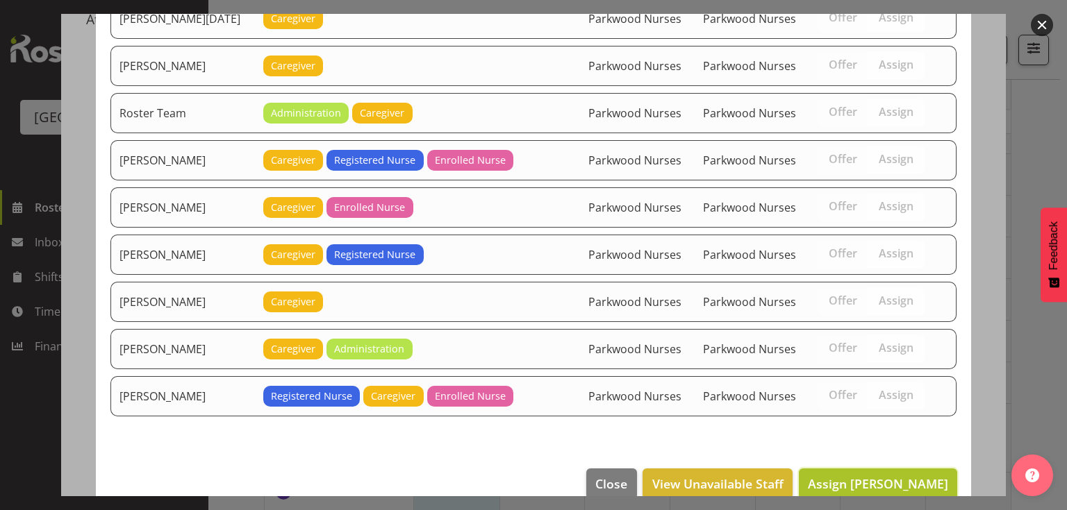
click at [883, 476] on span "Assign Alem Abreha" at bounding box center [878, 484] width 140 height 17
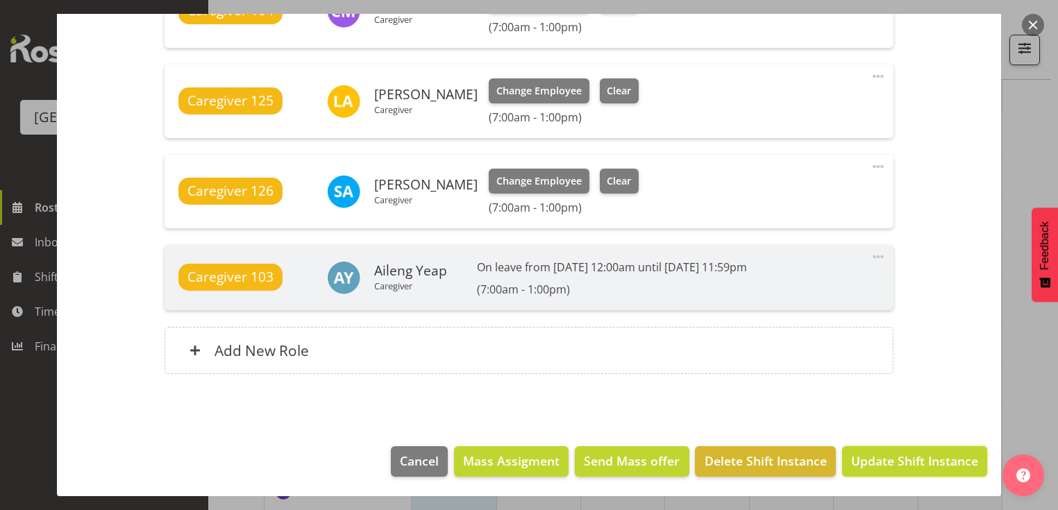
click at [883, 456] on span "Update Shift Instance" at bounding box center [914, 461] width 127 height 18
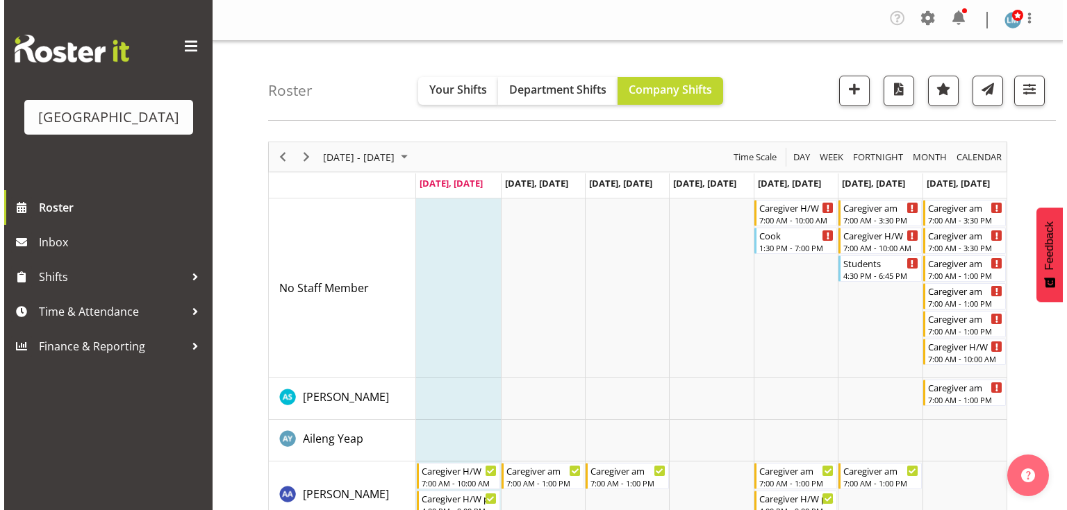
scroll to position [0, 0]
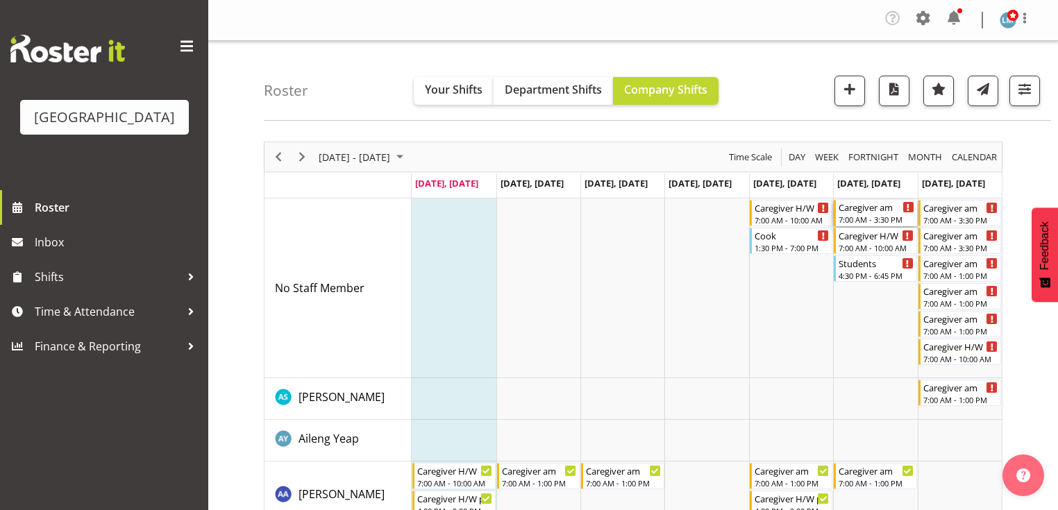
click at [872, 214] on div "7:00 AM - 3:30 PM" at bounding box center [876, 219] width 75 height 11
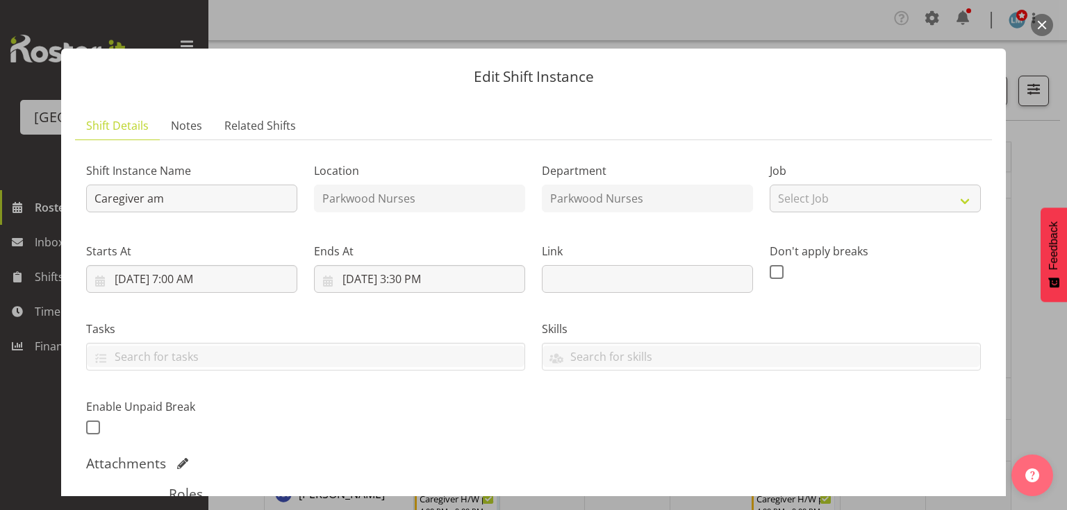
scroll to position [222, 0]
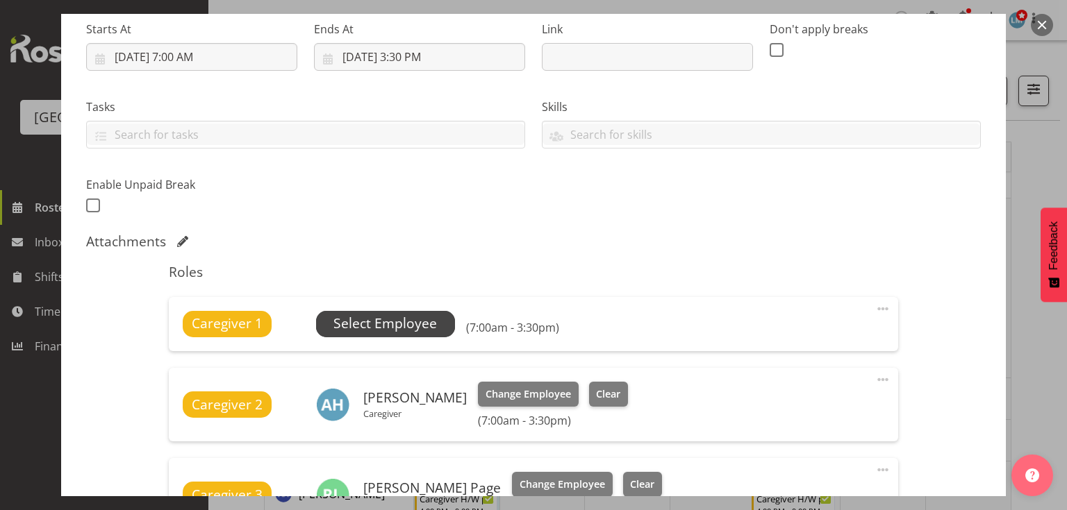
click at [378, 319] on span "Select Employee" at bounding box center [384, 324] width 103 height 20
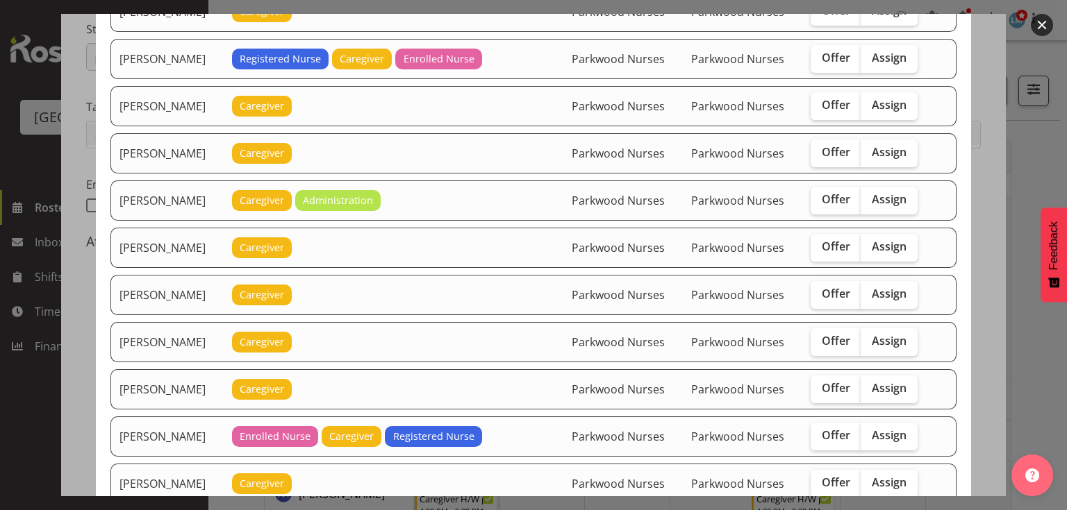
scroll to position [1000, 0]
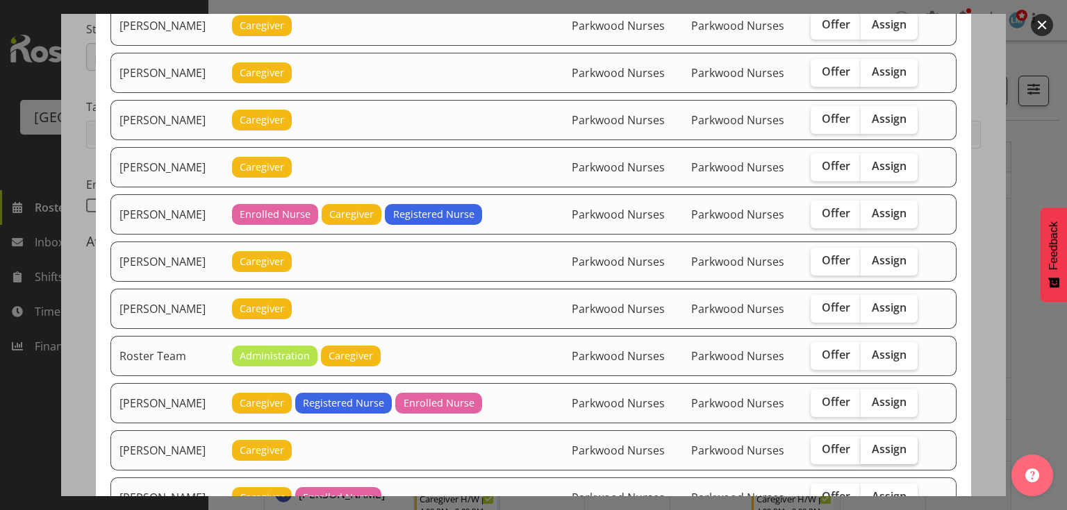
click at [884, 442] on span "Assign" at bounding box center [889, 449] width 35 height 14
click at [870, 445] on input "Assign" at bounding box center [865, 449] width 9 height 9
checkbox input "true"
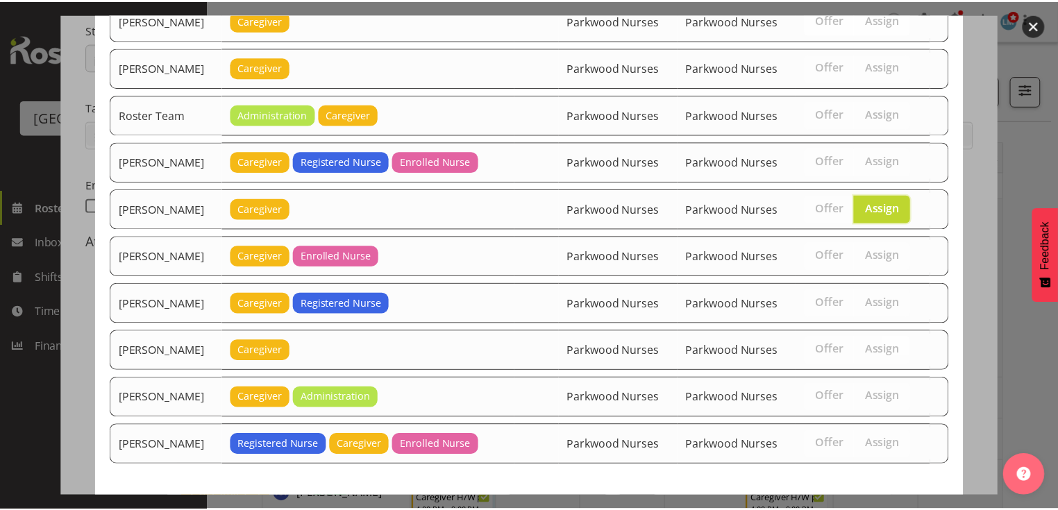
scroll to position [1295, 0]
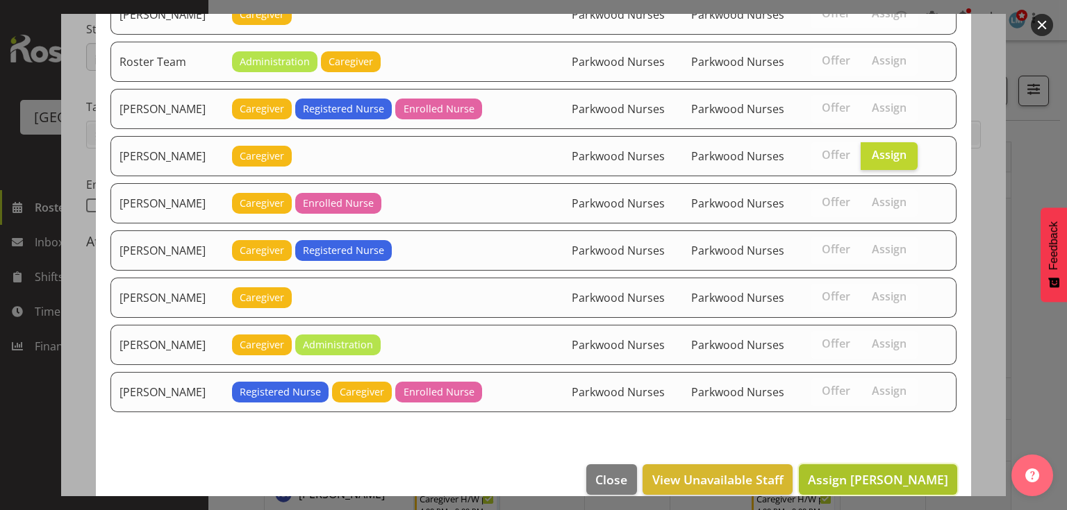
click at [888, 472] on span "Assign Samah Aboud" at bounding box center [878, 480] width 140 height 17
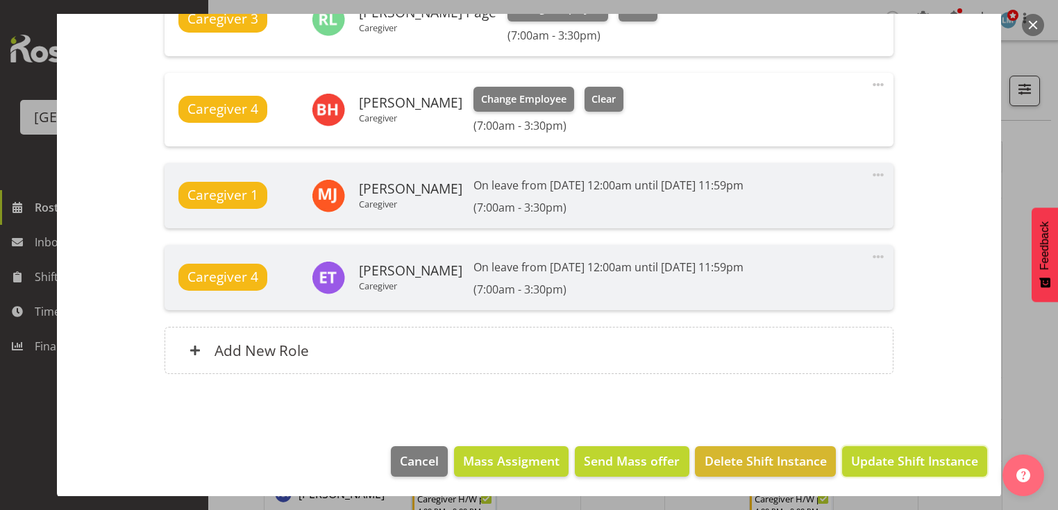
click at [888, 458] on span "Update Shift Instance" at bounding box center [914, 461] width 127 height 18
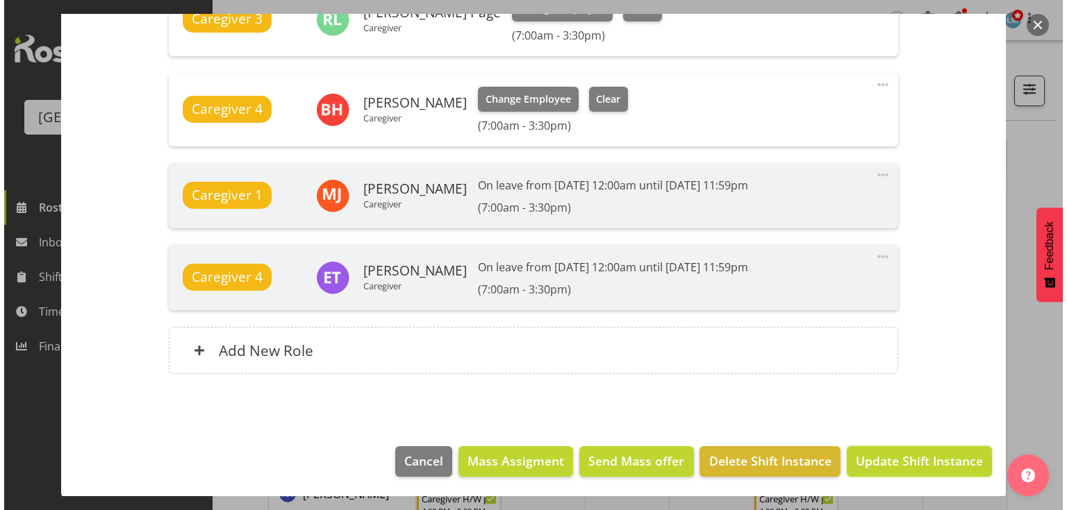
scroll to position [663, 0]
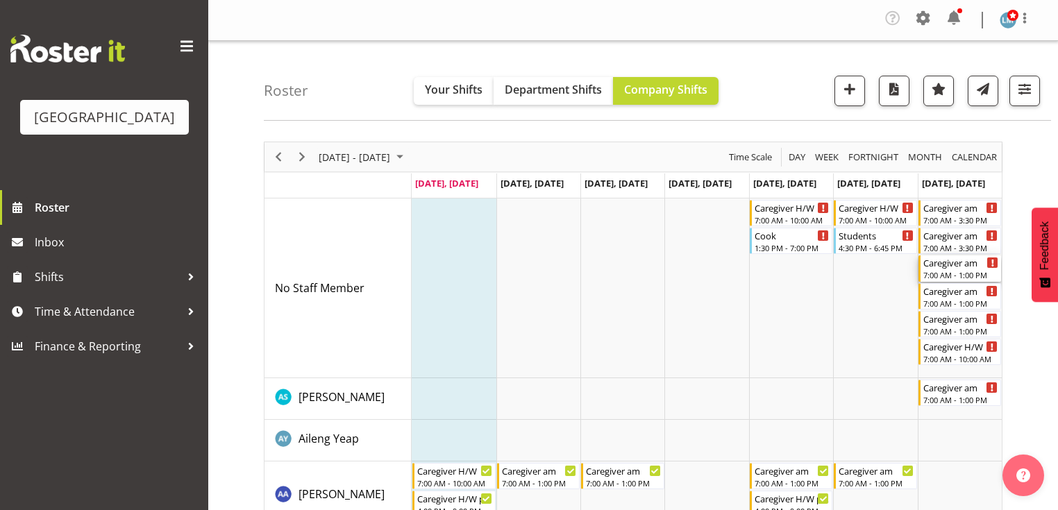
click at [946, 272] on div "7:00 AM - 1:00 PM" at bounding box center [961, 274] width 75 height 11
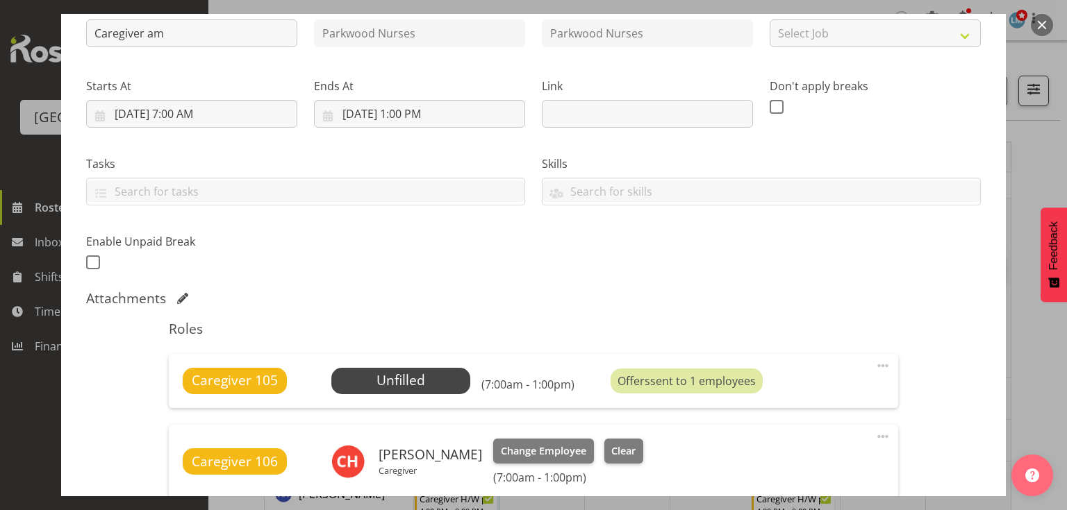
scroll to position [278, 0]
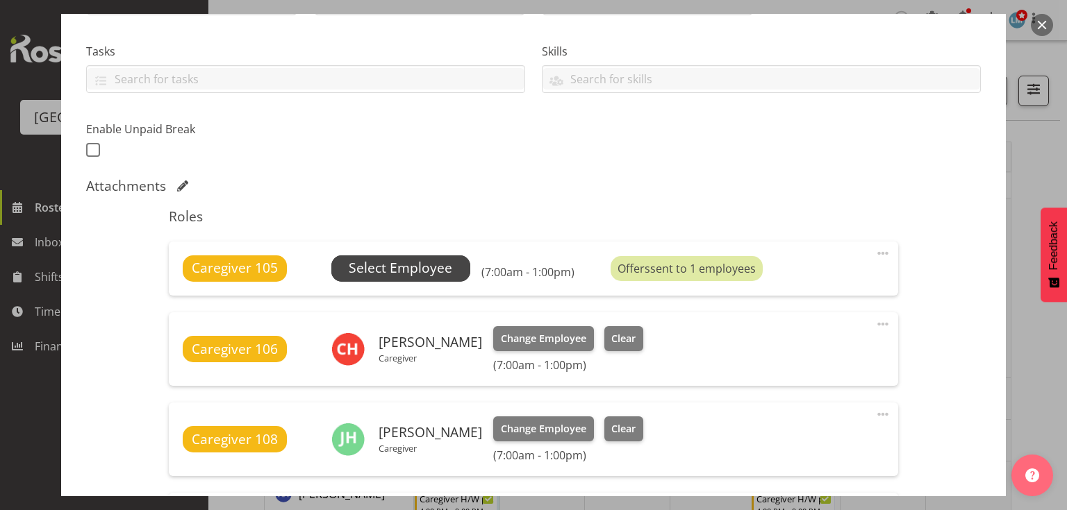
click at [408, 261] on span "Select Employee" at bounding box center [400, 268] width 103 height 20
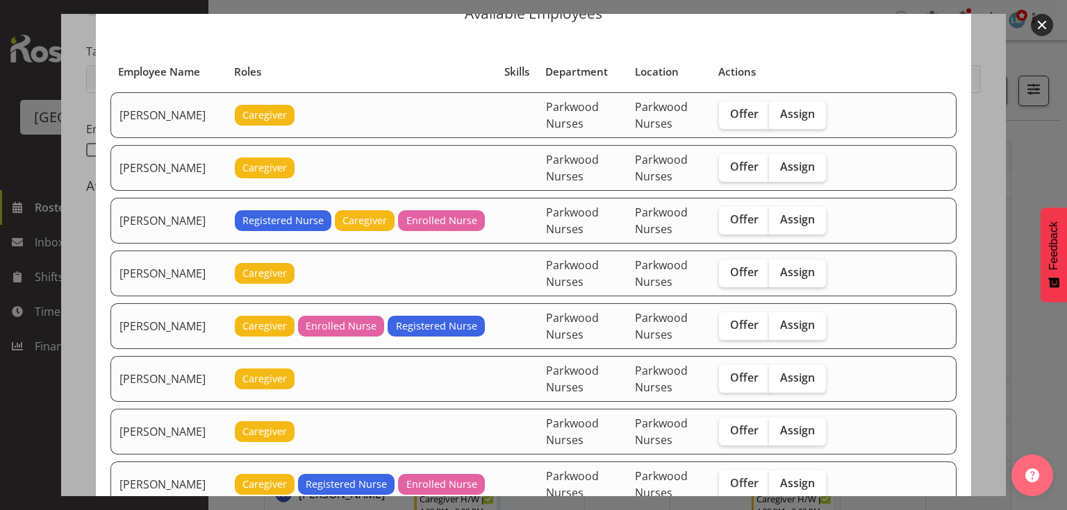
scroll to position [56, 0]
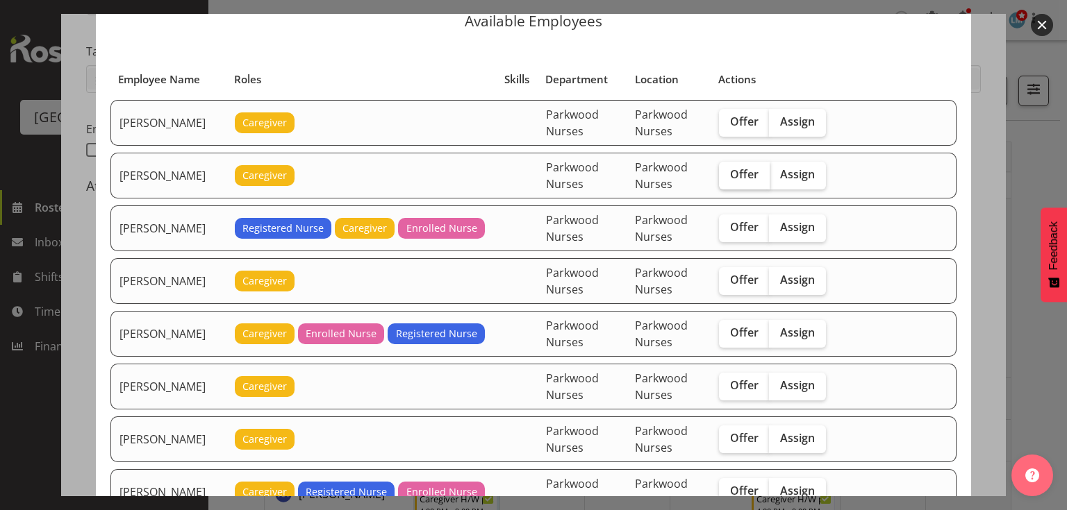
click at [753, 178] on span "Offer" at bounding box center [744, 174] width 28 height 14
click at [728, 178] on input "Offer" at bounding box center [723, 174] width 9 height 9
checkbox input "true"
click at [1042, 23] on button "button" at bounding box center [1042, 25] width 22 height 22
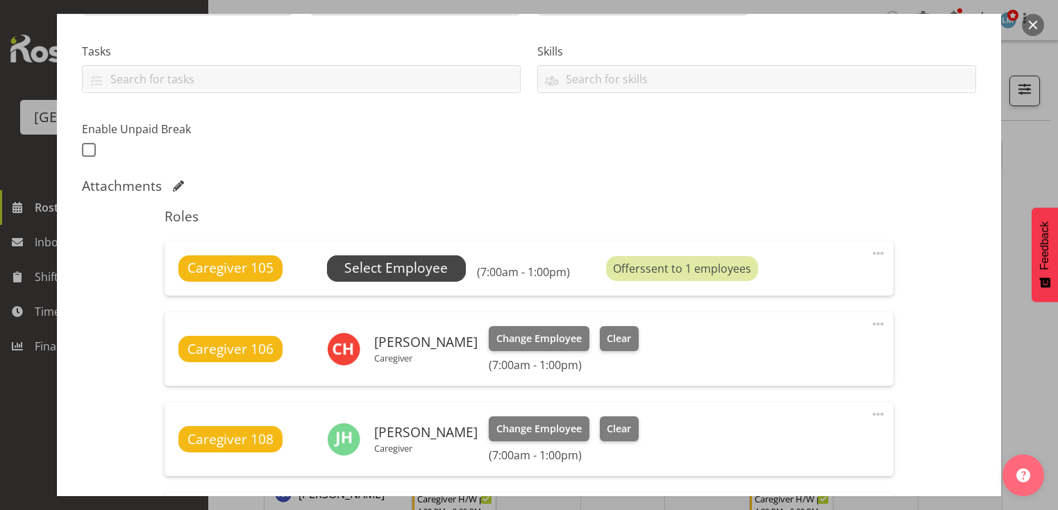
click at [418, 263] on span "Select Employee" at bounding box center [395, 268] width 103 height 20
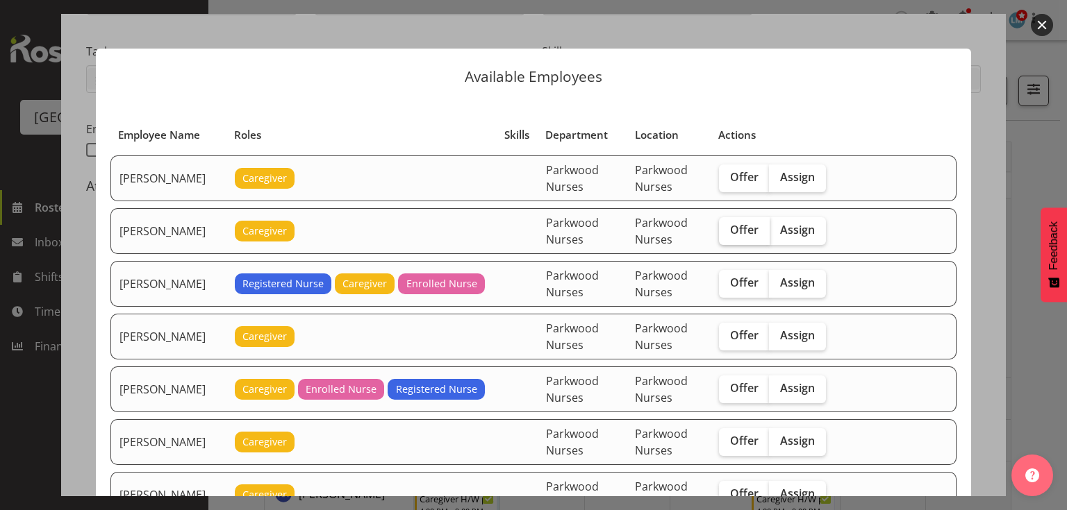
click at [750, 226] on span "Offer" at bounding box center [744, 230] width 28 height 14
click at [728, 226] on input "Offer" at bounding box center [723, 230] width 9 height 9
checkbox input "true"
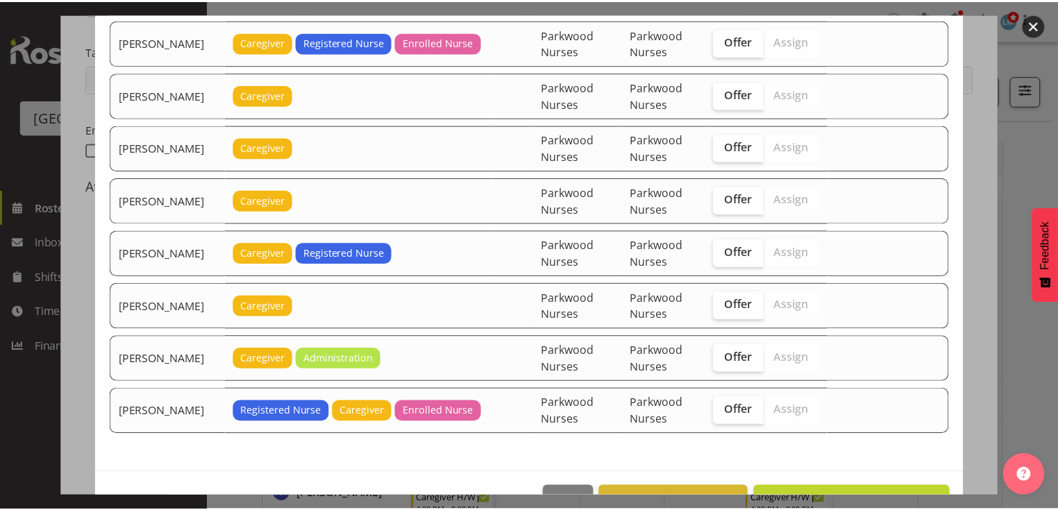
scroll to position [2104, 0]
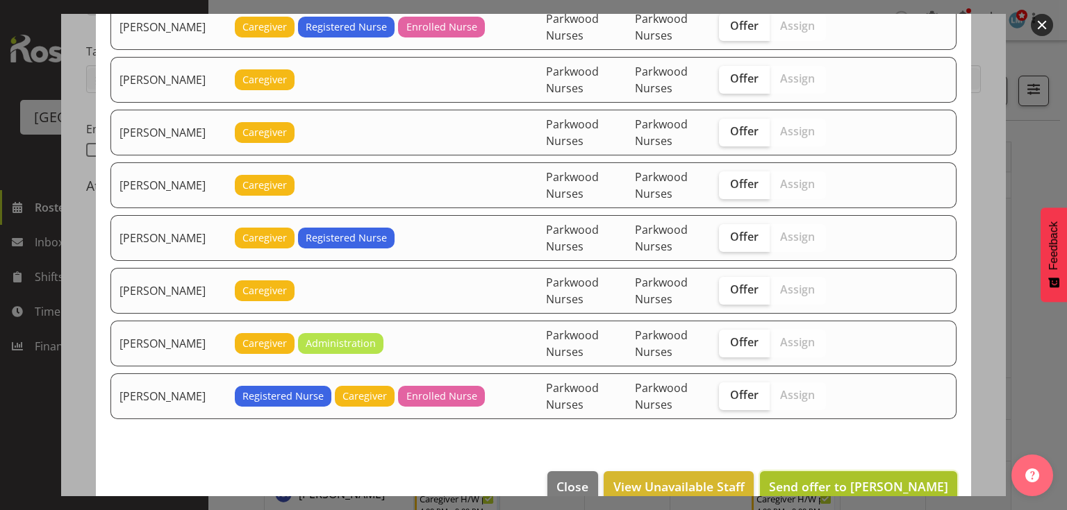
click at [870, 479] on span "Send offer to Alex Green" at bounding box center [858, 487] width 179 height 17
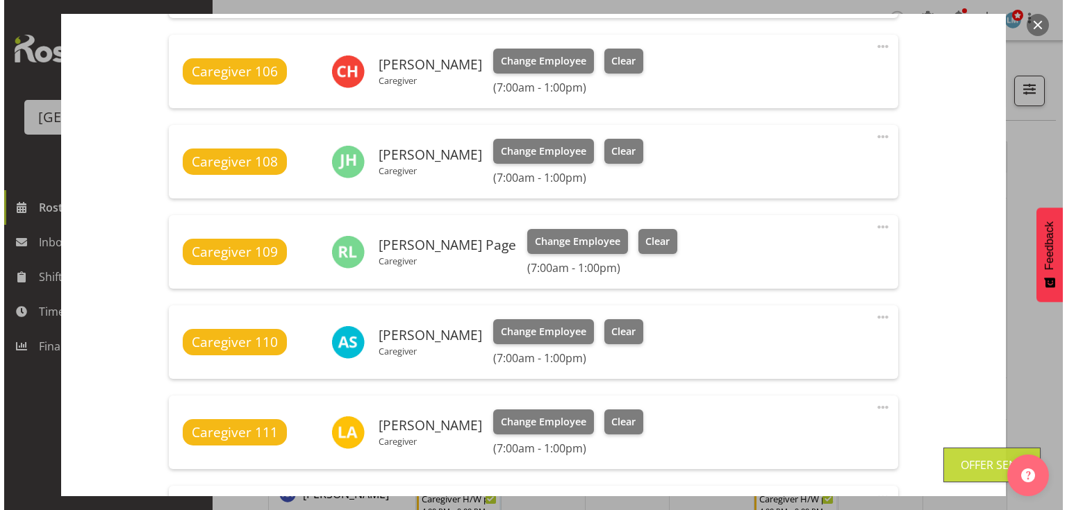
scroll to position [833, 0]
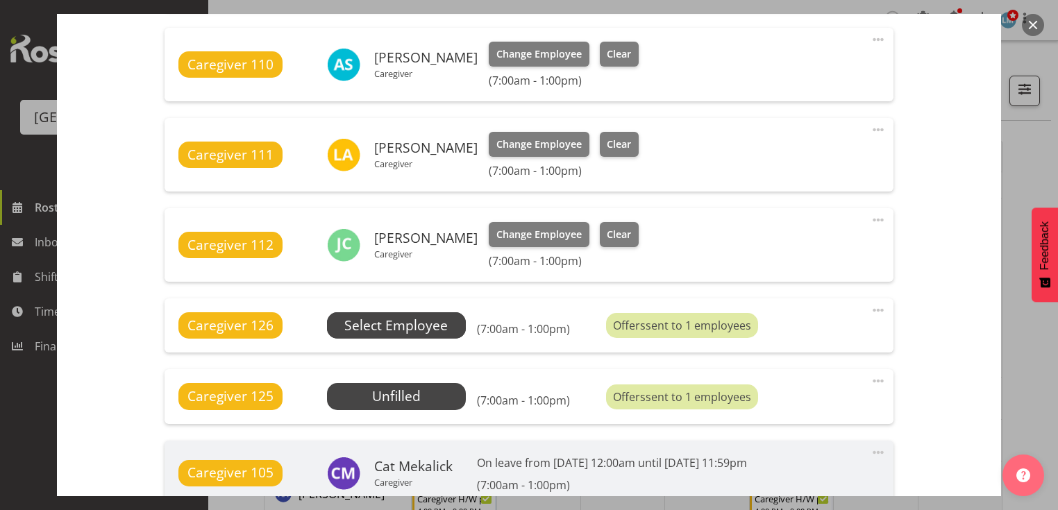
click at [396, 315] on span "Select Employee" at bounding box center [396, 326] width 139 height 26
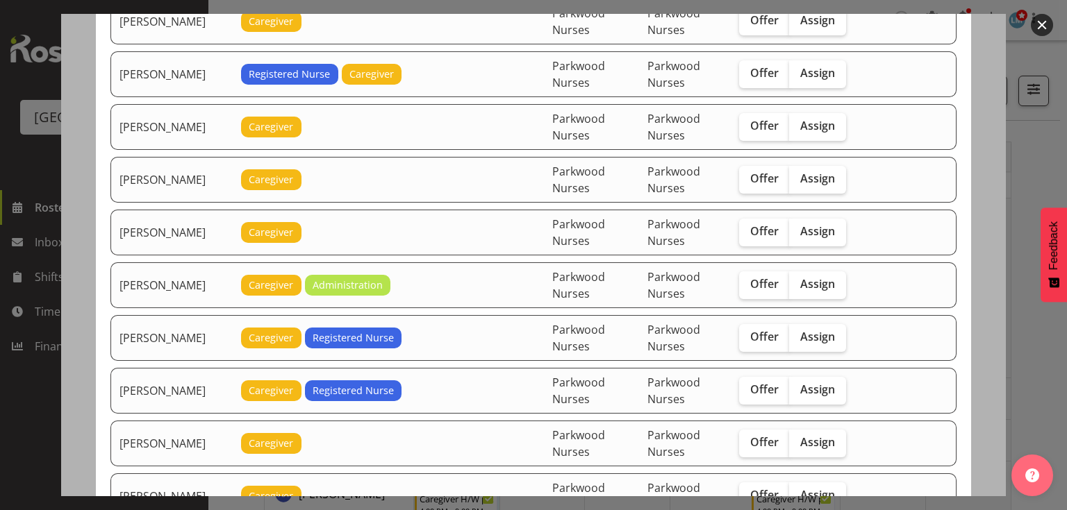
scroll to position [1167, 0]
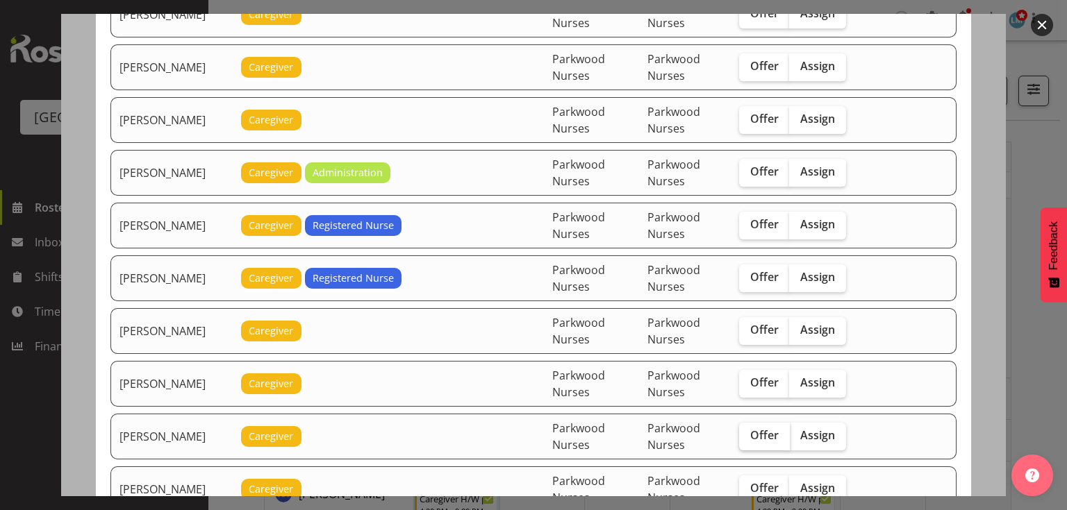
click at [758, 429] on span "Offer" at bounding box center [764, 436] width 28 height 14
click at [748, 431] on input "Offer" at bounding box center [743, 435] width 9 height 9
checkbox input "true"
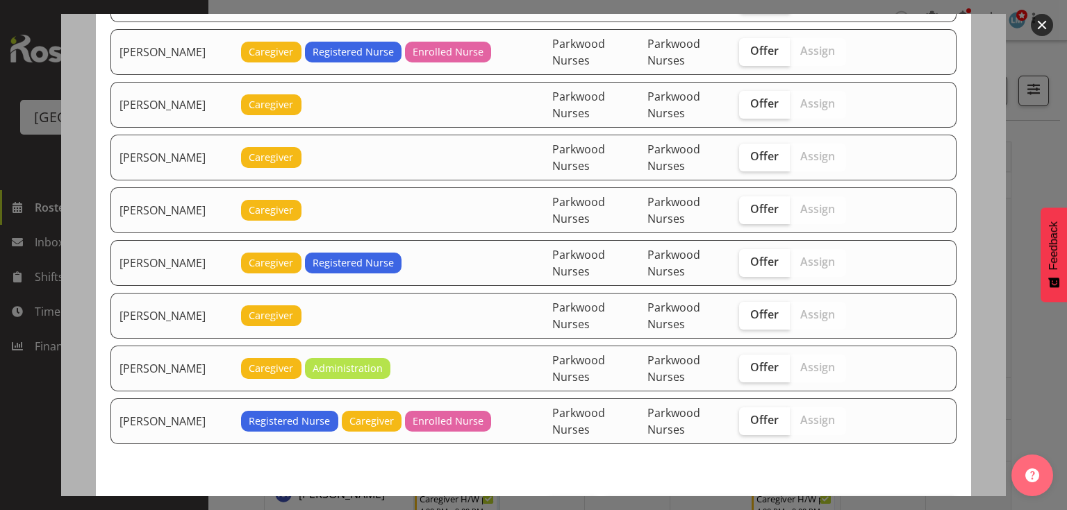
scroll to position [2104, 0]
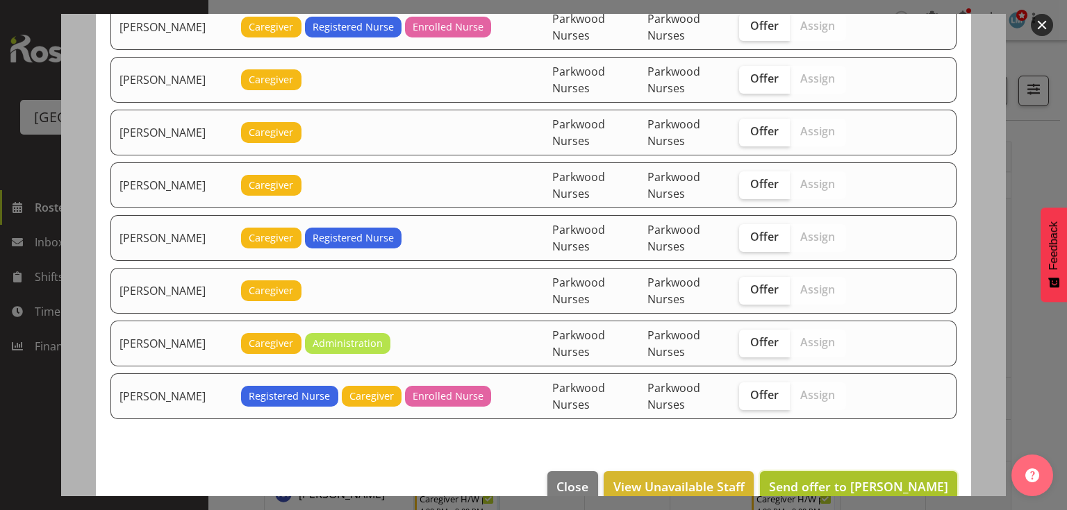
click at [874, 479] on span "Send offer to Maria Kuraem" at bounding box center [858, 487] width 179 height 17
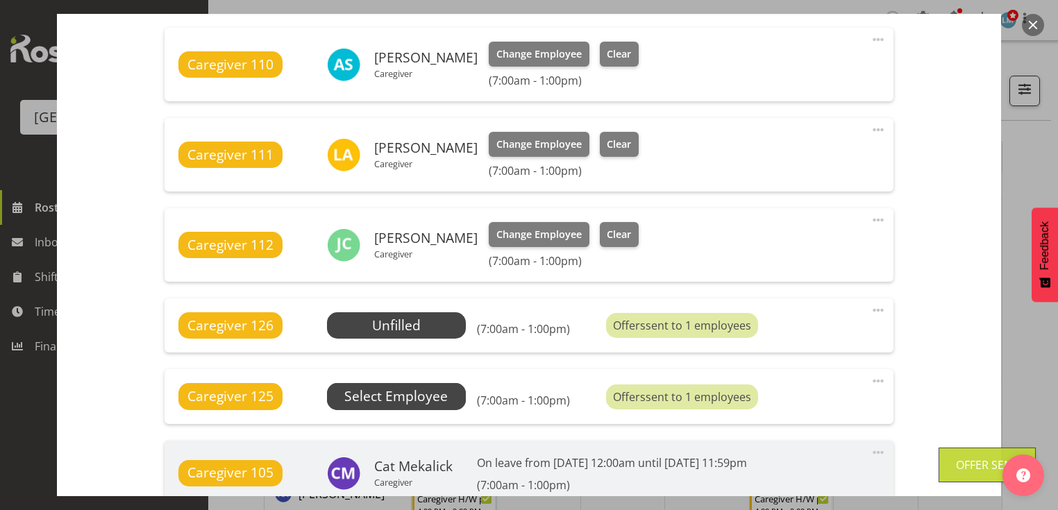
click at [375, 394] on span "Select Employee" at bounding box center [395, 397] width 103 height 20
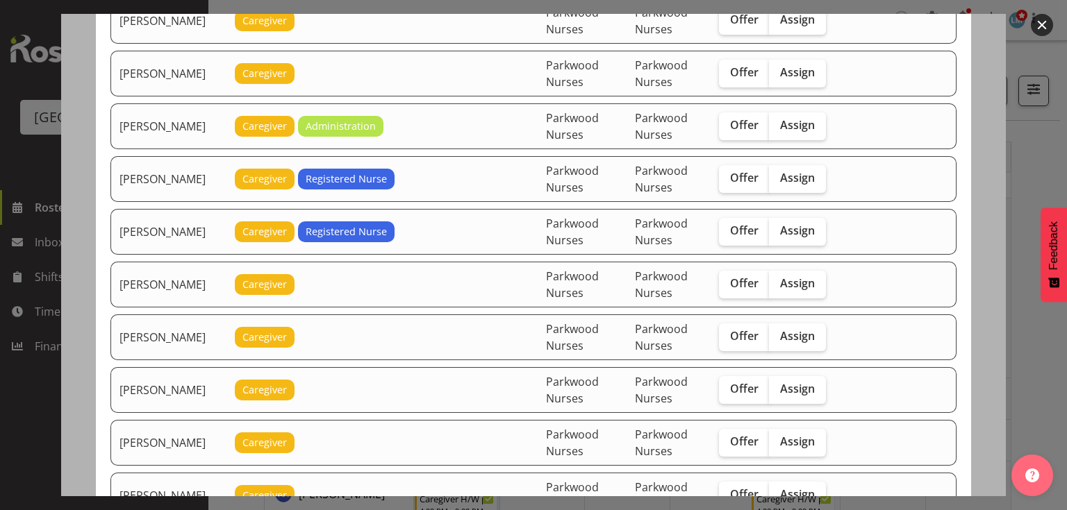
scroll to position [1222, 0]
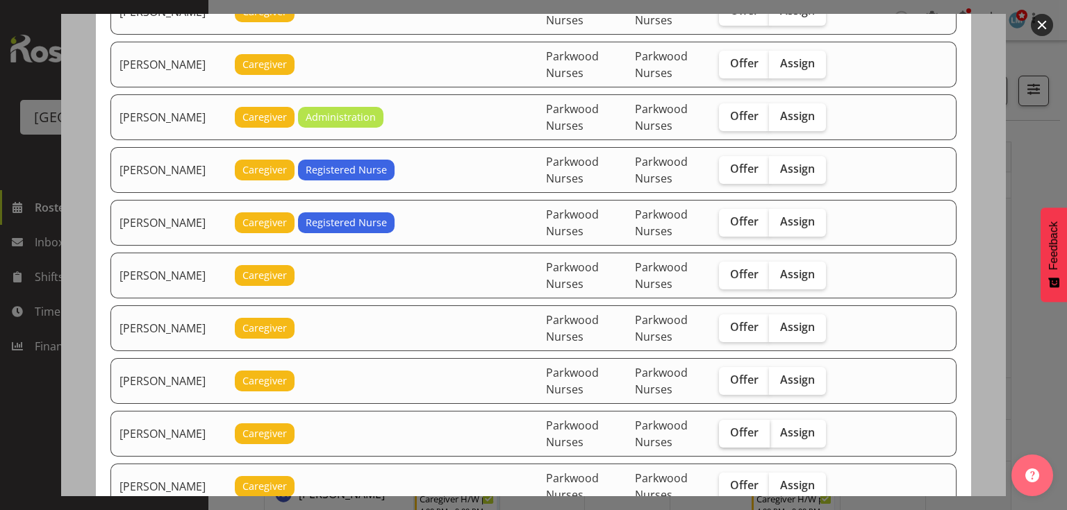
click at [745, 426] on span "Offer" at bounding box center [744, 433] width 28 height 14
click at [728, 429] on input "Offer" at bounding box center [723, 433] width 9 height 9
checkbox input "true"
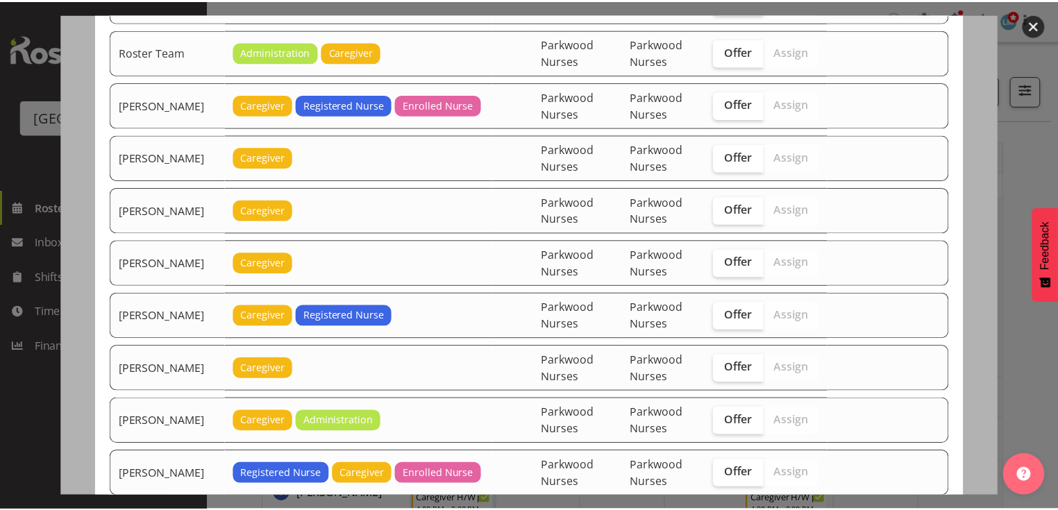
scroll to position [2104, 0]
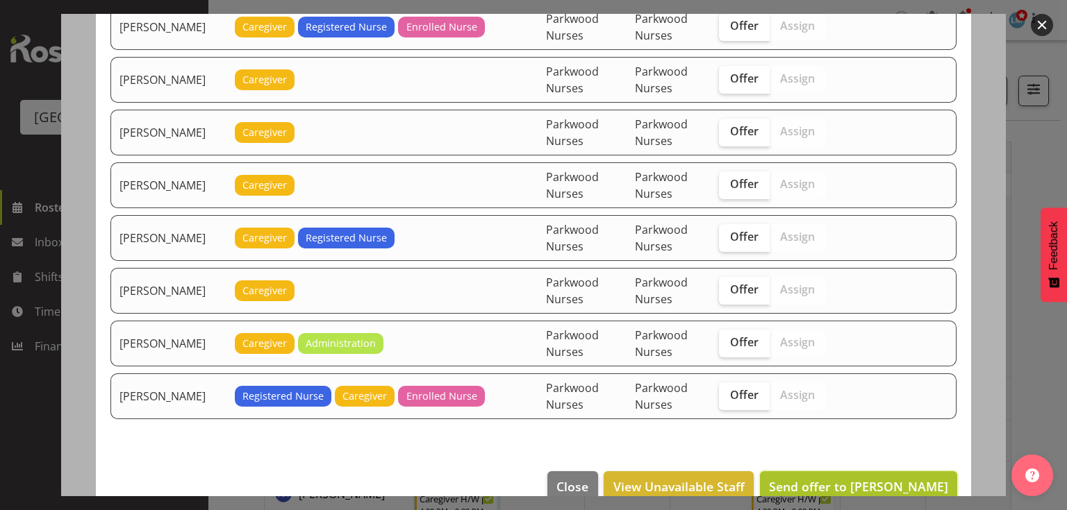
click at [850, 479] on span "Send offer to Maria Morgan" at bounding box center [858, 487] width 179 height 17
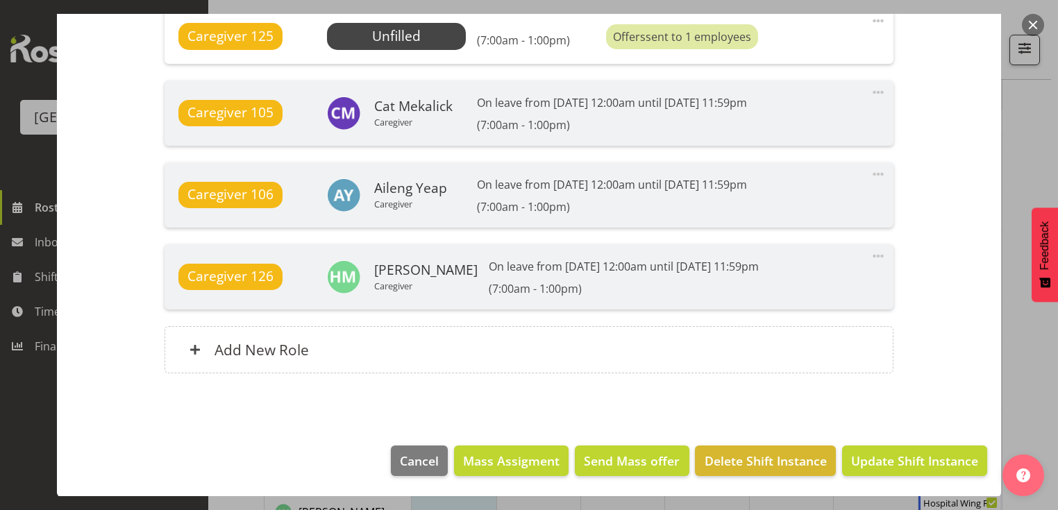
scroll to position [278, 0]
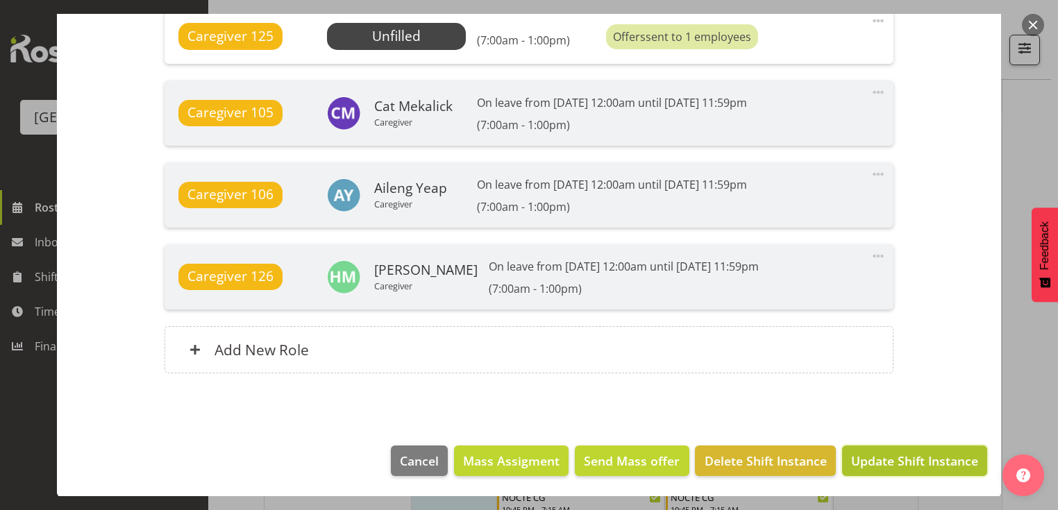
click at [905, 456] on span "Update Shift Instance" at bounding box center [914, 461] width 127 height 18
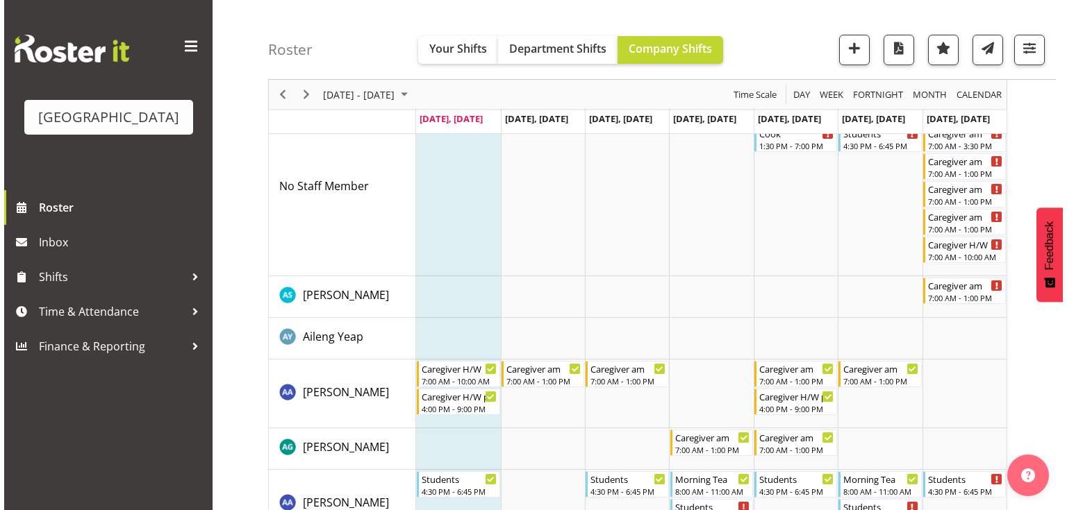
scroll to position [0, 0]
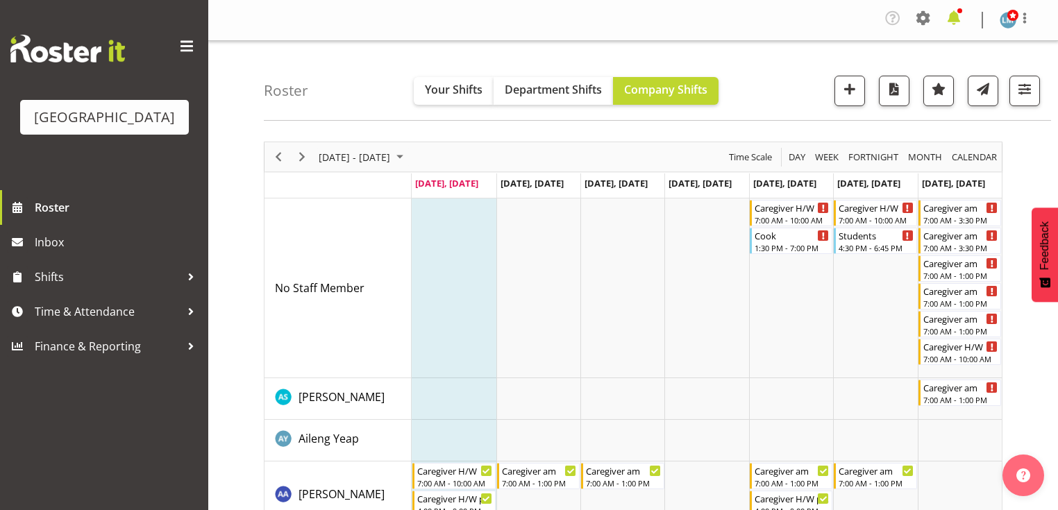
click at [950, 14] on span at bounding box center [954, 18] width 22 height 22
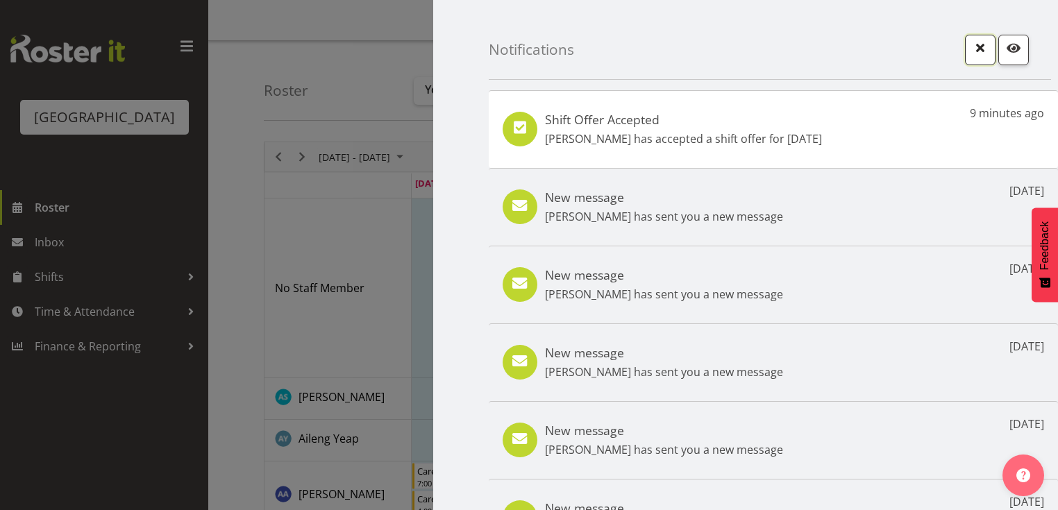
click at [972, 44] on span "button" at bounding box center [981, 48] width 18 height 18
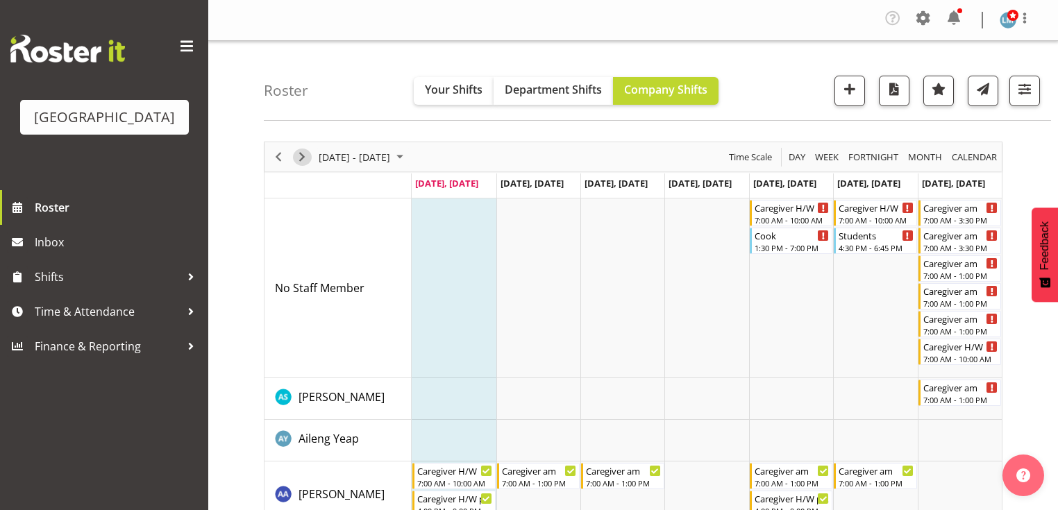
click at [300, 154] on span "Next" at bounding box center [302, 157] width 17 height 17
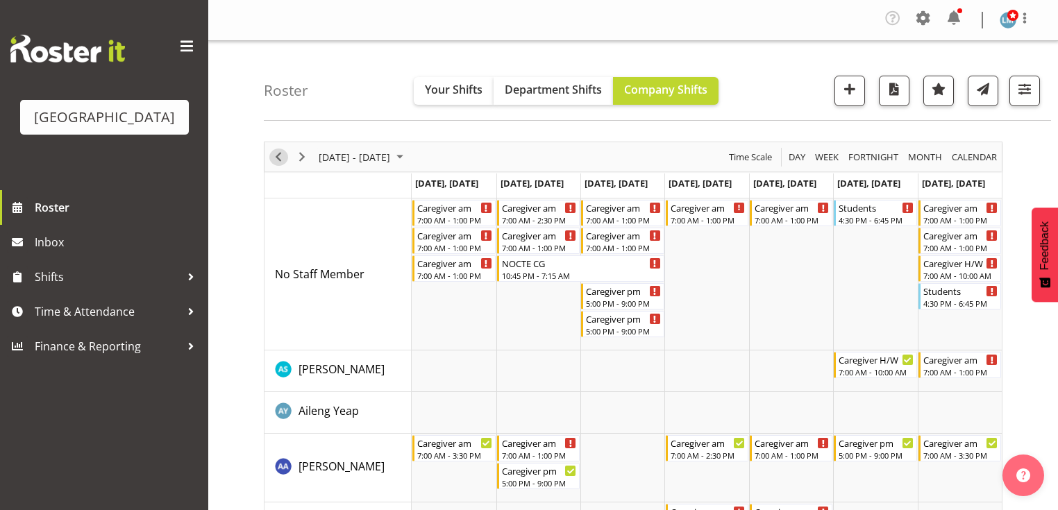
click at [275, 151] on span "Previous" at bounding box center [278, 157] width 17 height 17
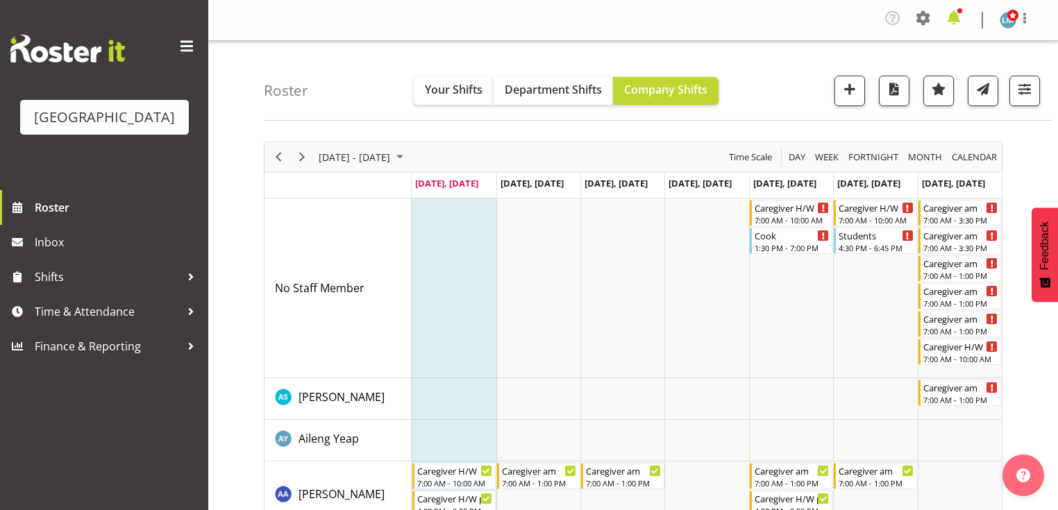
click at [957, 14] on span at bounding box center [954, 18] width 22 height 22
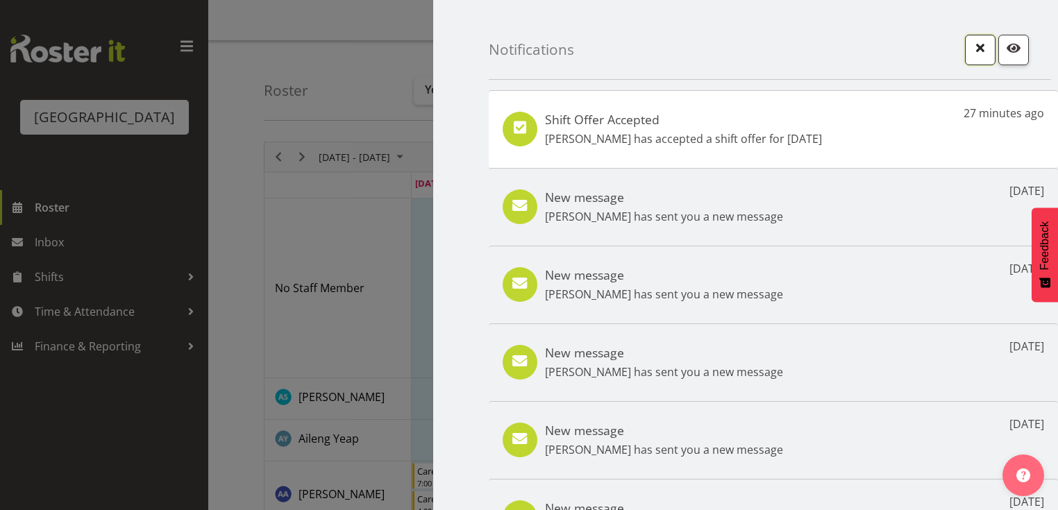
click at [972, 44] on span "button" at bounding box center [981, 48] width 18 height 18
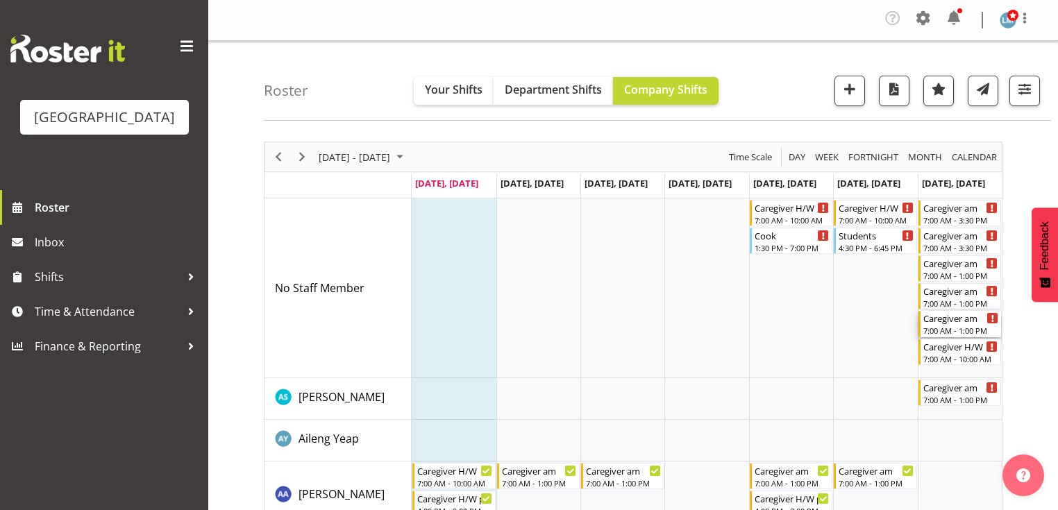
click at [952, 328] on div "7:00 AM - 1:00 PM" at bounding box center [961, 330] width 75 height 11
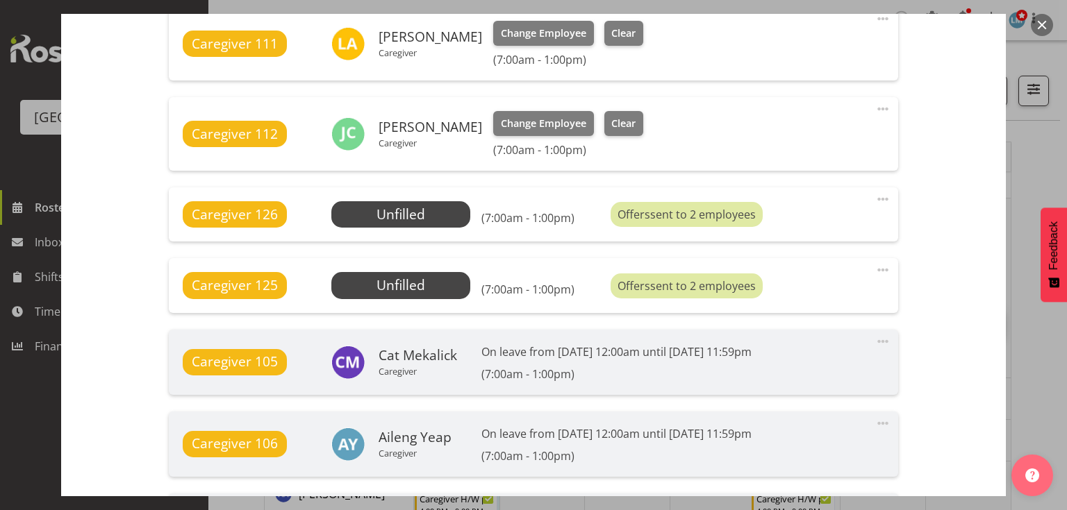
scroll to position [1111, 0]
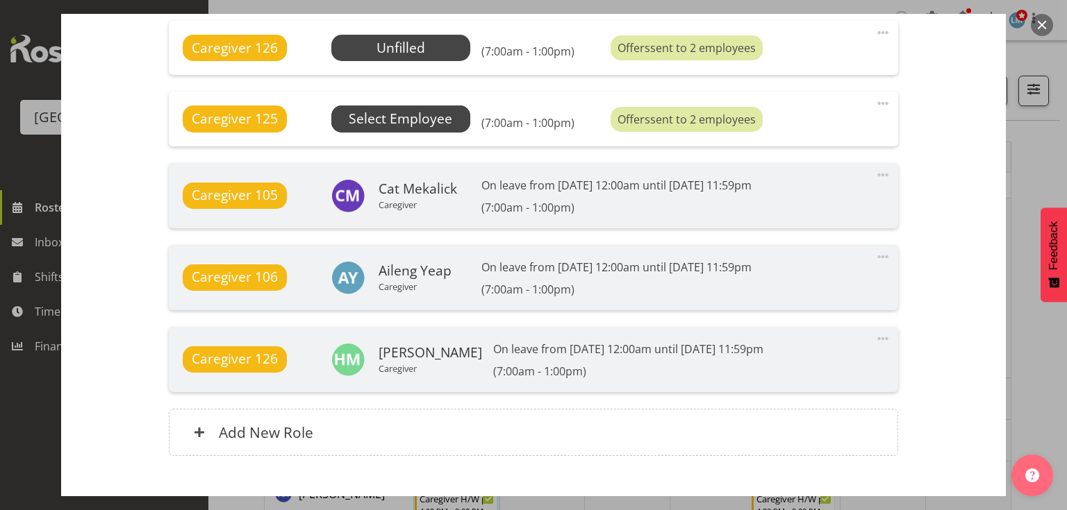
click at [422, 114] on span "Select Employee" at bounding box center [400, 119] width 103 height 20
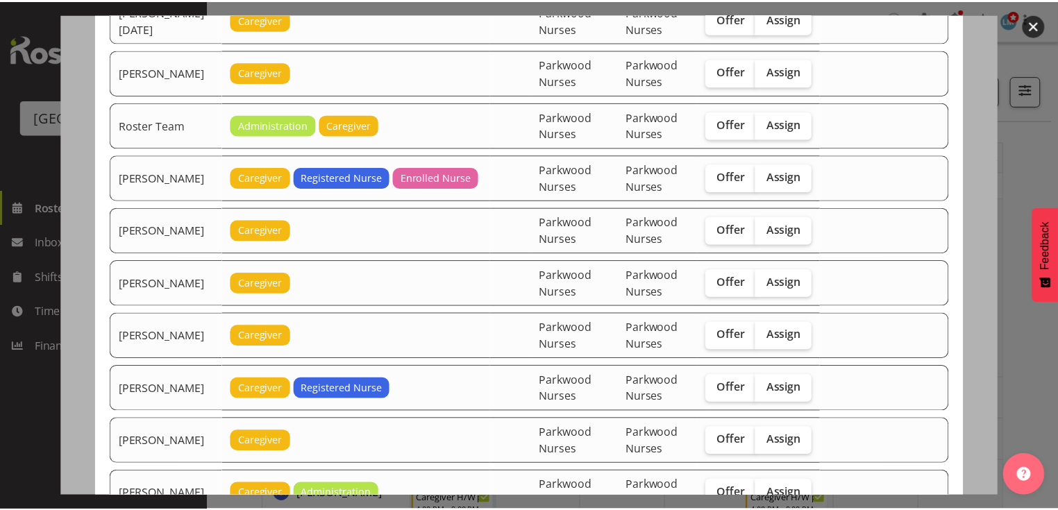
scroll to position [2104, 0]
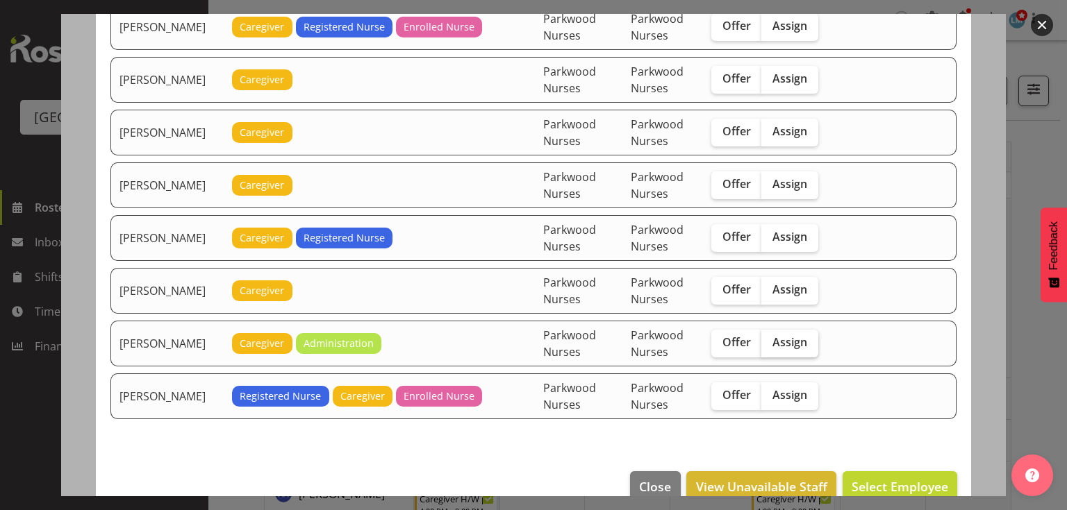
click at [807, 335] on span "Assign" at bounding box center [789, 342] width 35 height 14
click at [770, 338] on input "Assign" at bounding box center [765, 342] width 9 height 9
checkbox input "true"
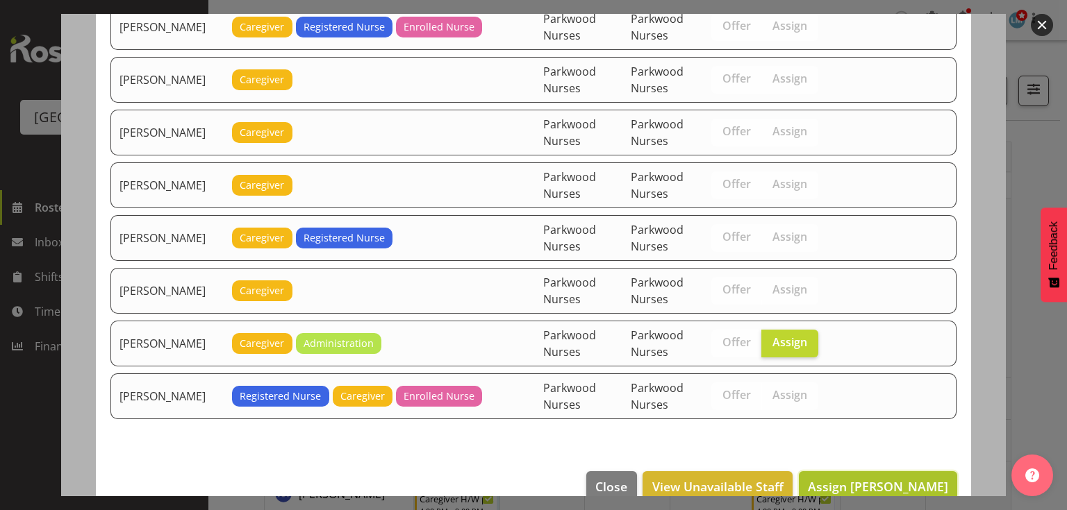
click at [882, 479] on span "Assign Wendy Hayden" at bounding box center [878, 487] width 140 height 17
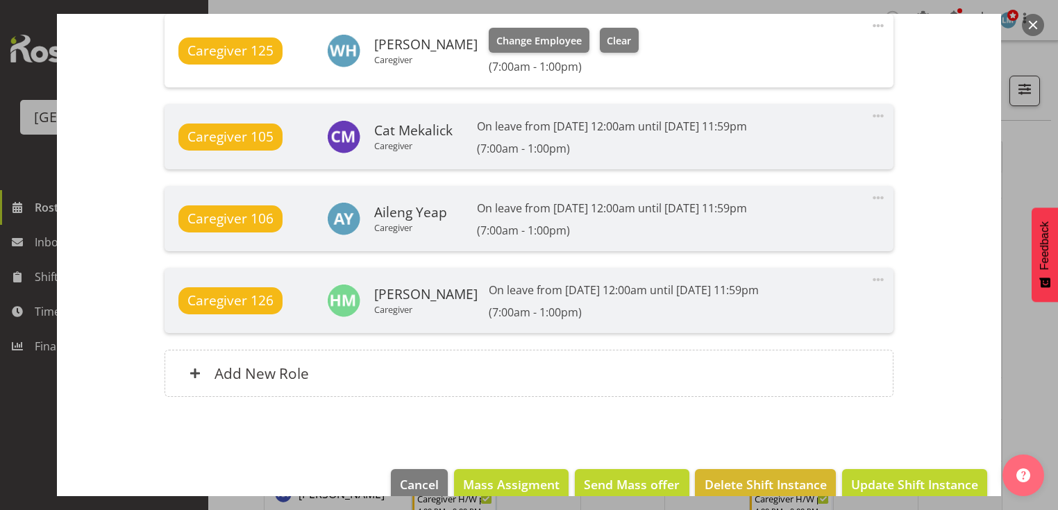
scroll to position [1213, 0]
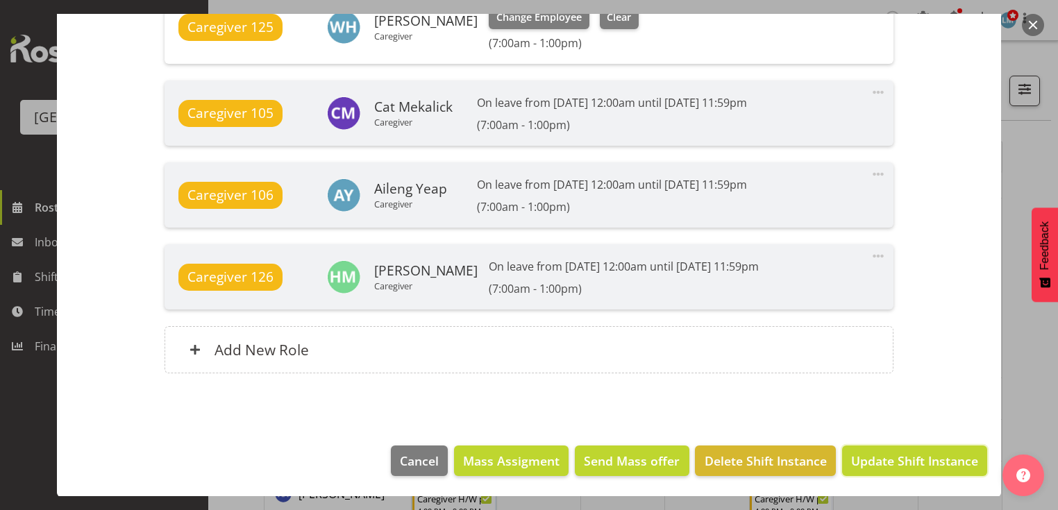
click at [906, 459] on span "Update Shift Instance" at bounding box center [914, 461] width 127 height 18
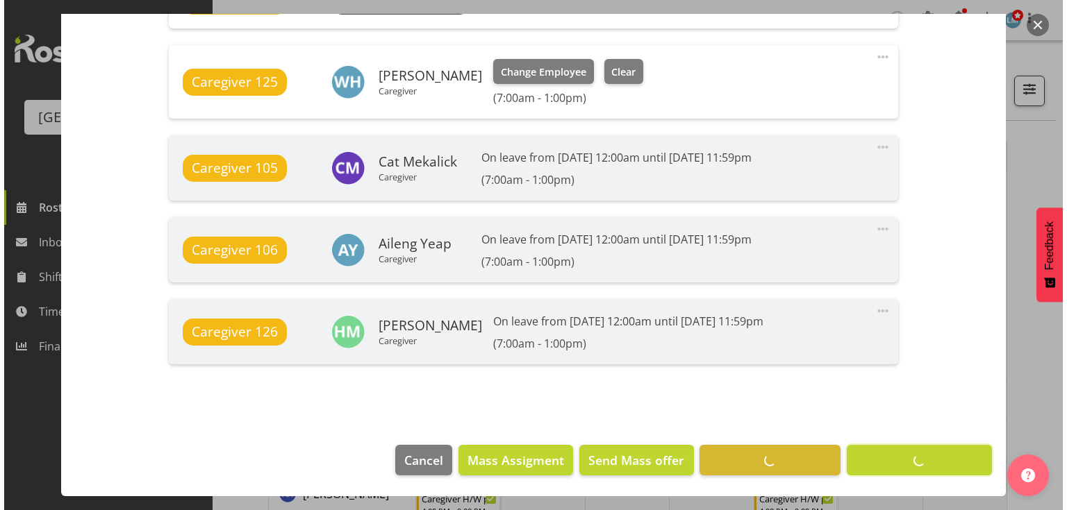
scroll to position [1158, 0]
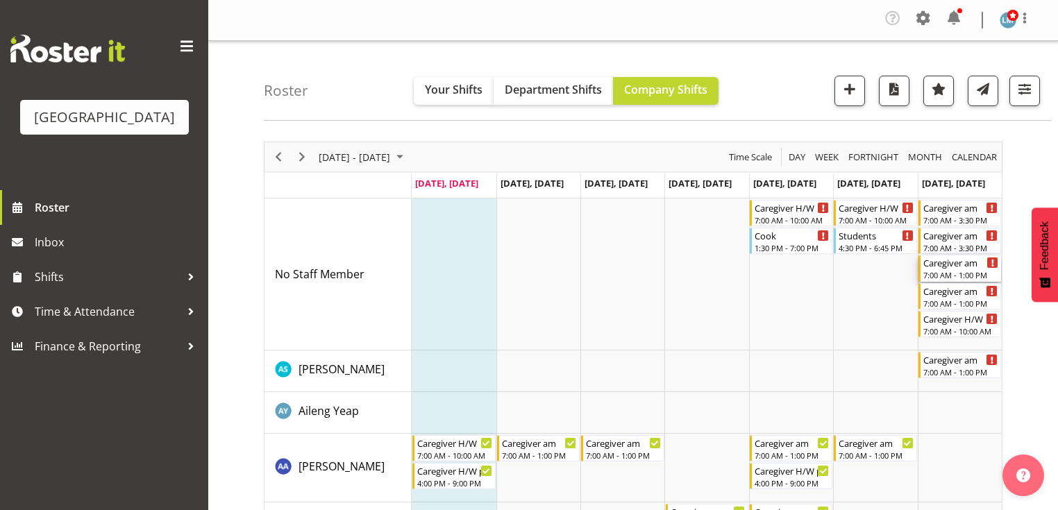
click at [960, 267] on div "Caregiver am" at bounding box center [961, 263] width 75 height 14
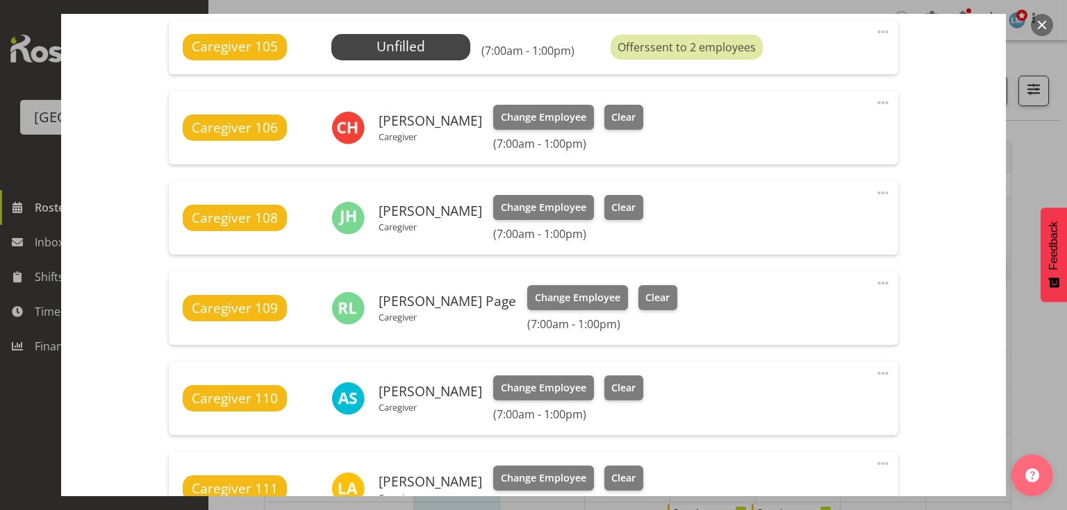
scroll to position [500, 0]
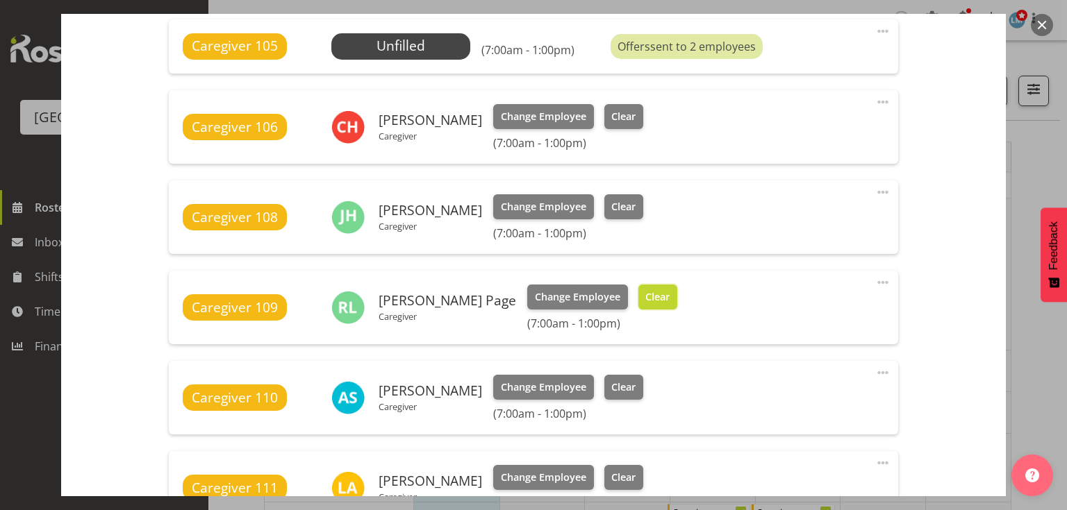
click at [645, 294] on span "Clear" at bounding box center [657, 297] width 24 height 15
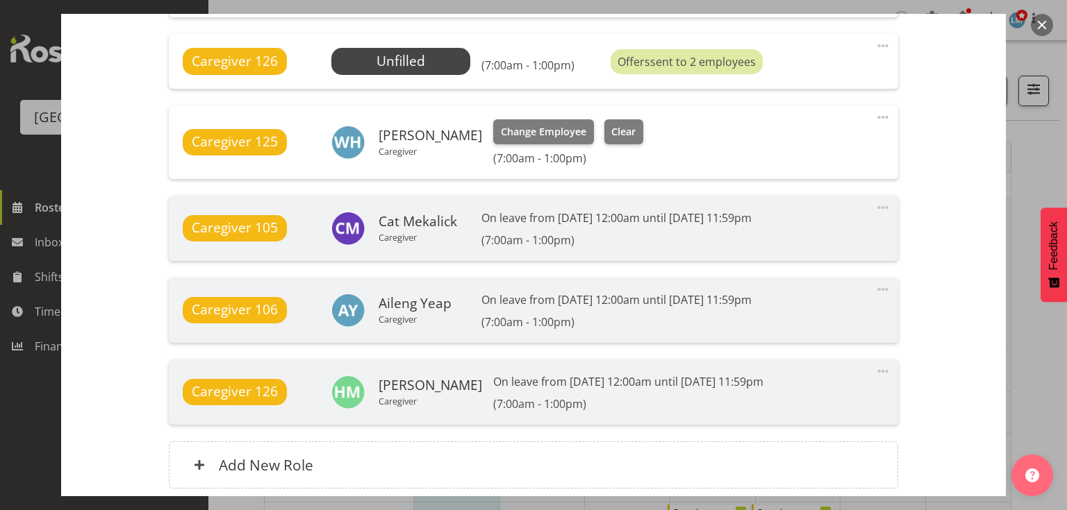
scroll to position [1194, 0]
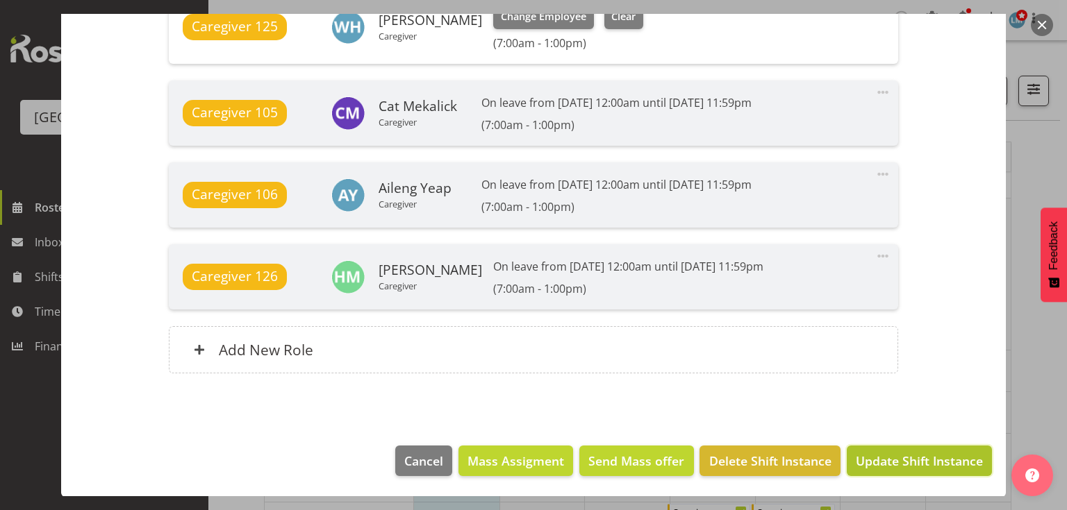
click at [915, 452] on span "Update Shift Instance" at bounding box center [919, 461] width 127 height 18
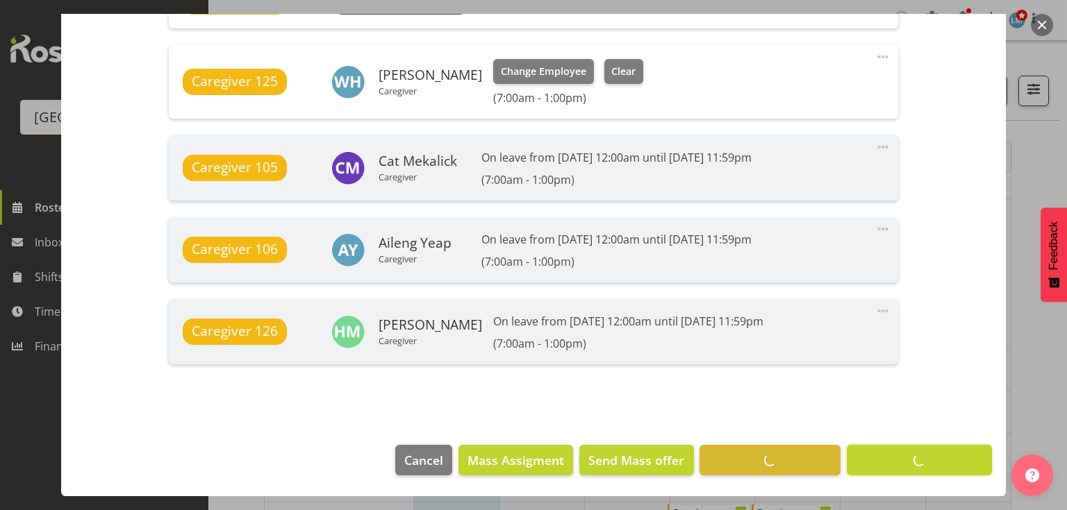
scroll to position [1138, 0]
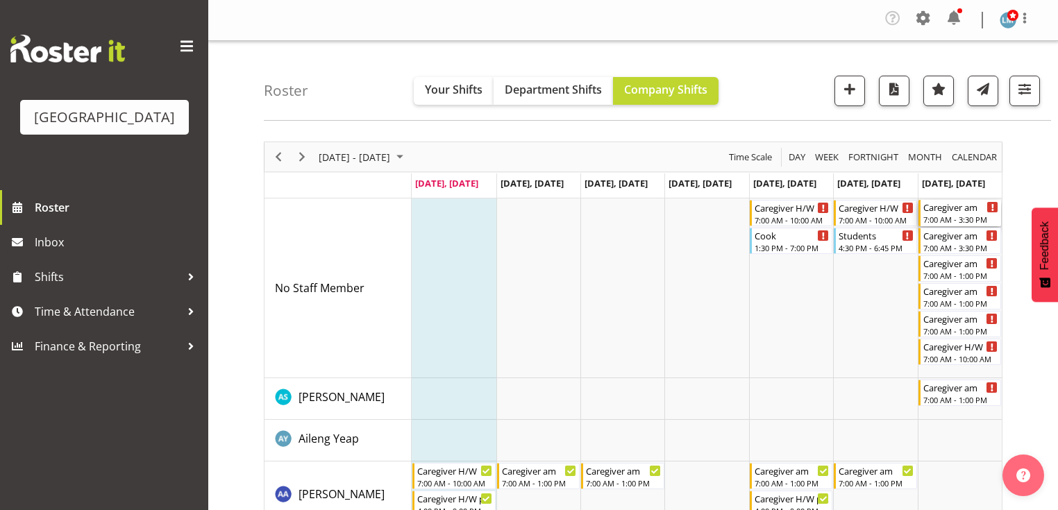
click at [953, 214] on div "7:00 AM - 3:30 PM" at bounding box center [961, 219] width 75 height 11
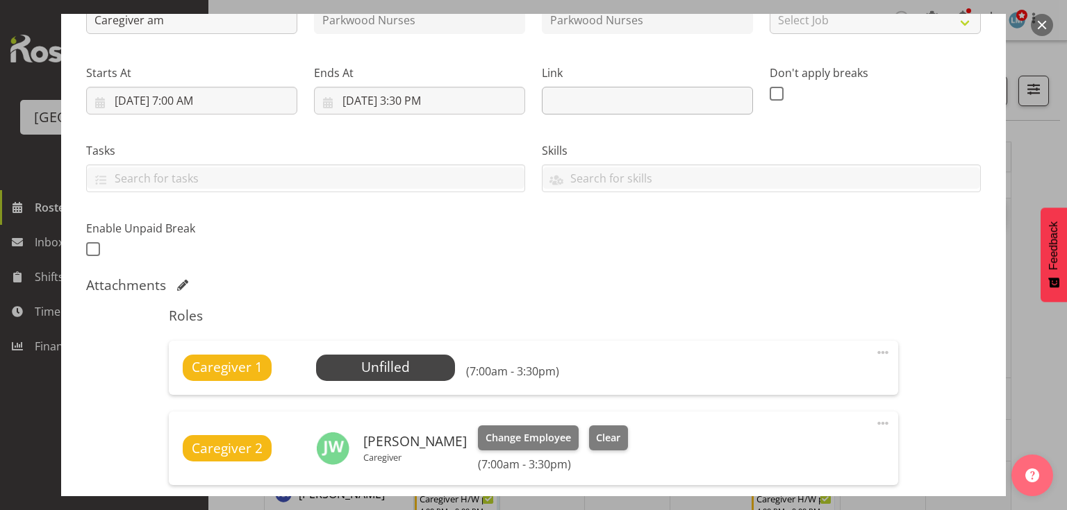
scroll to position [278, 0]
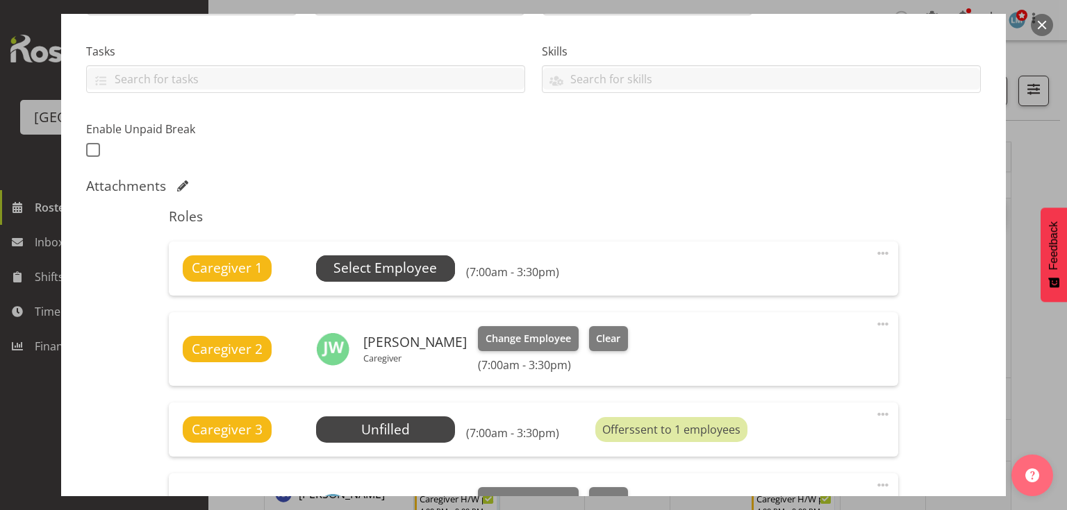
click at [368, 269] on span "Select Employee" at bounding box center [384, 268] width 103 height 20
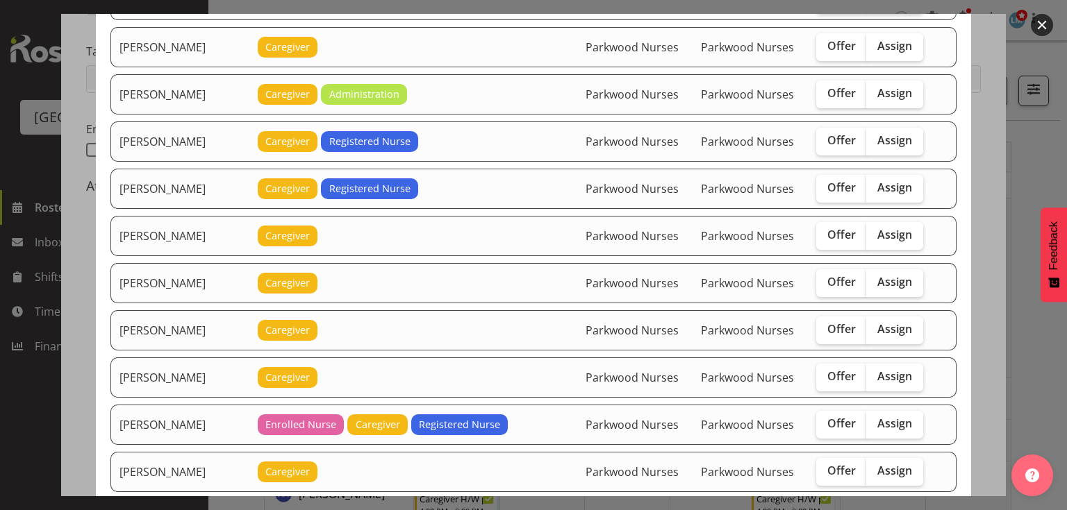
scroll to position [1056, 0]
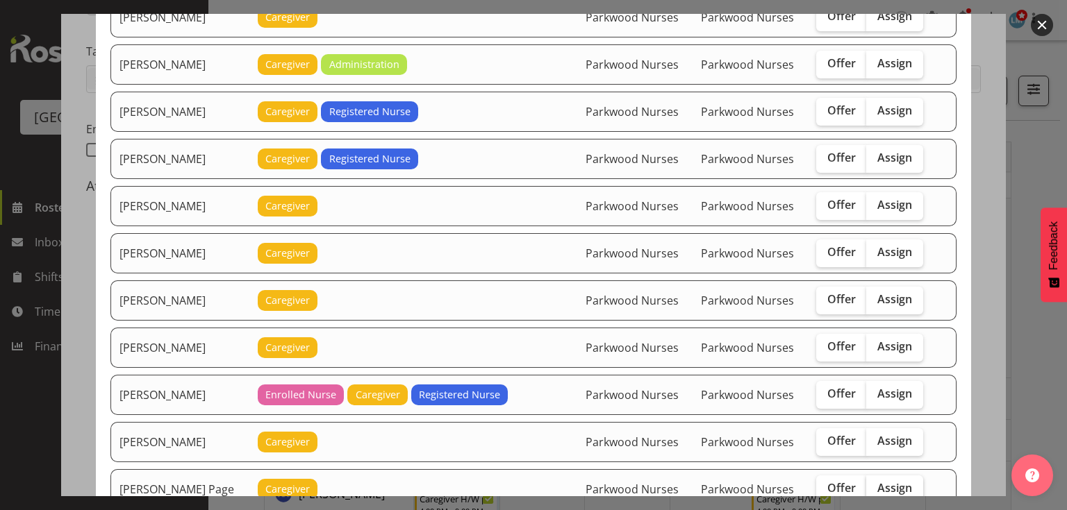
click at [881, 481] on span "Assign" at bounding box center [894, 488] width 35 height 14
click at [875, 484] on input "Assign" at bounding box center [870, 488] width 9 height 9
checkbox input "true"
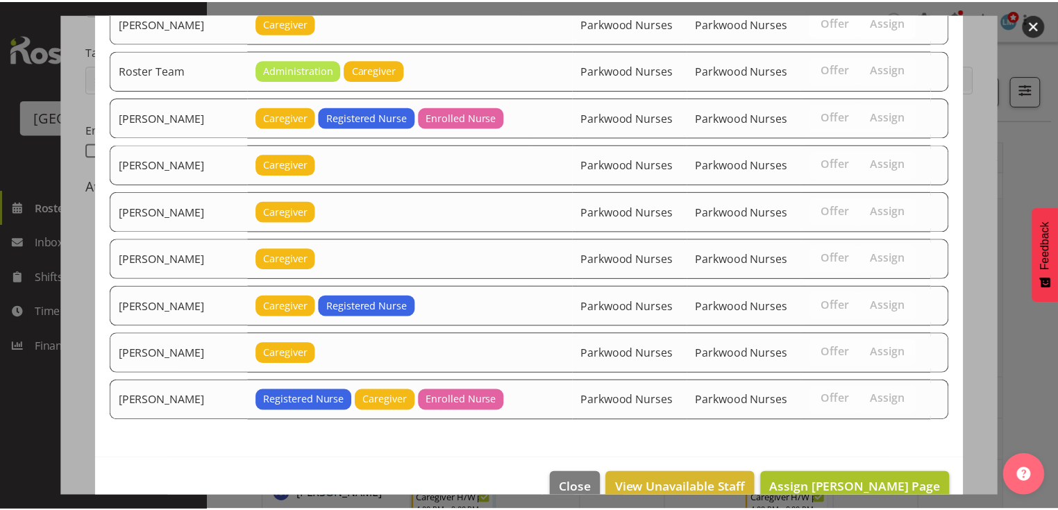
scroll to position [1574, 0]
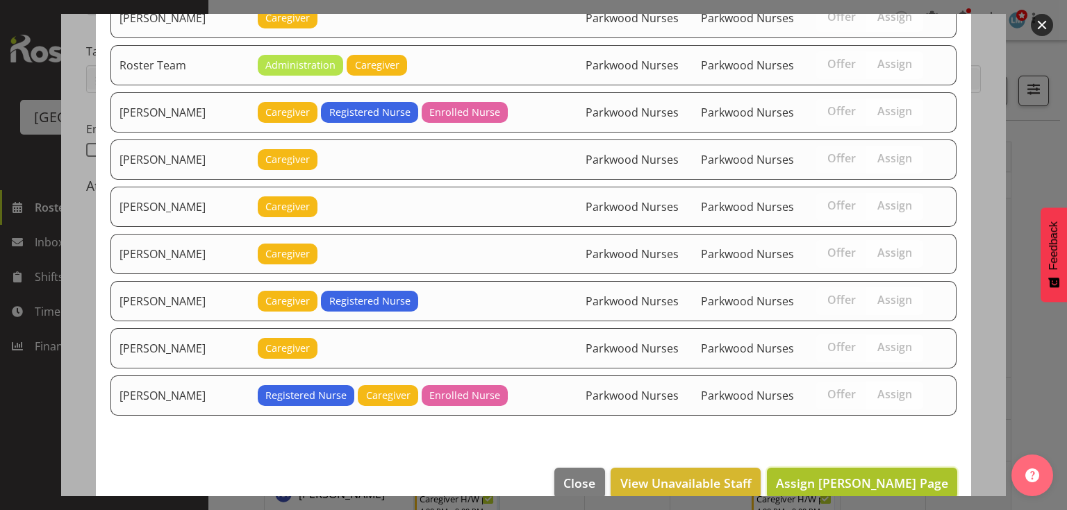
click at [879, 475] on span "Assign Robyn Le Page" at bounding box center [862, 483] width 172 height 17
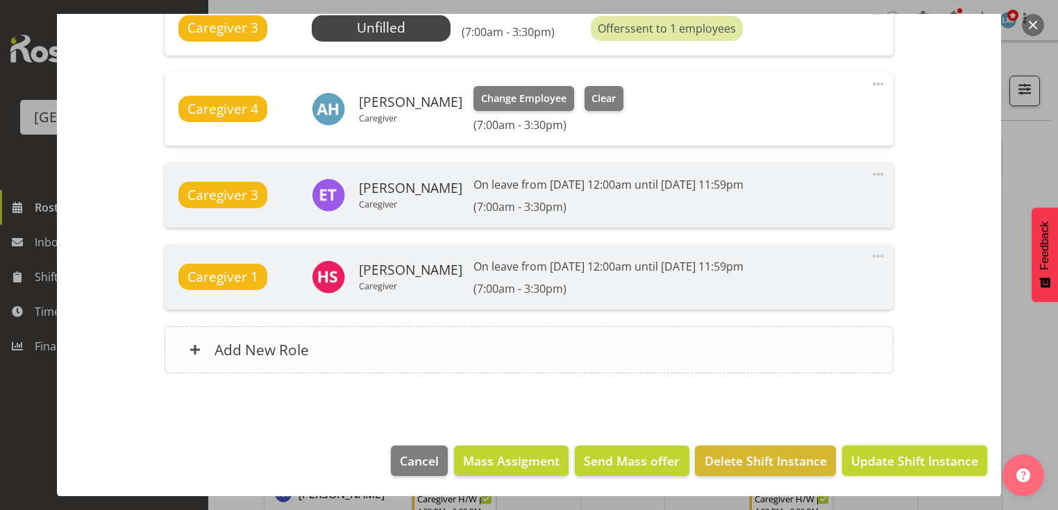
click at [878, 461] on span "Update Shift Instance" at bounding box center [914, 461] width 127 height 18
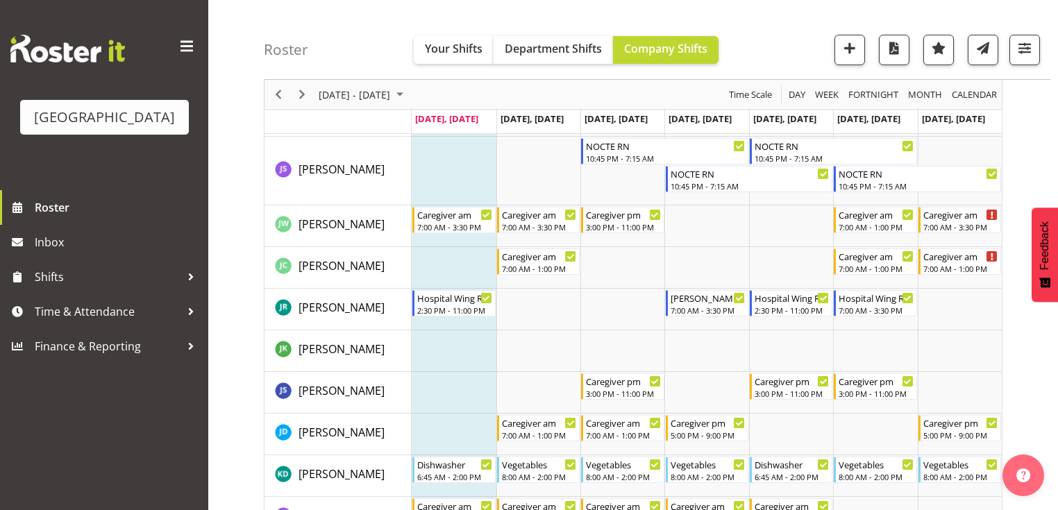
scroll to position [2667, 0]
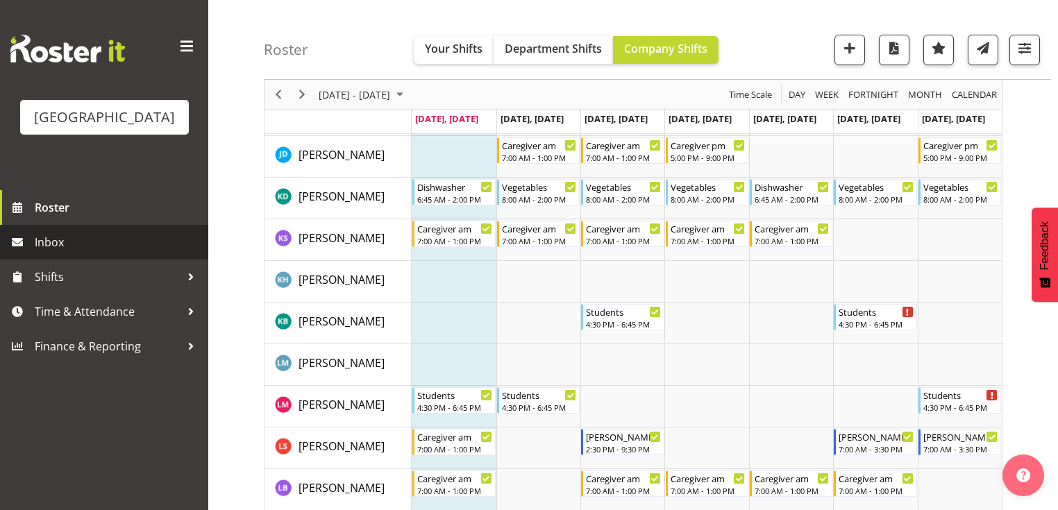
click at [59, 253] on span "Inbox" at bounding box center [118, 242] width 167 height 21
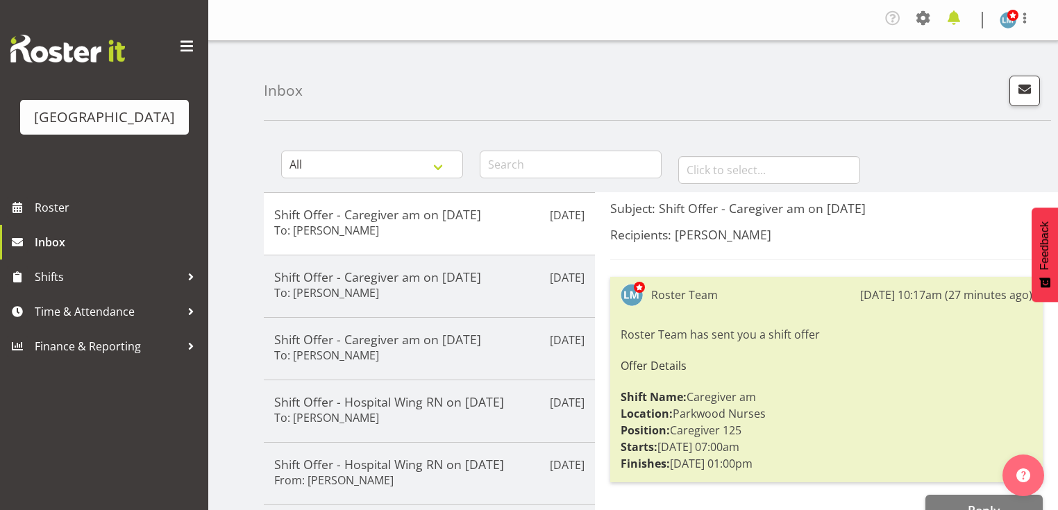
click at [953, 14] on span at bounding box center [954, 18] width 22 height 22
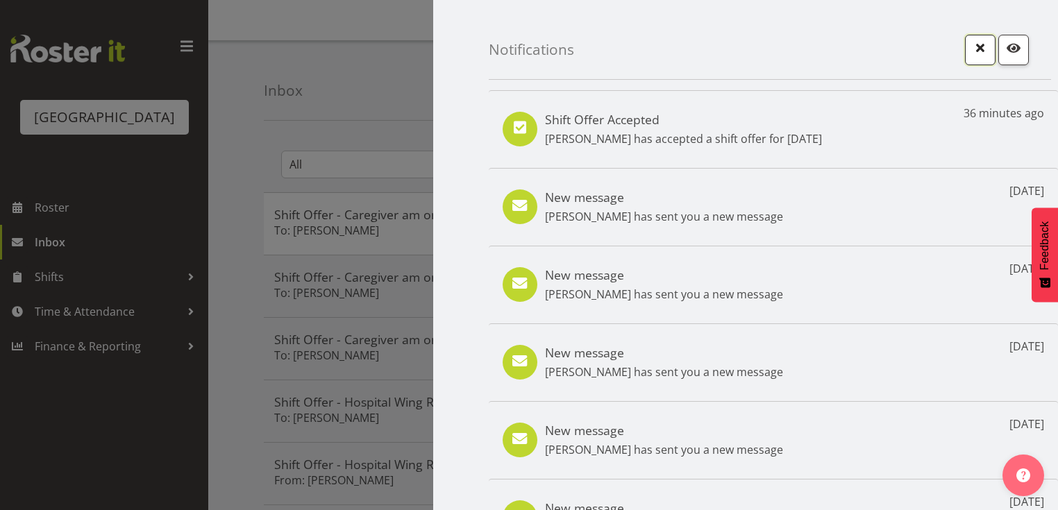
click at [973, 47] on span "button" at bounding box center [981, 48] width 18 height 18
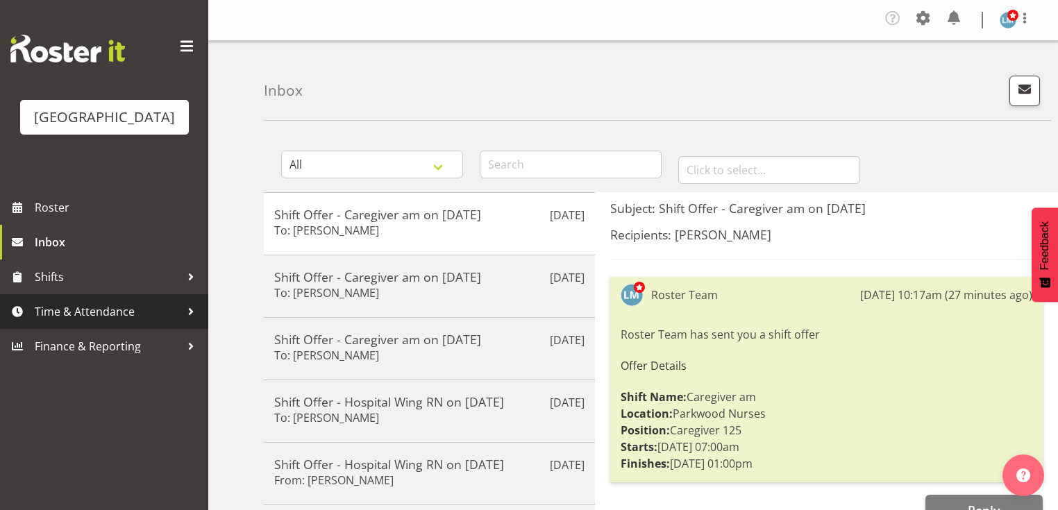
click at [189, 322] on div at bounding box center [191, 311] width 21 height 21
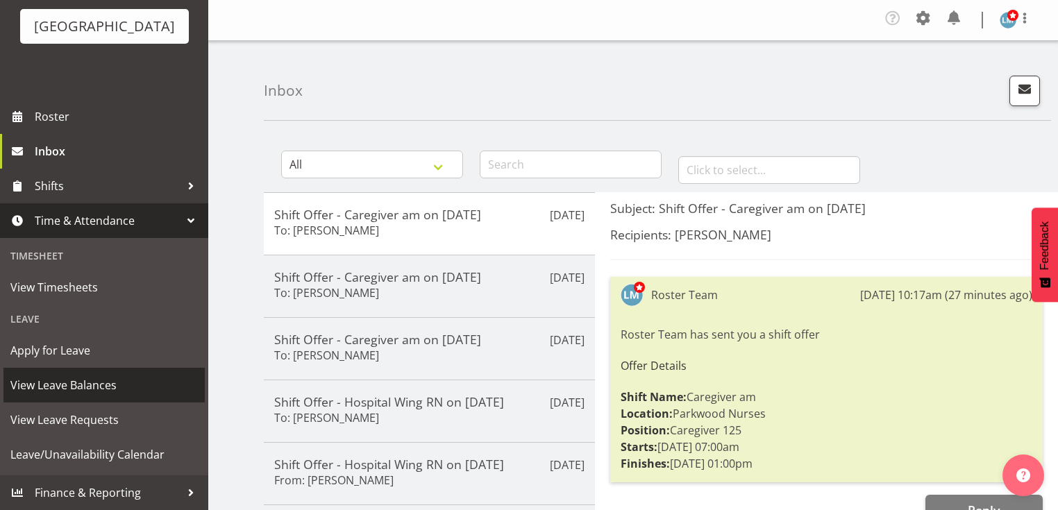
scroll to position [111, 0]
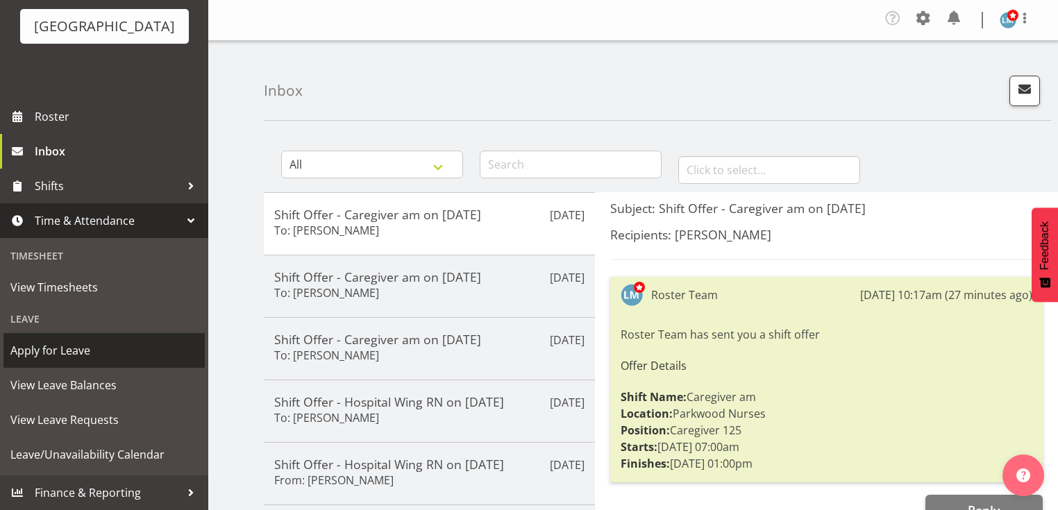
click at [69, 342] on span "Apply for Leave" at bounding box center [104, 350] width 188 height 21
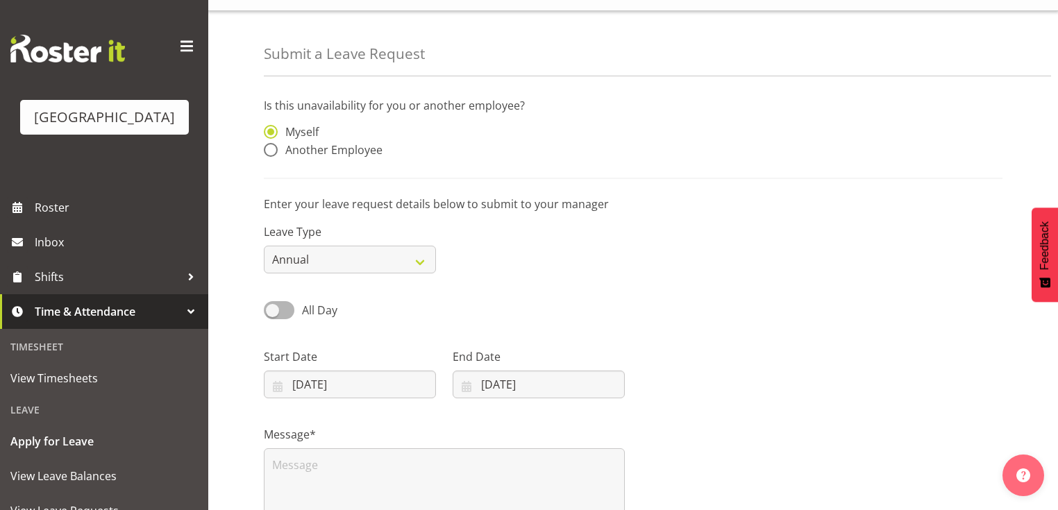
scroll to position [56, 0]
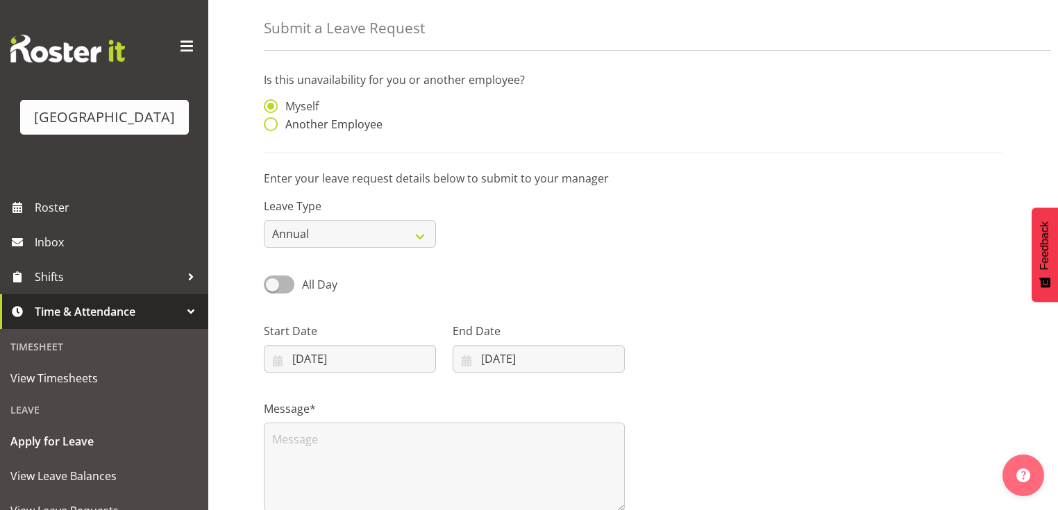
click at [273, 122] on span at bounding box center [271, 124] width 14 height 14
click at [273, 122] on input "Another Employee" at bounding box center [268, 124] width 9 height 9
radio input "true"
click at [494, 119] on input "text" at bounding box center [539, 113] width 172 height 28
click at [478, 146] on span "[PERSON_NAME]" at bounding box center [507, 147] width 86 height 15
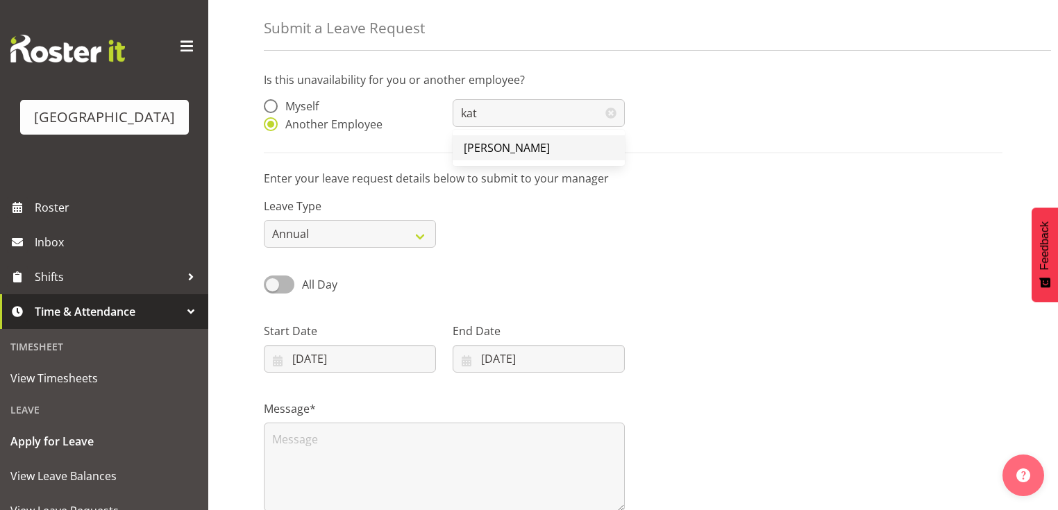
type input "[PERSON_NAME]"
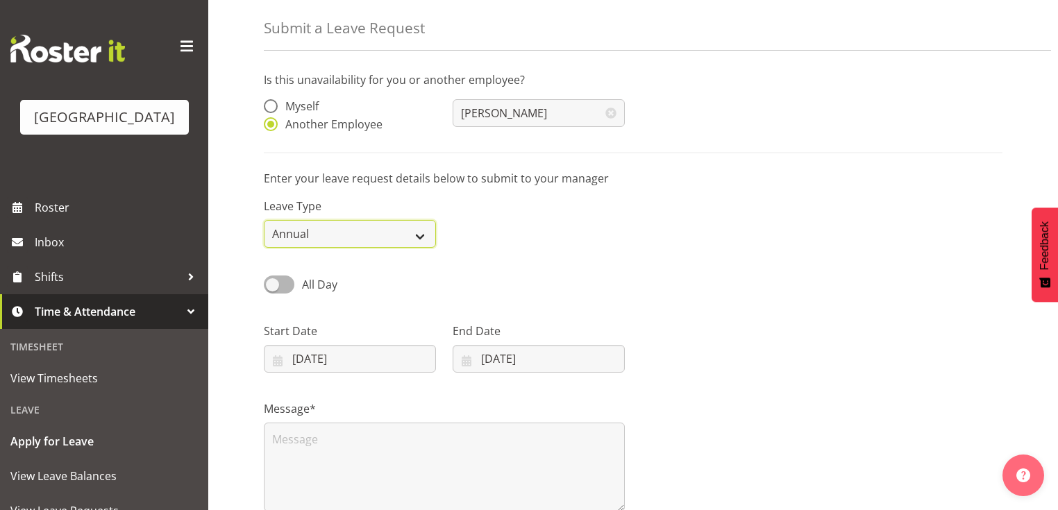
click at [418, 237] on select "Annual Sick Leave Without Pay Bereavement Domestic Violence Parental Jury Servi…" at bounding box center [350, 234] width 172 height 28
select select "Sick"
click at [264, 221] on select "Annual Sick Leave Without Pay Bereavement Domestic Violence Parental Jury Servi…" at bounding box center [350, 234] width 172 height 28
click at [285, 362] on input "[DATE]" at bounding box center [350, 359] width 172 height 28
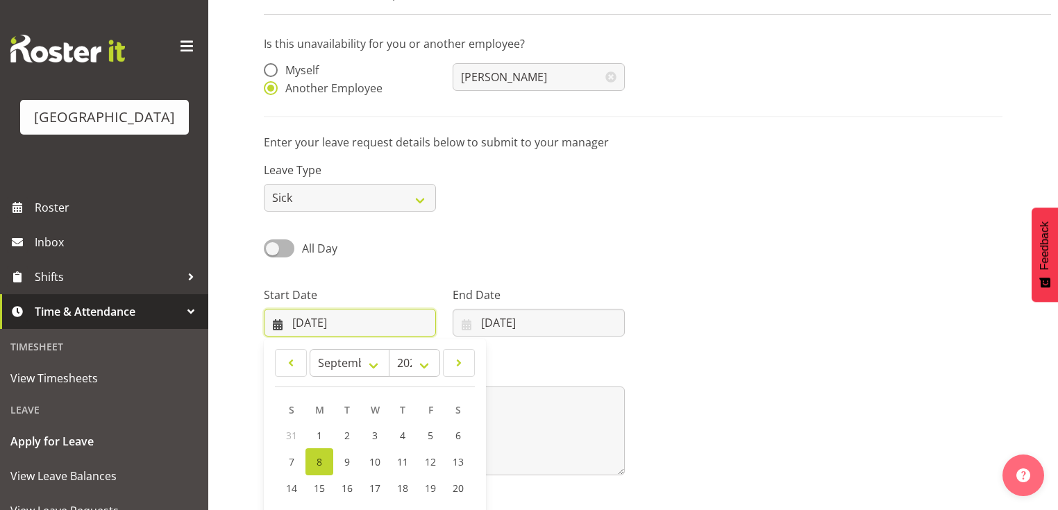
scroll to position [111, 0]
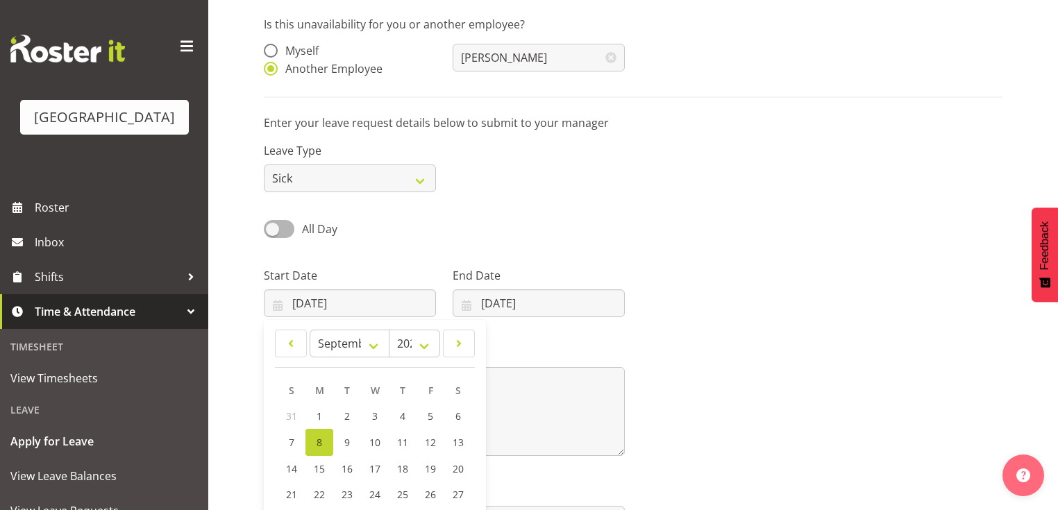
click at [319, 439] on span "8" at bounding box center [320, 442] width 6 height 13
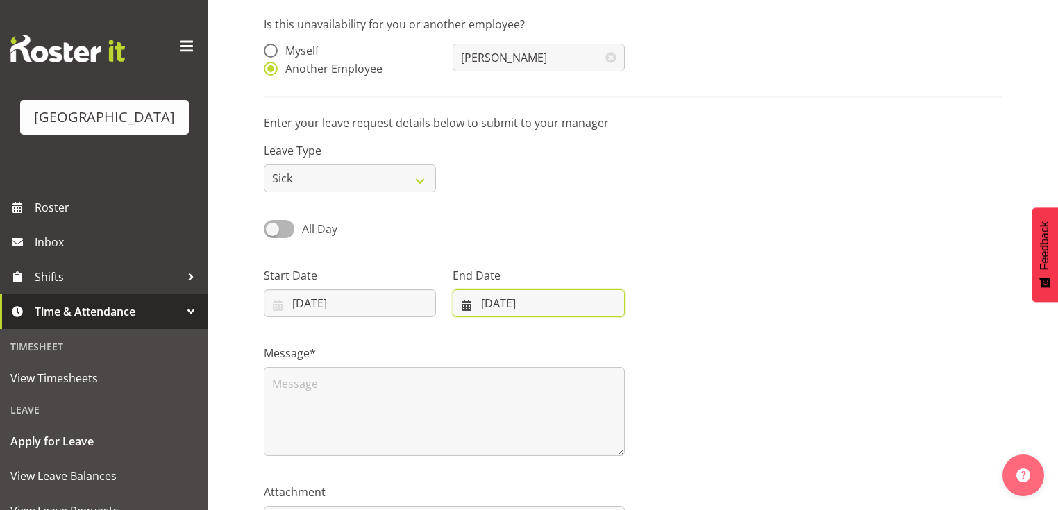
click at [466, 304] on input "[DATE]" at bounding box center [539, 304] width 172 height 28
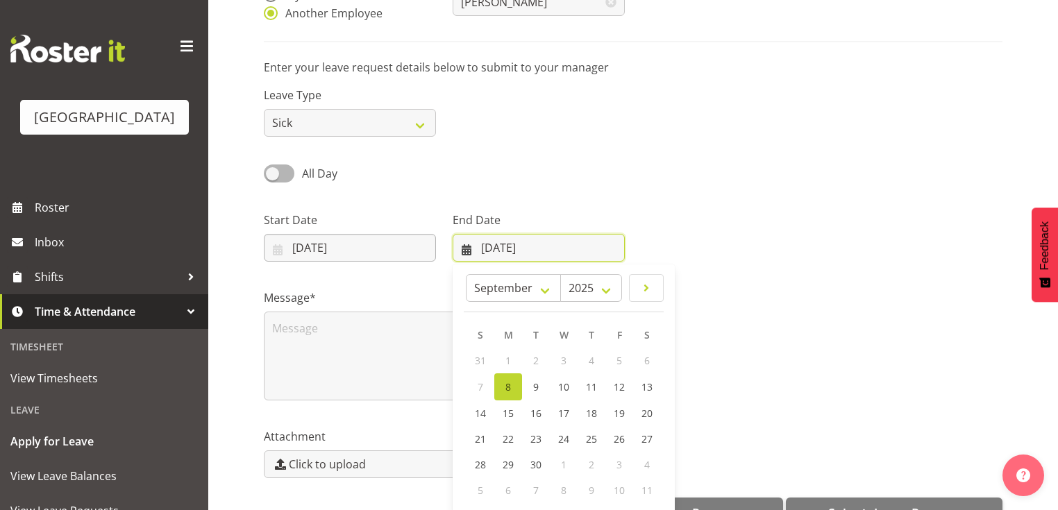
scroll to position [204, 0]
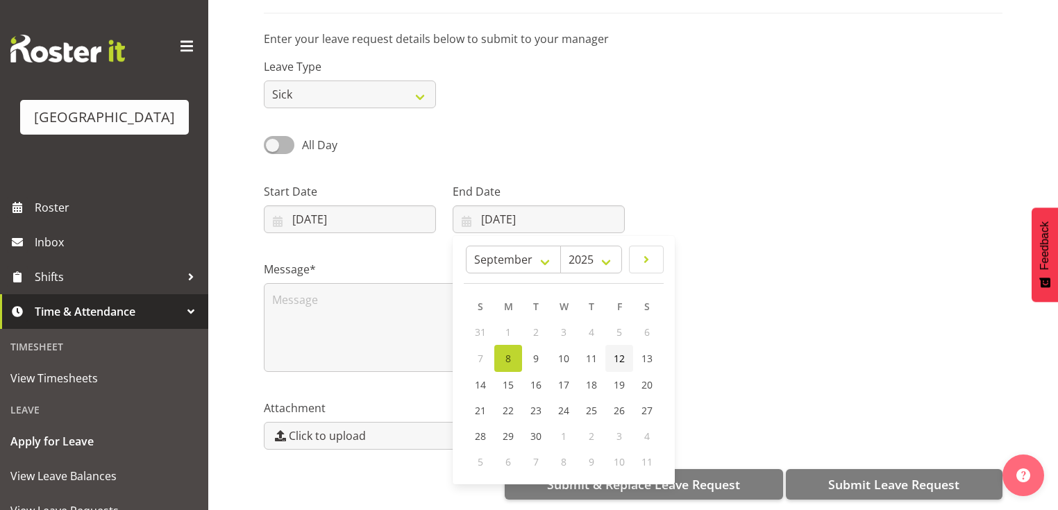
click at [624, 352] on span "12" at bounding box center [619, 358] width 11 height 13
type input "[DATE]"
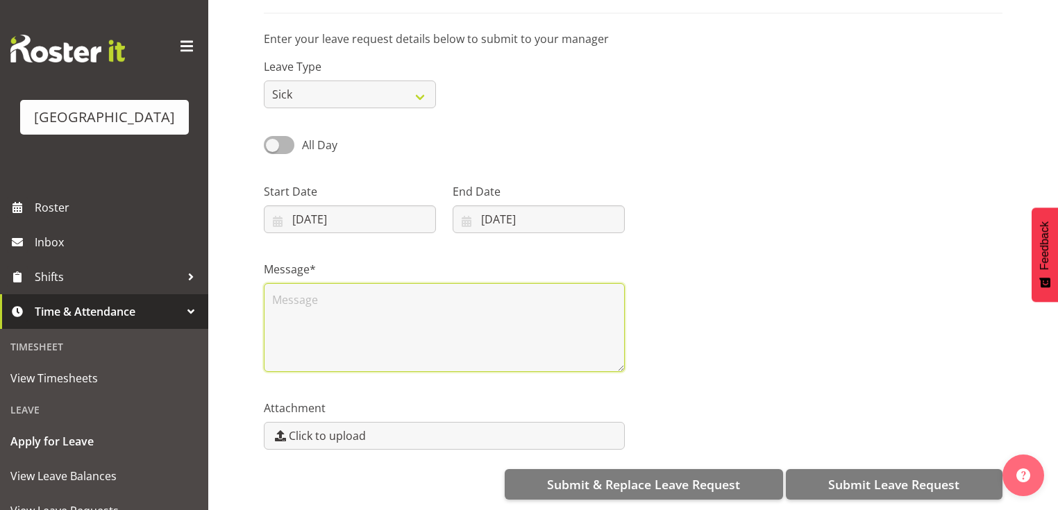
click at [414, 306] on textarea at bounding box center [444, 327] width 361 height 89
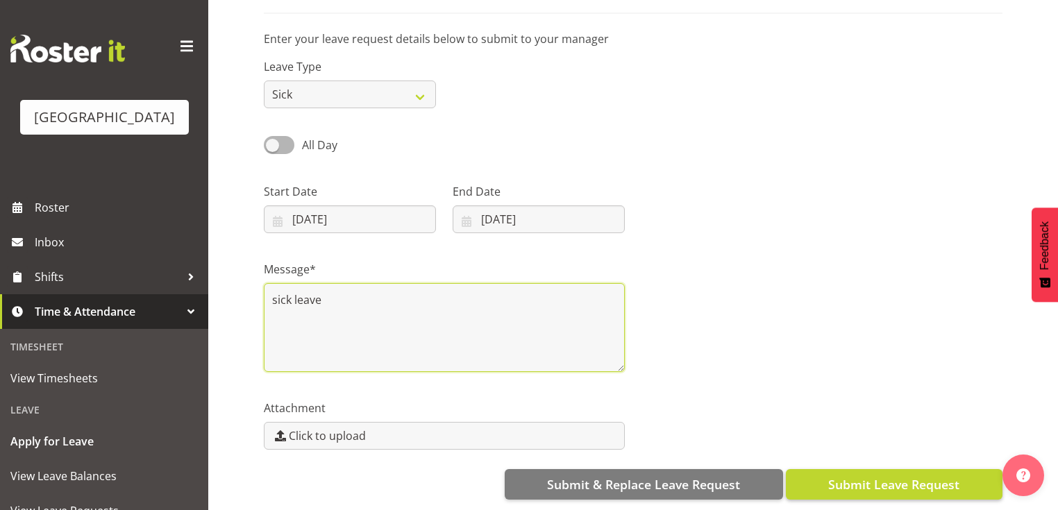
type textarea "sick leave"
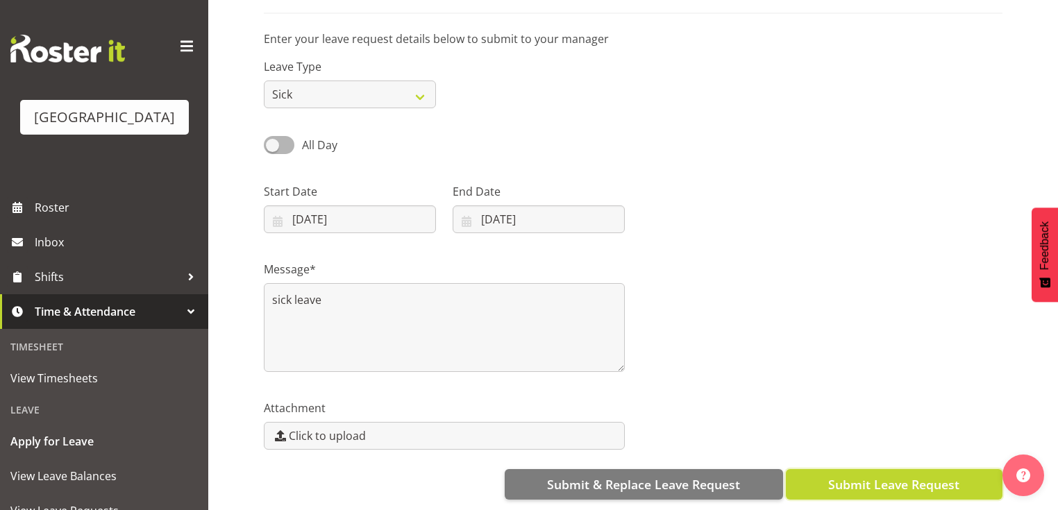
click at [880, 476] on span "Submit Leave Request" at bounding box center [894, 485] width 131 height 18
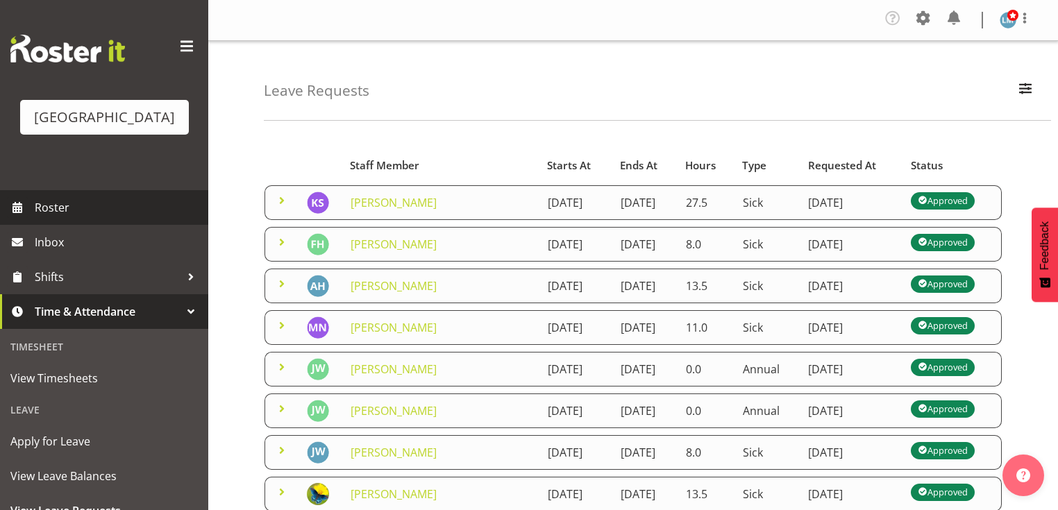
click at [62, 218] on span "Roster" at bounding box center [118, 207] width 167 height 21
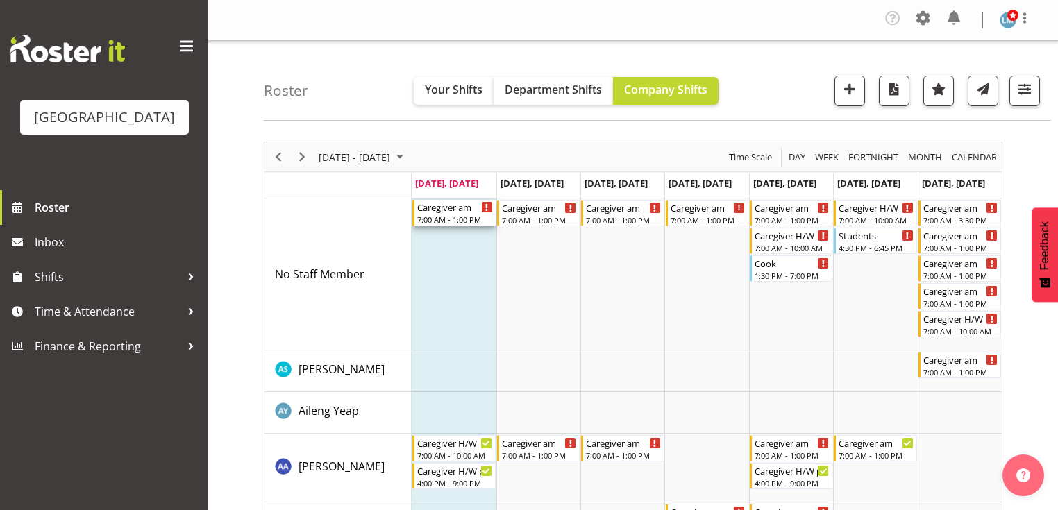
click at [454, 211] on div "Caregiver am" at bounding box center [454, 207] width 75 height 14
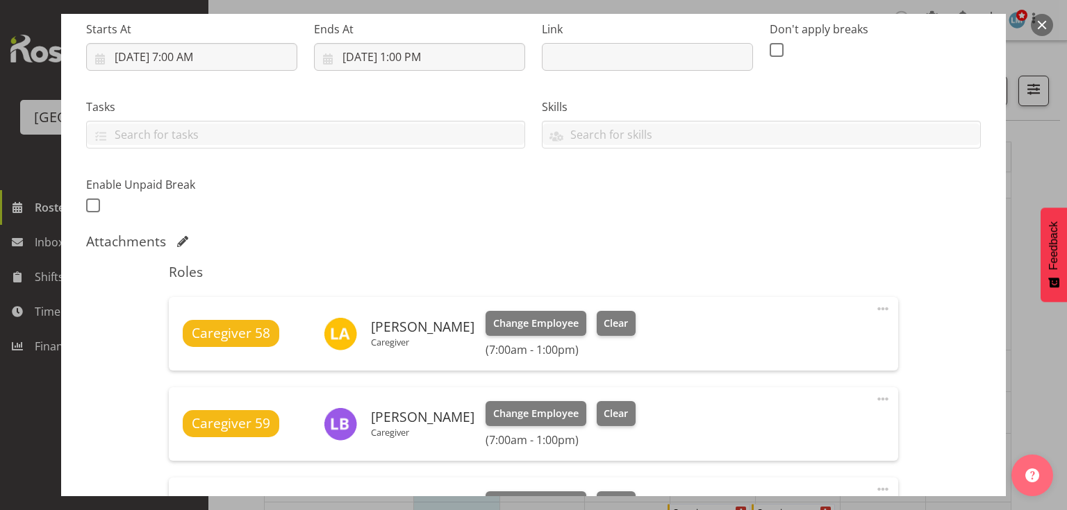
scroll to position [444, 0]
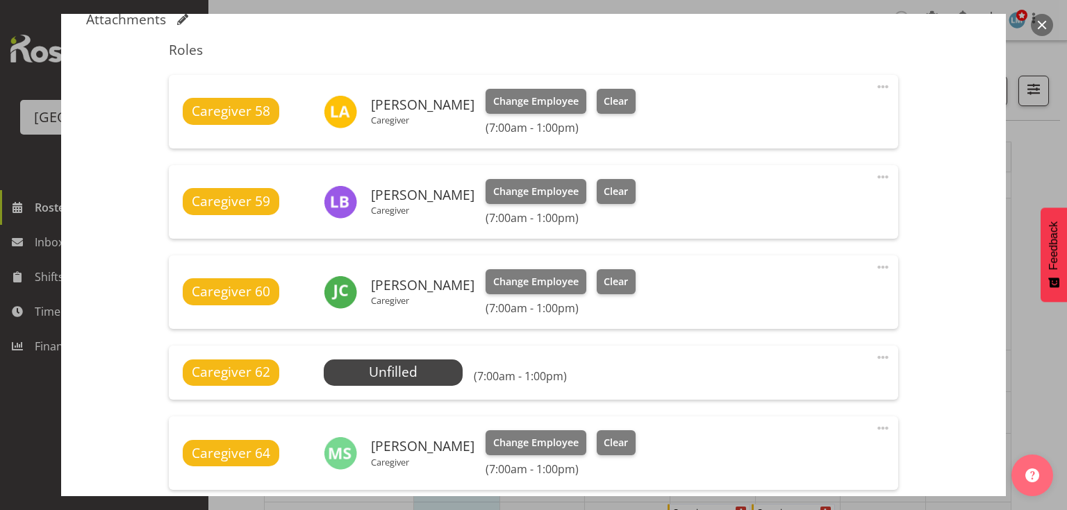
click at [876, 355] on span at bounding box center [882, 357] width 17 height 17
click at [770, 439] on link "Delete" at bounding box center [824, 441] width 133 height 25
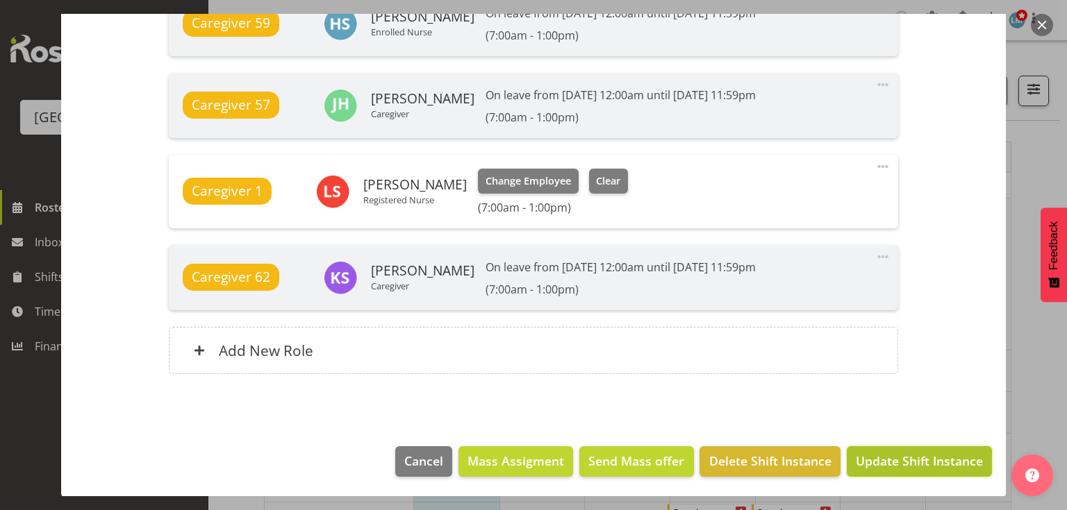
click at [897, 455] on span "Update Shift Instance" at bounding box center [919, 461] width 127 height 18
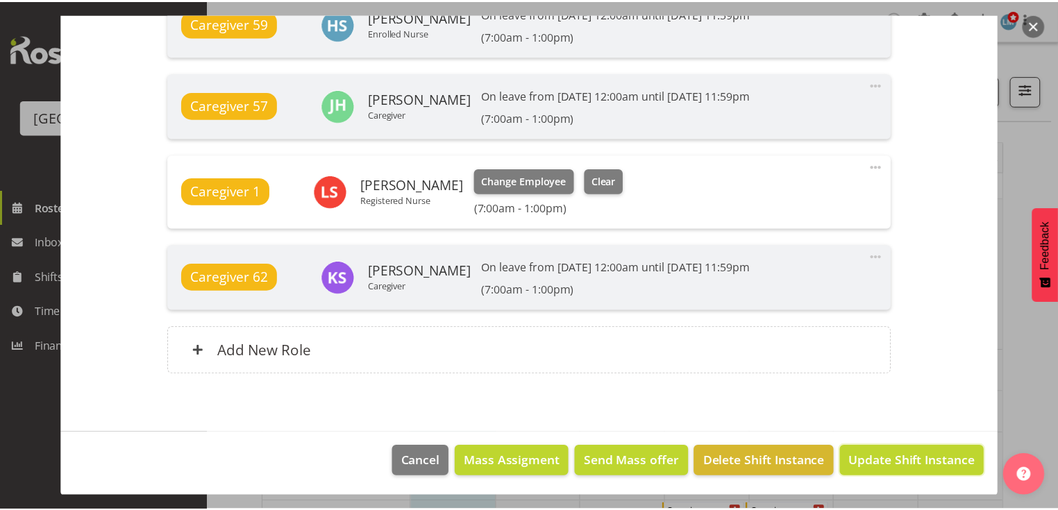
scroll to position [1015, 0]
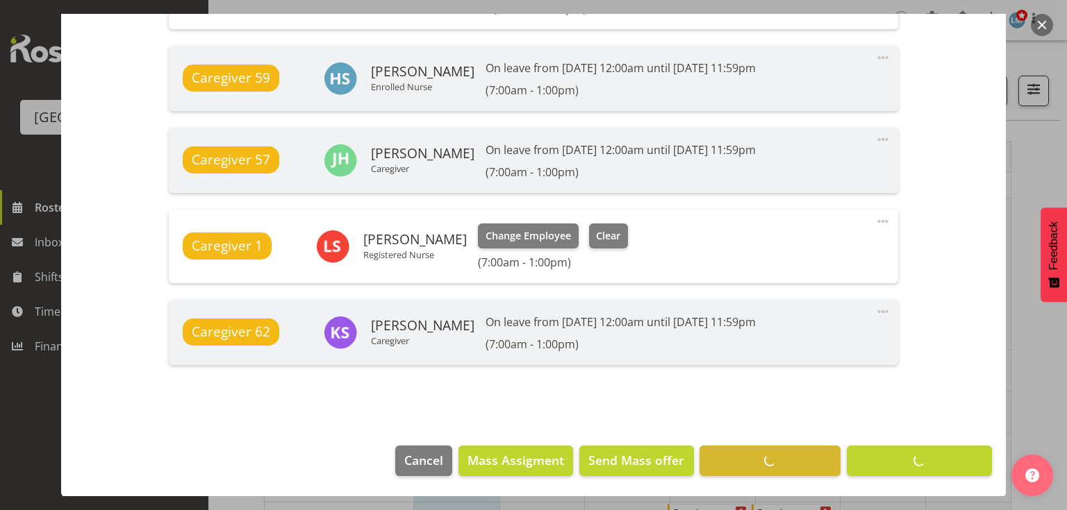
click at [1042, 19] on button "button" at bounding box center [1042, 25] width 22 height 22
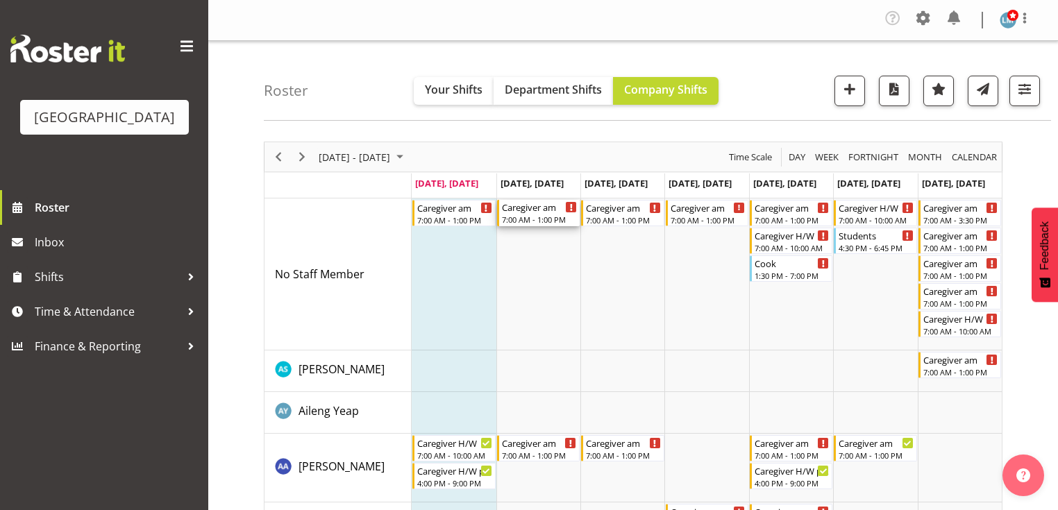
click at [524, 210] on div "Caregiver am" at bounding box center [539, 207] width 75 height 14
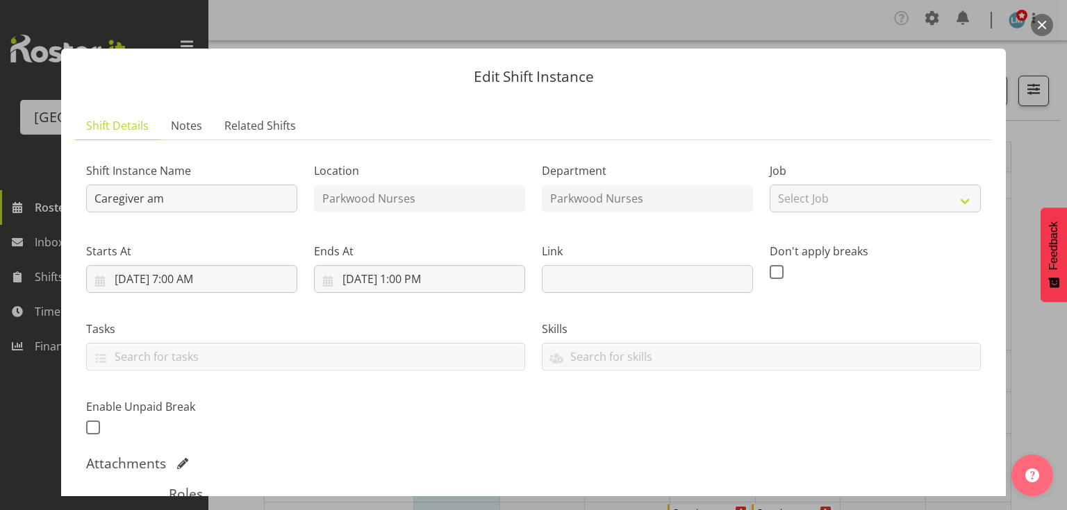
click at [1039, 19] on button "button" at bounding box center [1042, 25] width 22 height 22
